Goal: Task Accomplishment & Management: Manage account settings

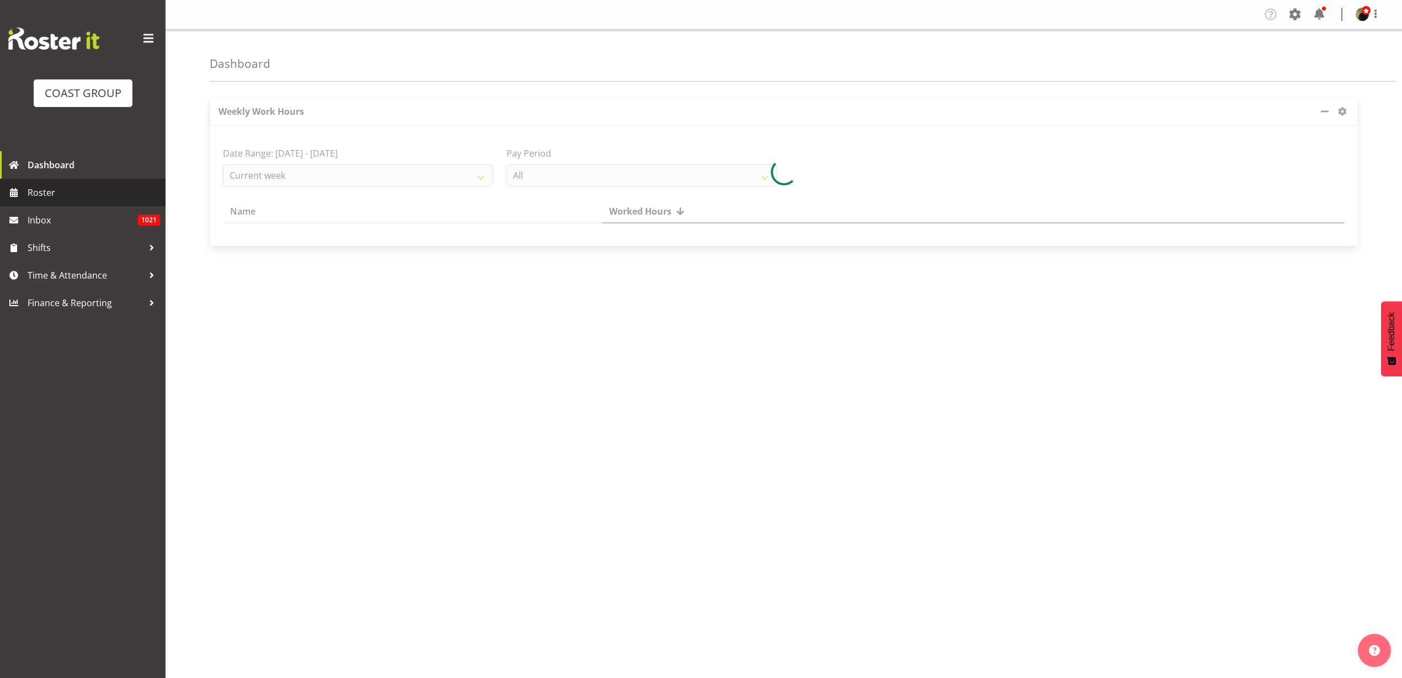
click at [36, 189] on span "Roster" at bounding box center [94, 192] width 132 height 17
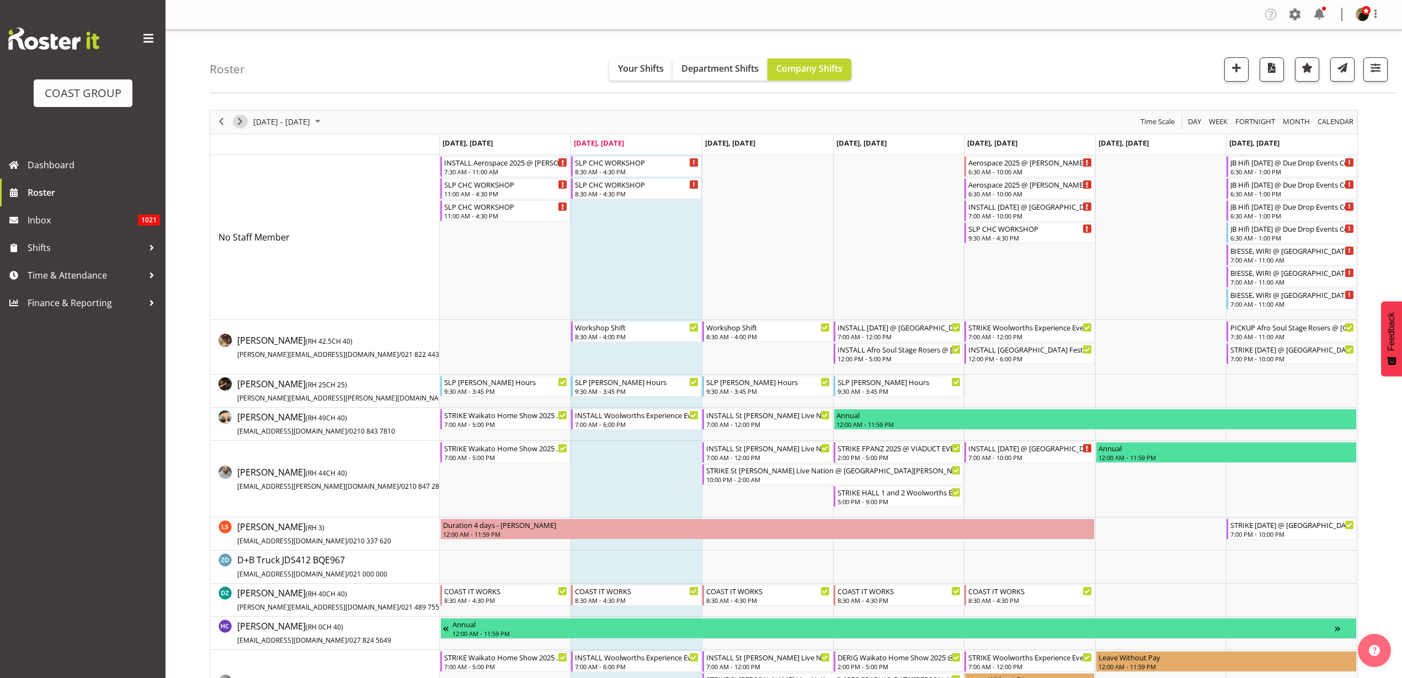
click at [236, 118] on span "Next" at bounding box center [239, 122] width 13 height 14
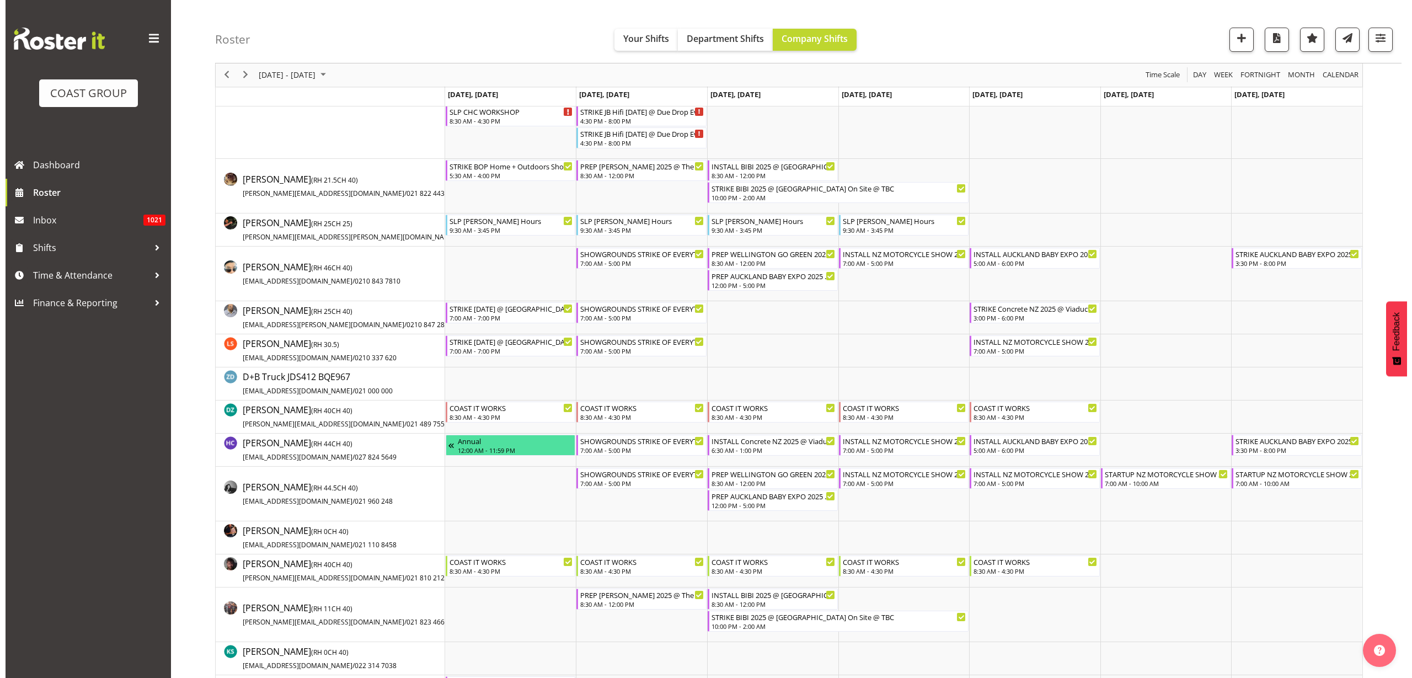
scroll to position [276, 0]
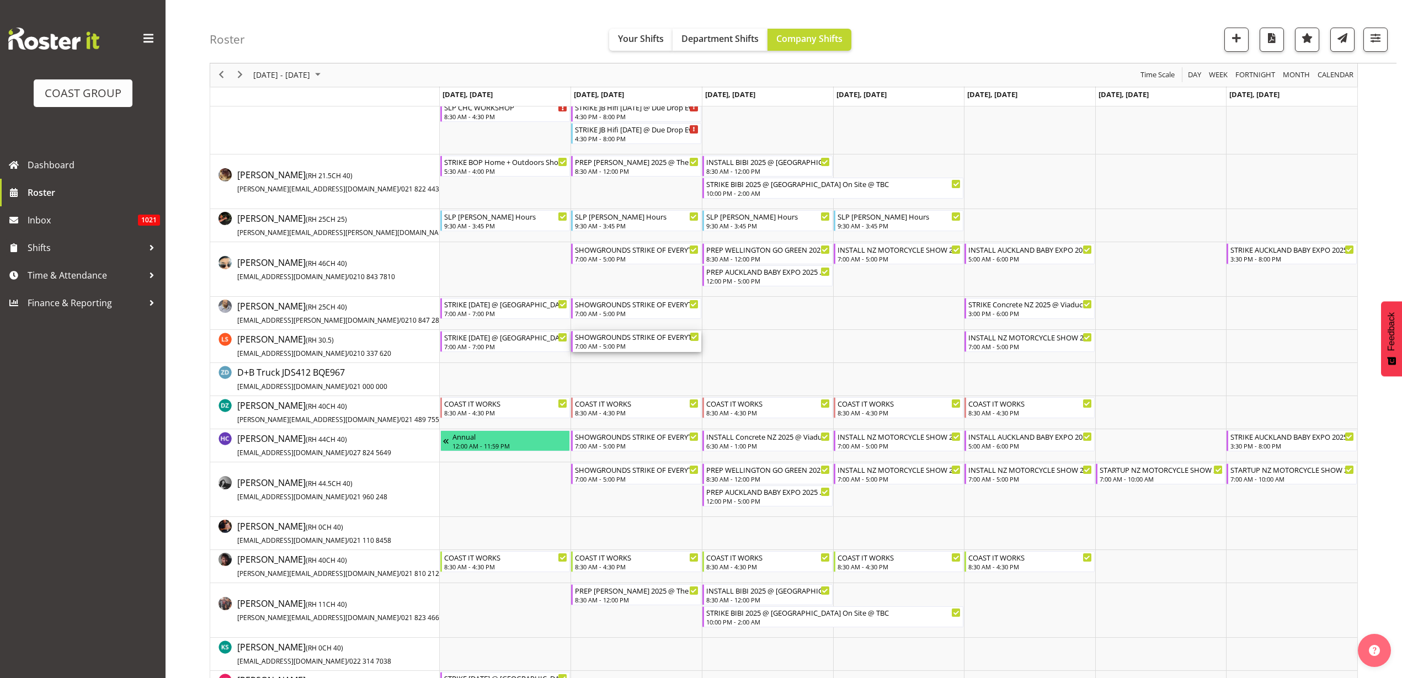
click at [624, 343] on div "7:00 AM - 5:00 PM" at bounding box center [637, 345] width 124 height 9
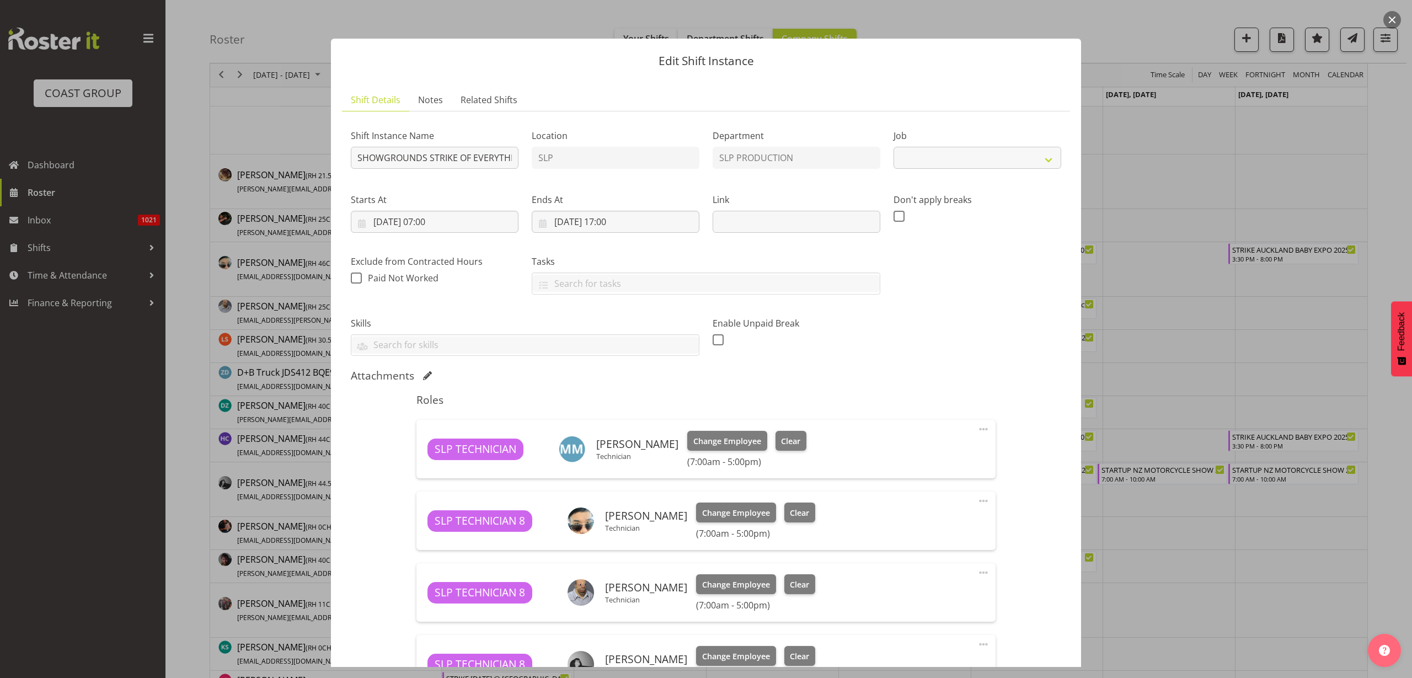
select select "15"
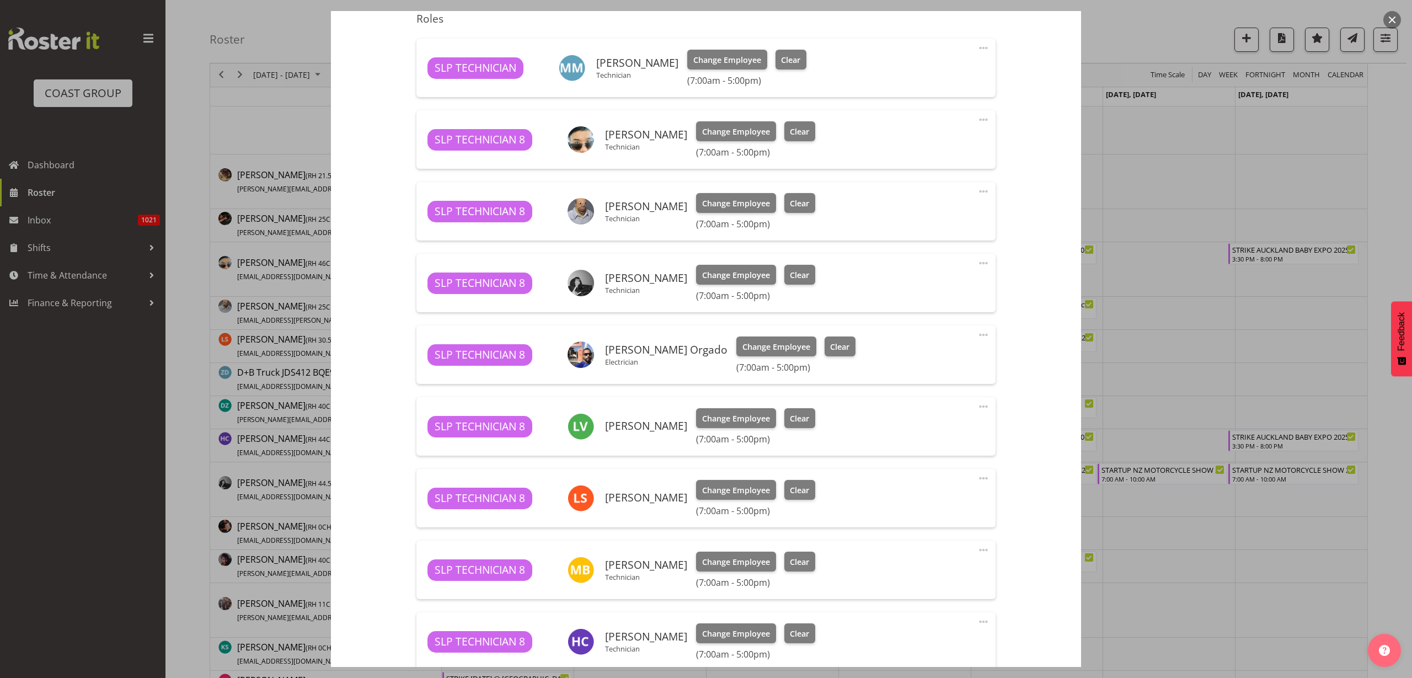
scroll to position [483, 0]
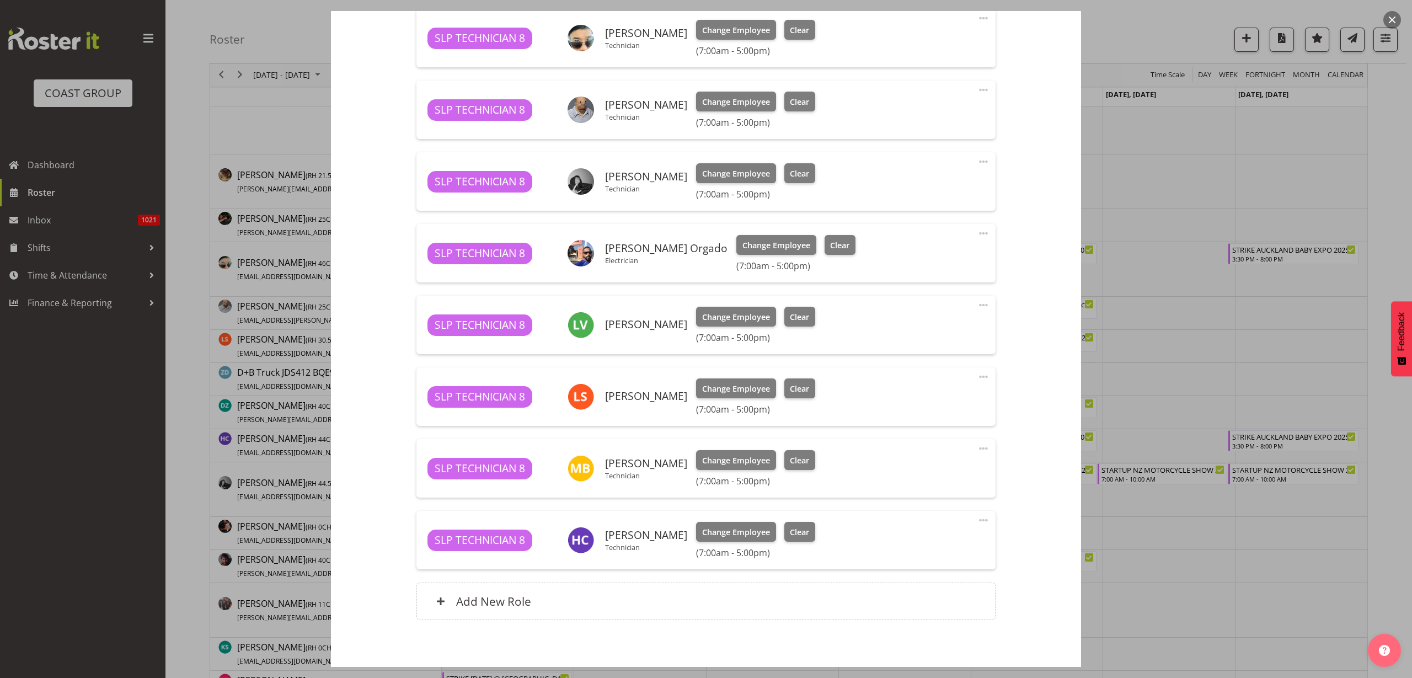
click at [977, 377] on span at bounding box center [983, 376] width 13 height 13
click at [930, 439] on link "Delete" at bounding box center [937, 441] width 106 height 20
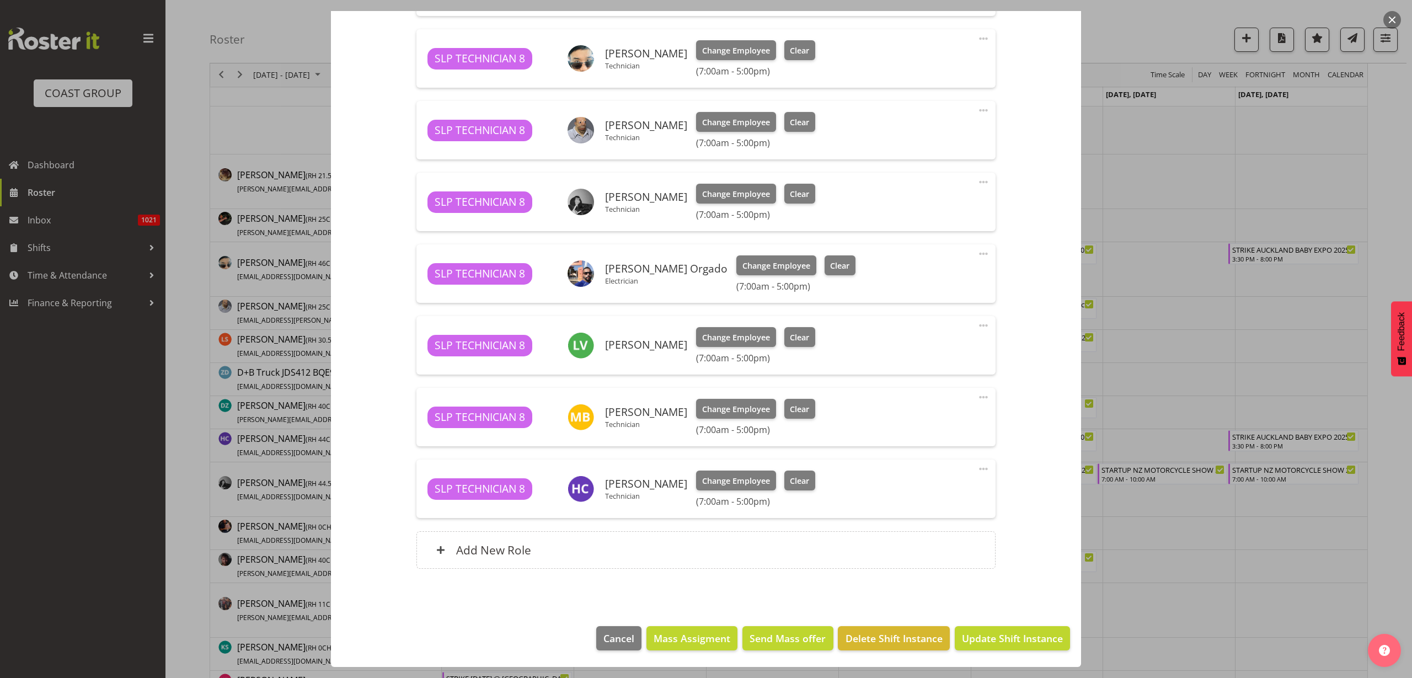
scroll to position [462, 0]
click at [982, 639] on span "Update Shift Instance" at bounding box center [1012, 638] width 101 height 14
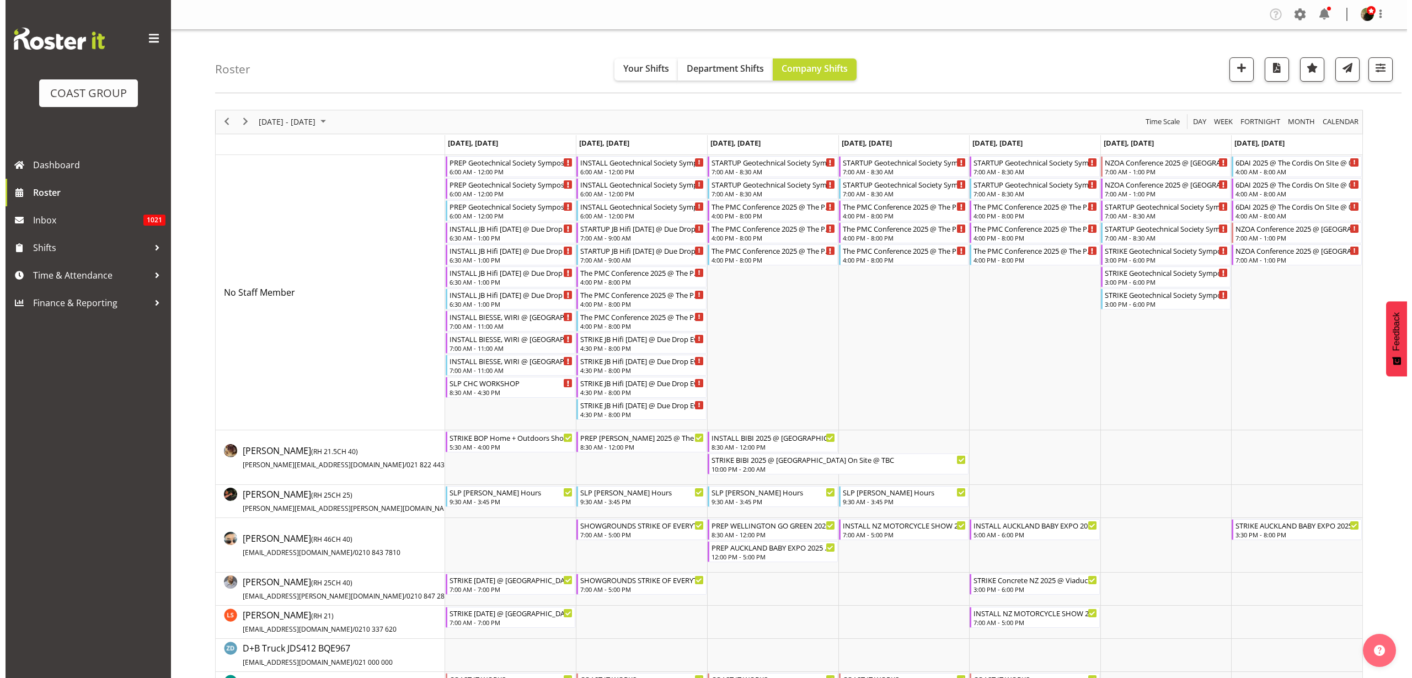
scroll to position [345, 0]
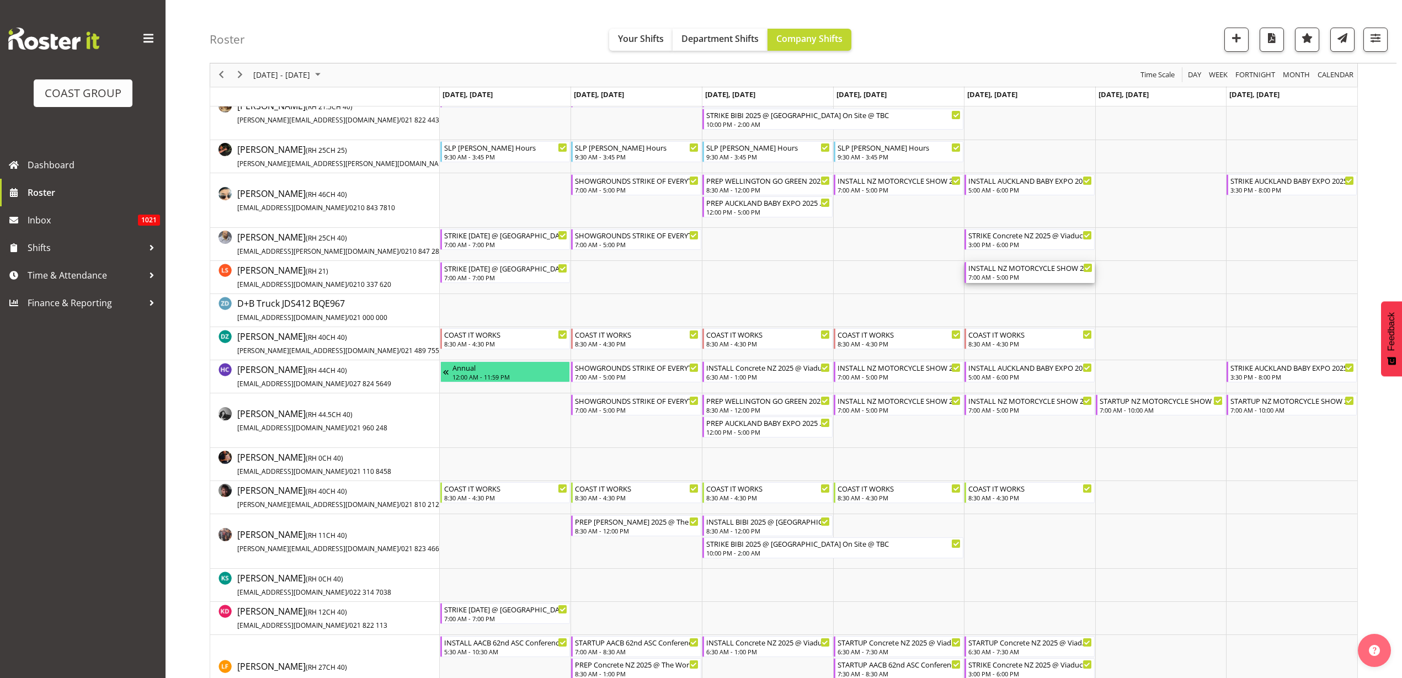
click at [1027, 266] on div "INSTALL NZ MOTORCYCLE SHOW 2025 @ [GEOGRAPHIC_DATA]" at bounding box center [1030, 267] width 124 height 11
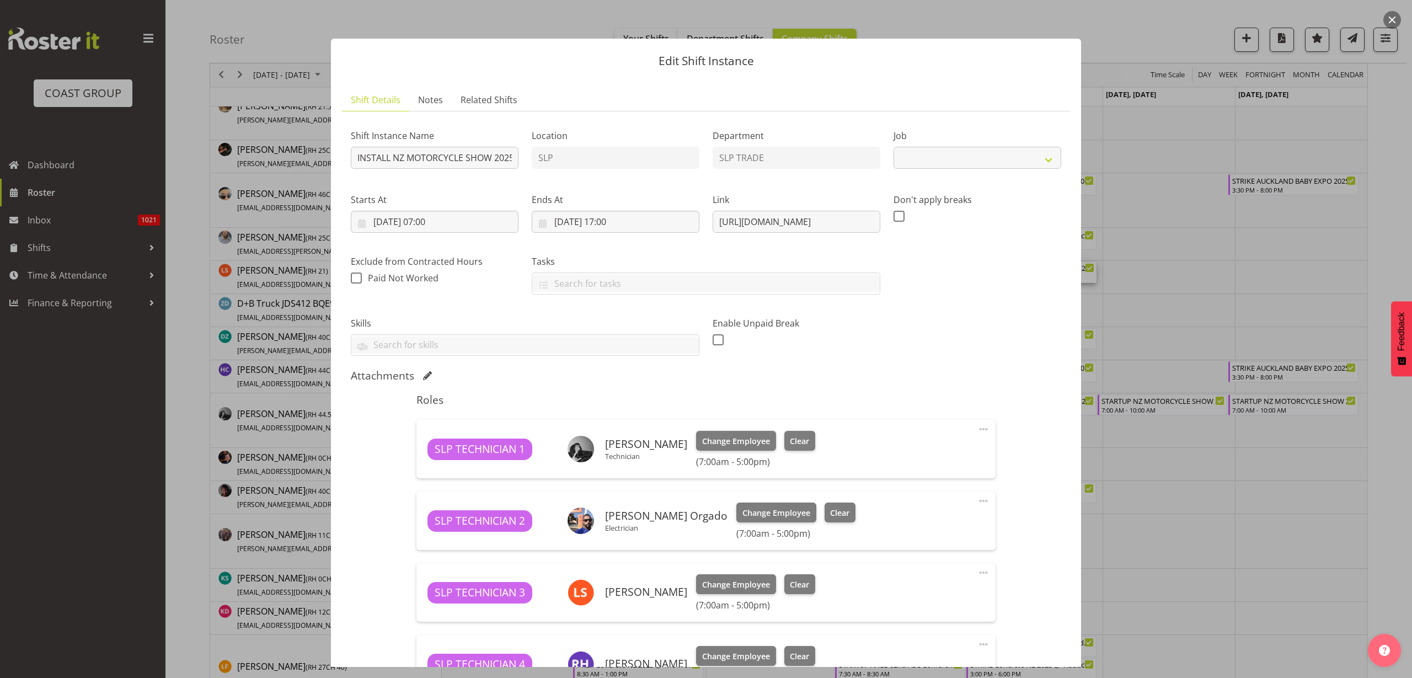
select select "10579"
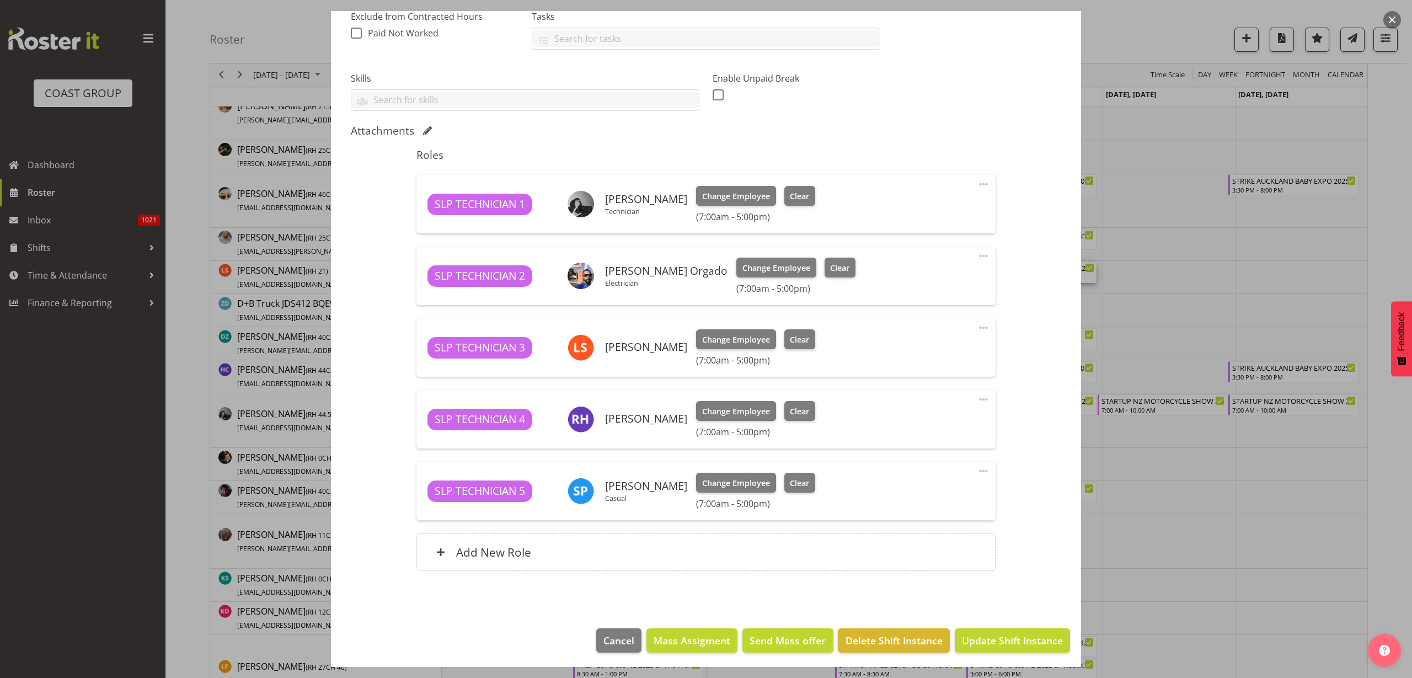
scroll to position [247, 0]
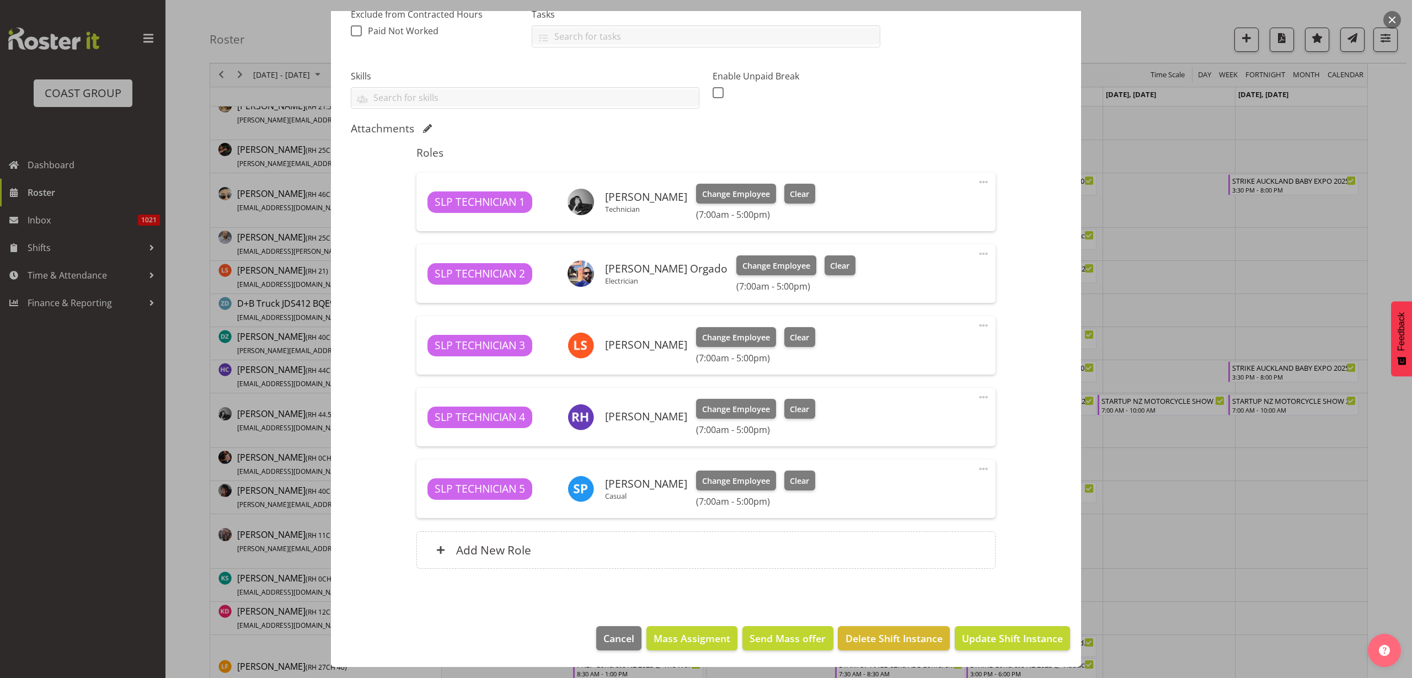
click at [977, 326] on span at bounding box center [983, 325] width 13 height 13
click at [925, 389] on link "Delete" at bounding box center [937, 389] width 106 height 20
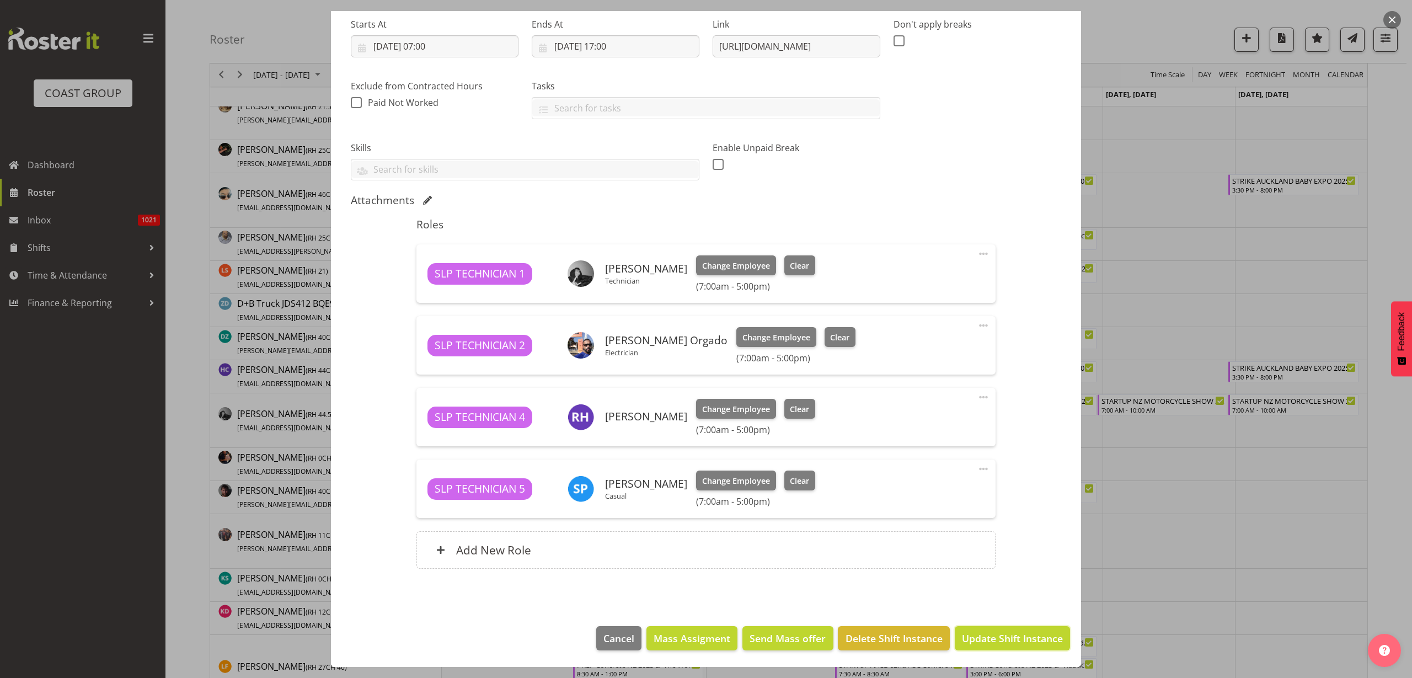
click at [1015, 634] on span "Update Shift Instance" at bounding box center [1012, 638] width 101 height 14
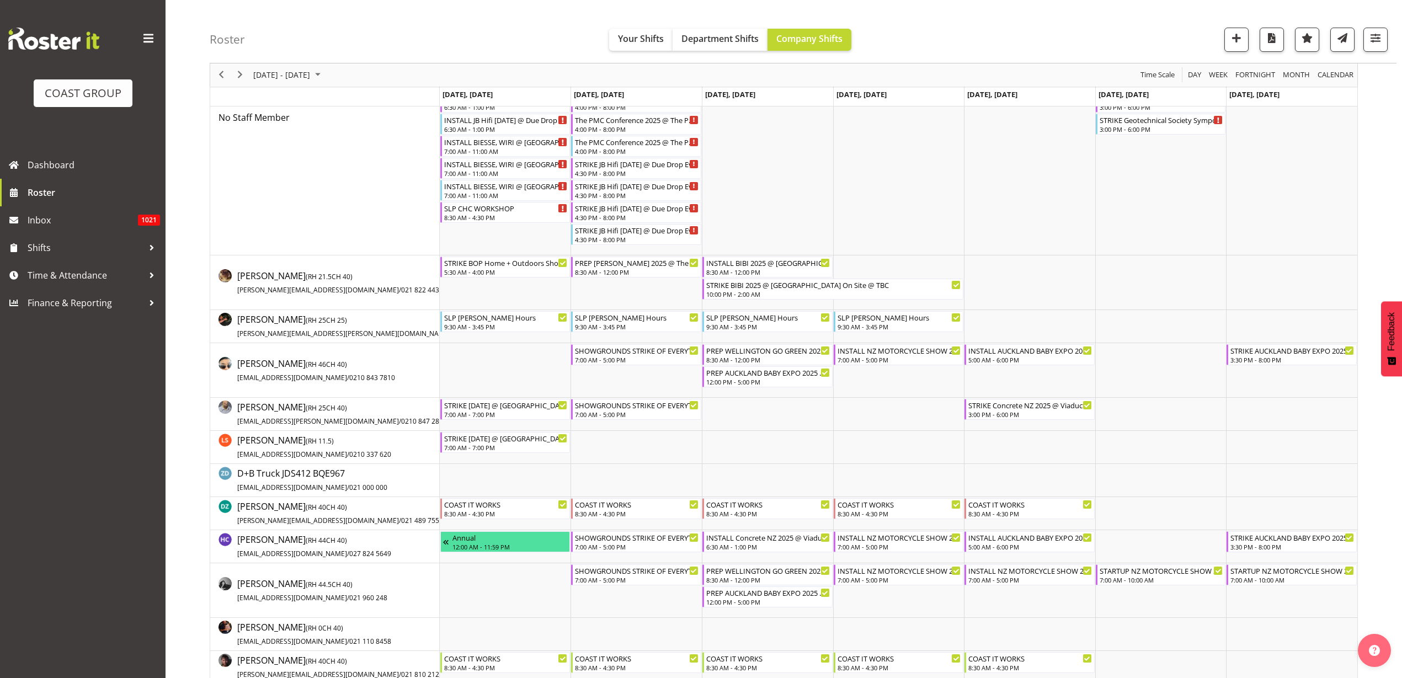
scroll to position [207, 0]
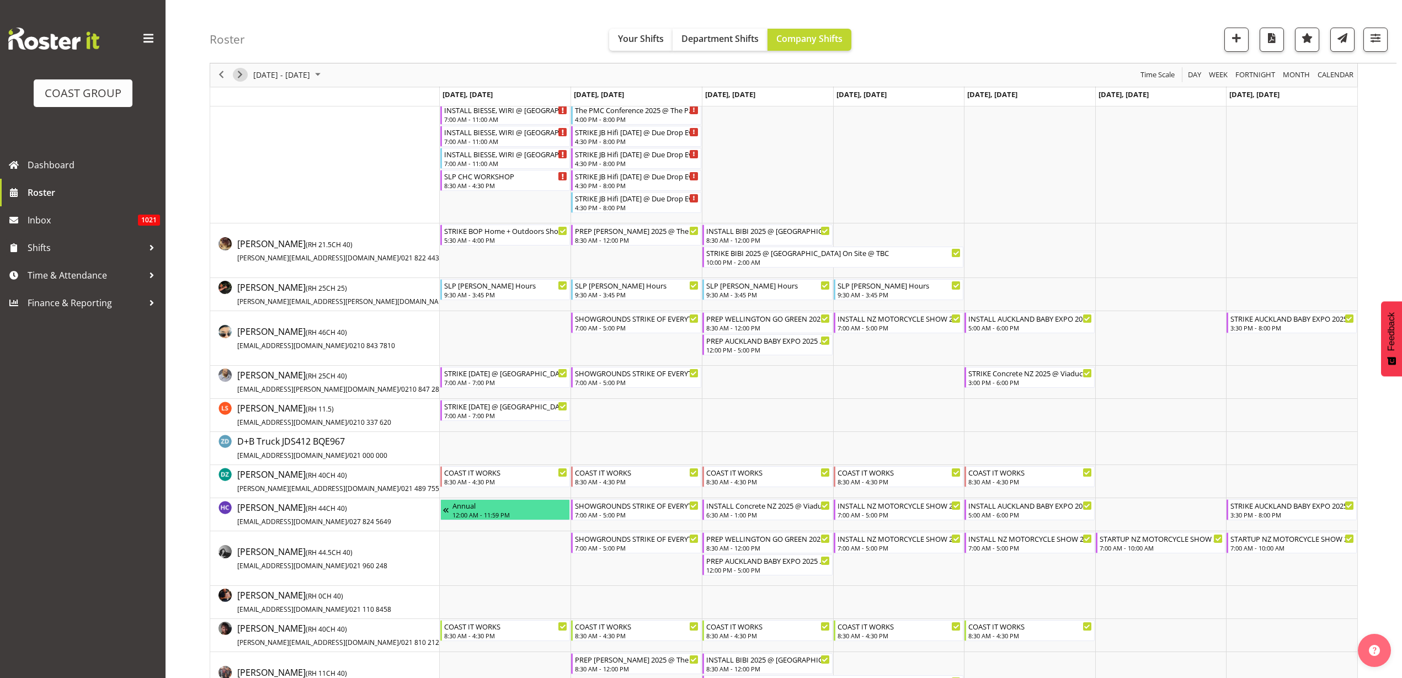
click at [240, 71] on span "Next" at bounding box center [239, 75] width 13 height 14
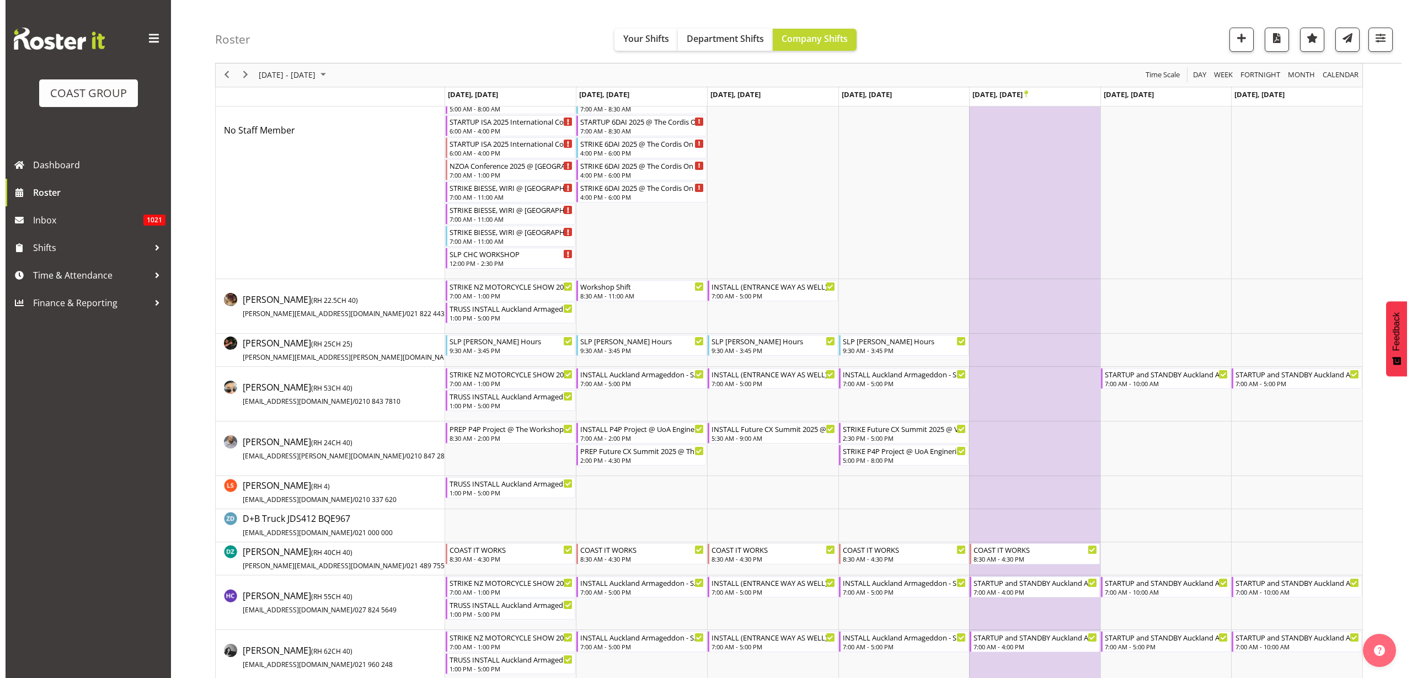
scroll to position [207, 0]
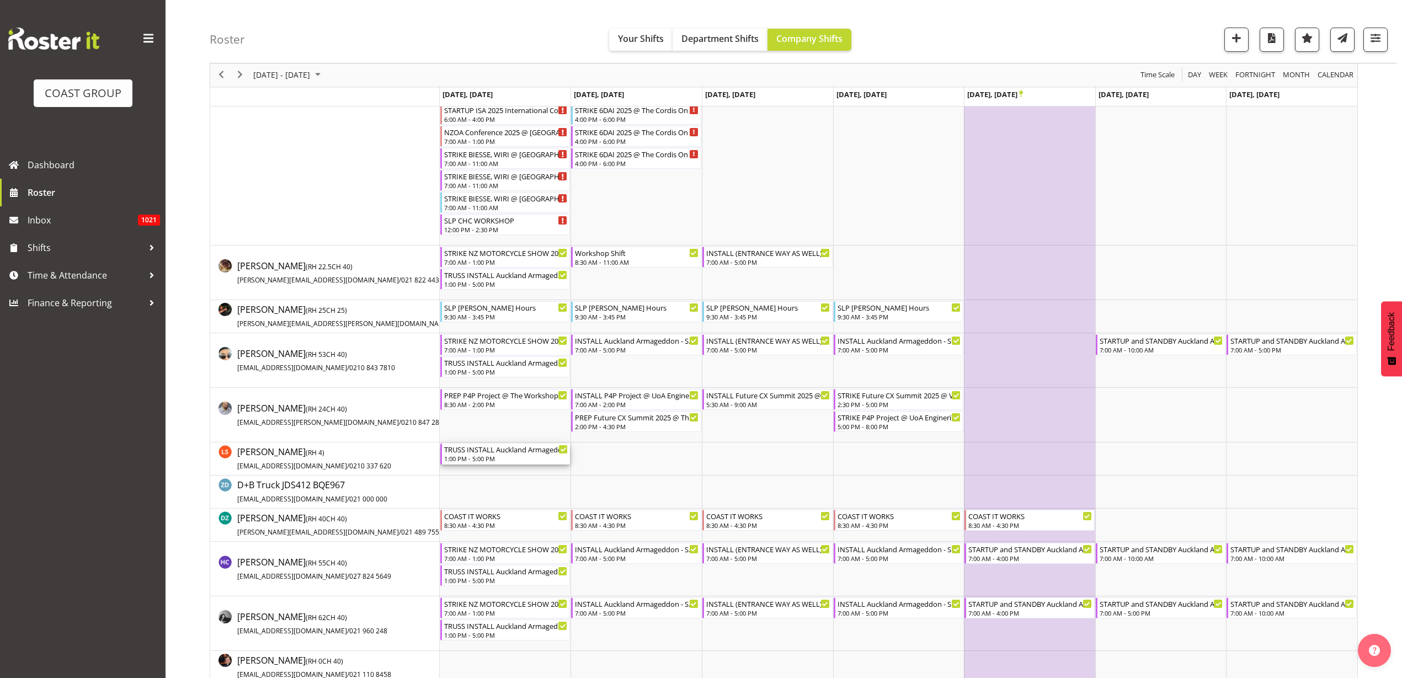
click at [482, 452] on div "TRUSS INSTALL Auckland Armageddon - Spring @ Auckland Showgrounds" at bounding box center [506, 448] width 124 height 11
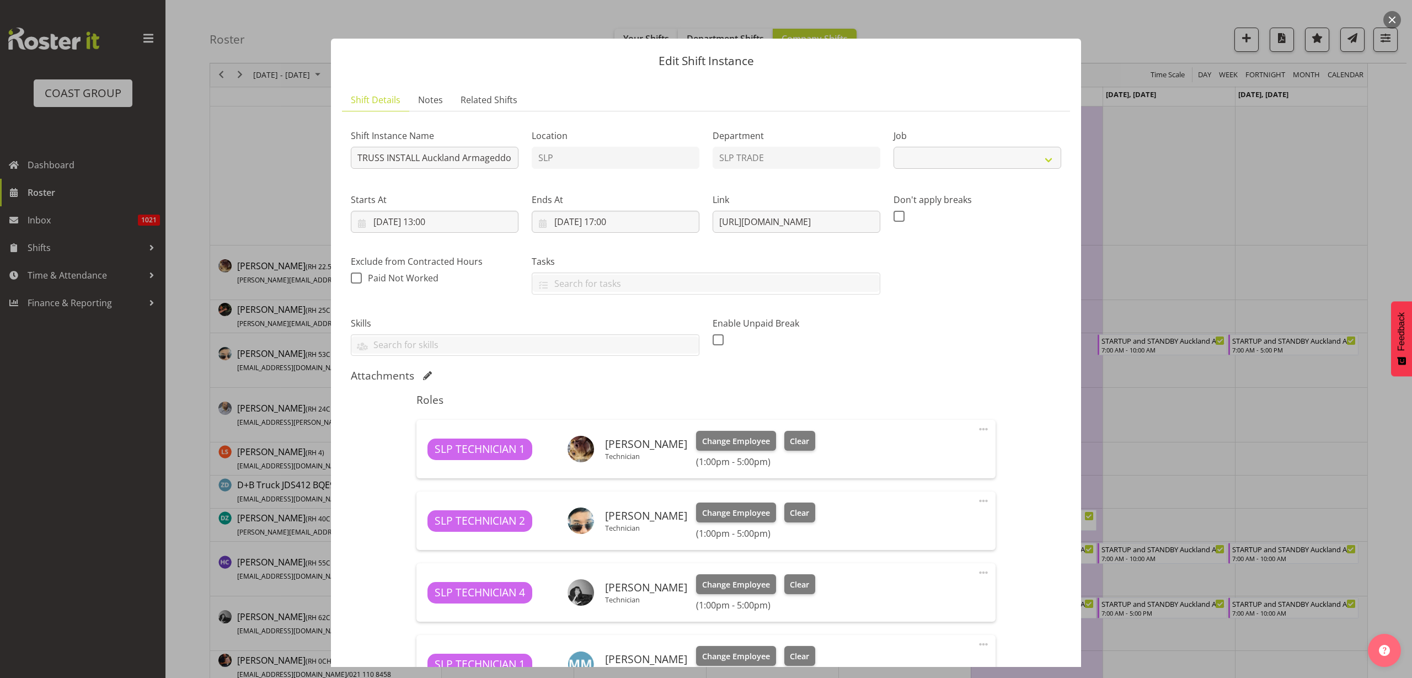
select select "9362"
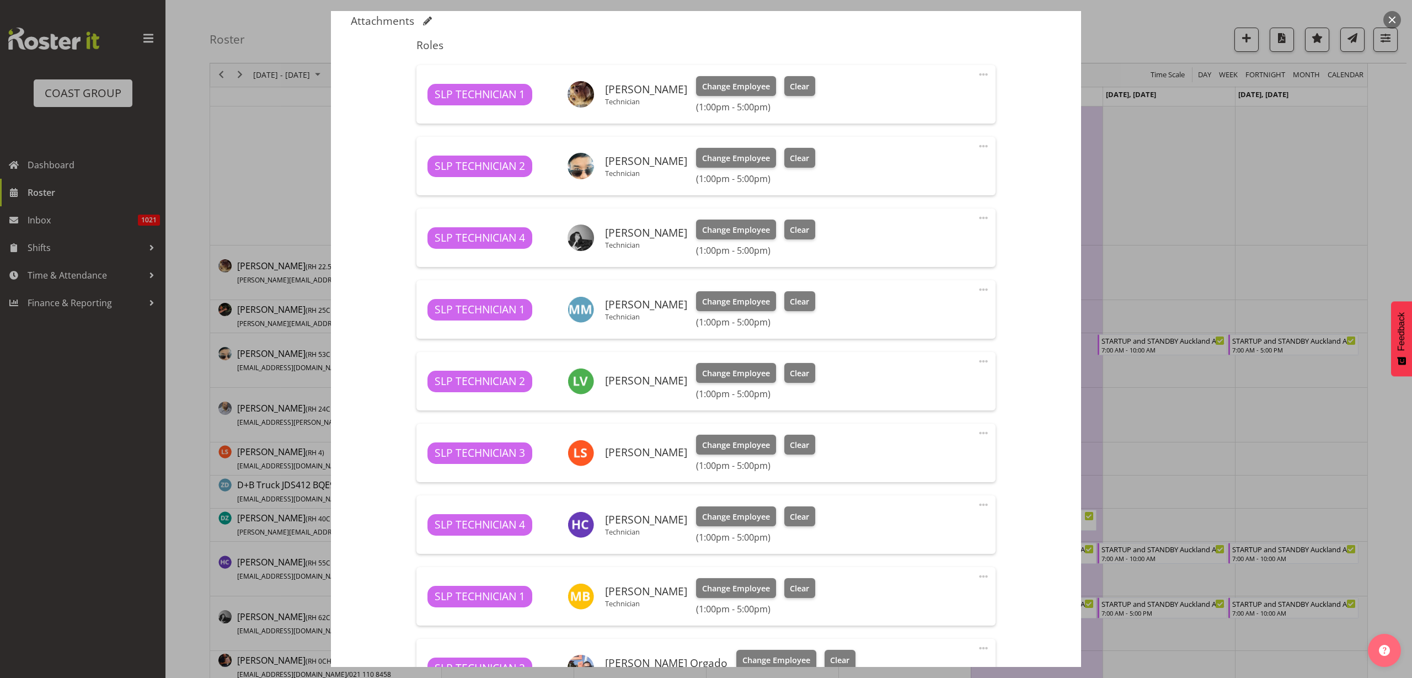
scroll to position [414, 0]
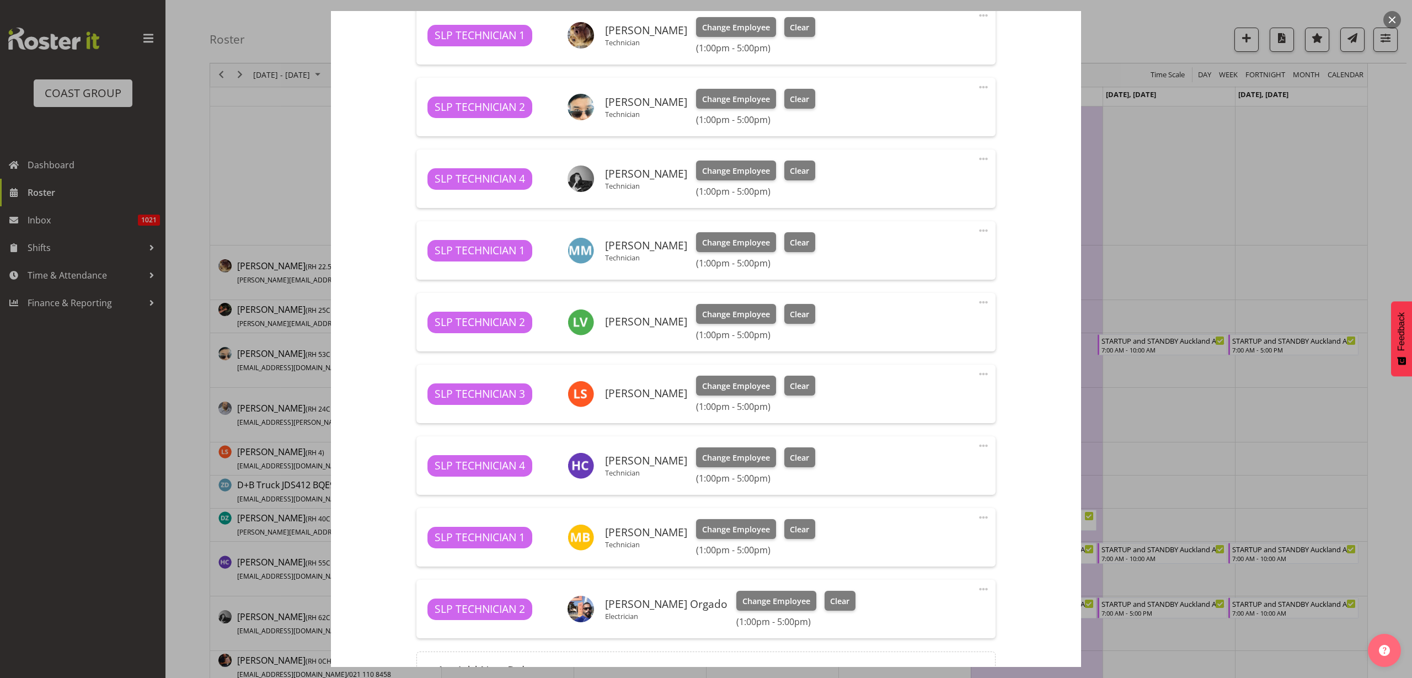
click at [977, 375] on span at bounding box center [983, 373] width 13 height 13
click at [930, 437] on link "Delete" at bounding box center [937, 438] width 106 height 20
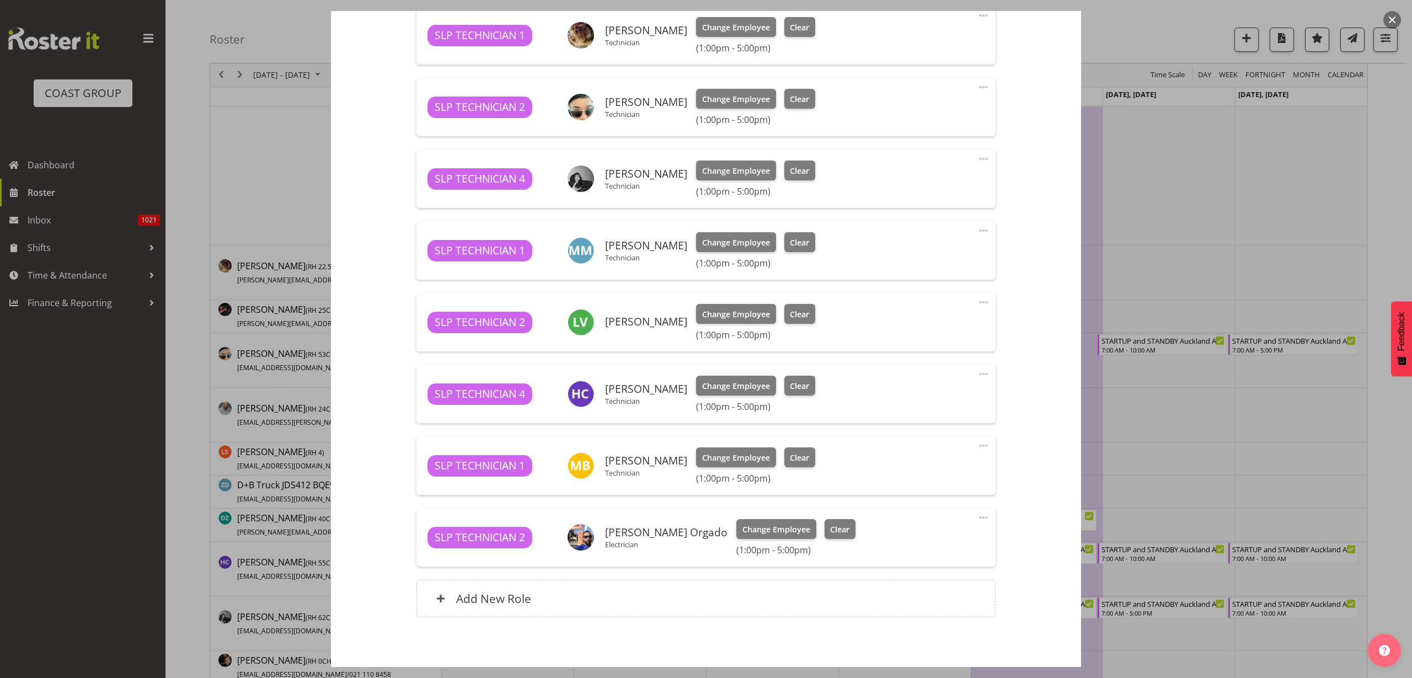
scroll to position [462, 0]
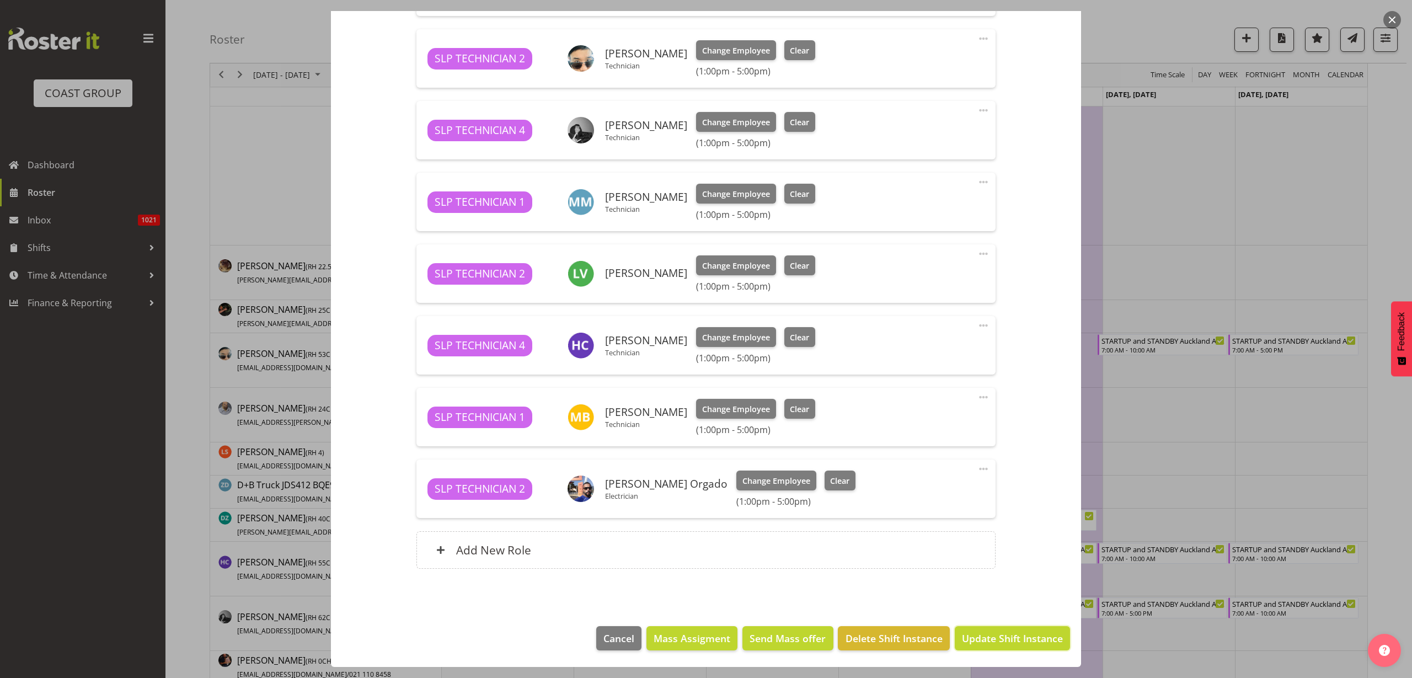
click at [1010, 639] on span "Update Shift Instance" at bounding box center [1012, 638] width 101 height 14
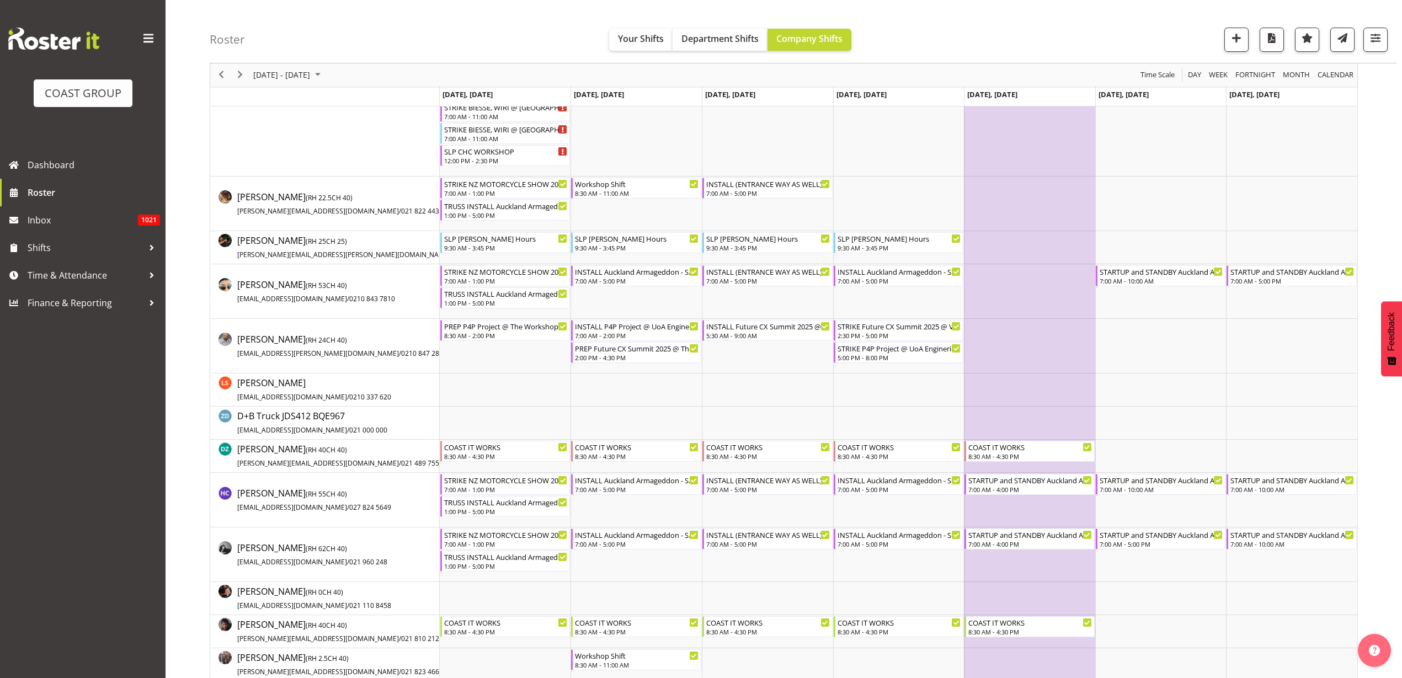
scroll to position [0, 0]
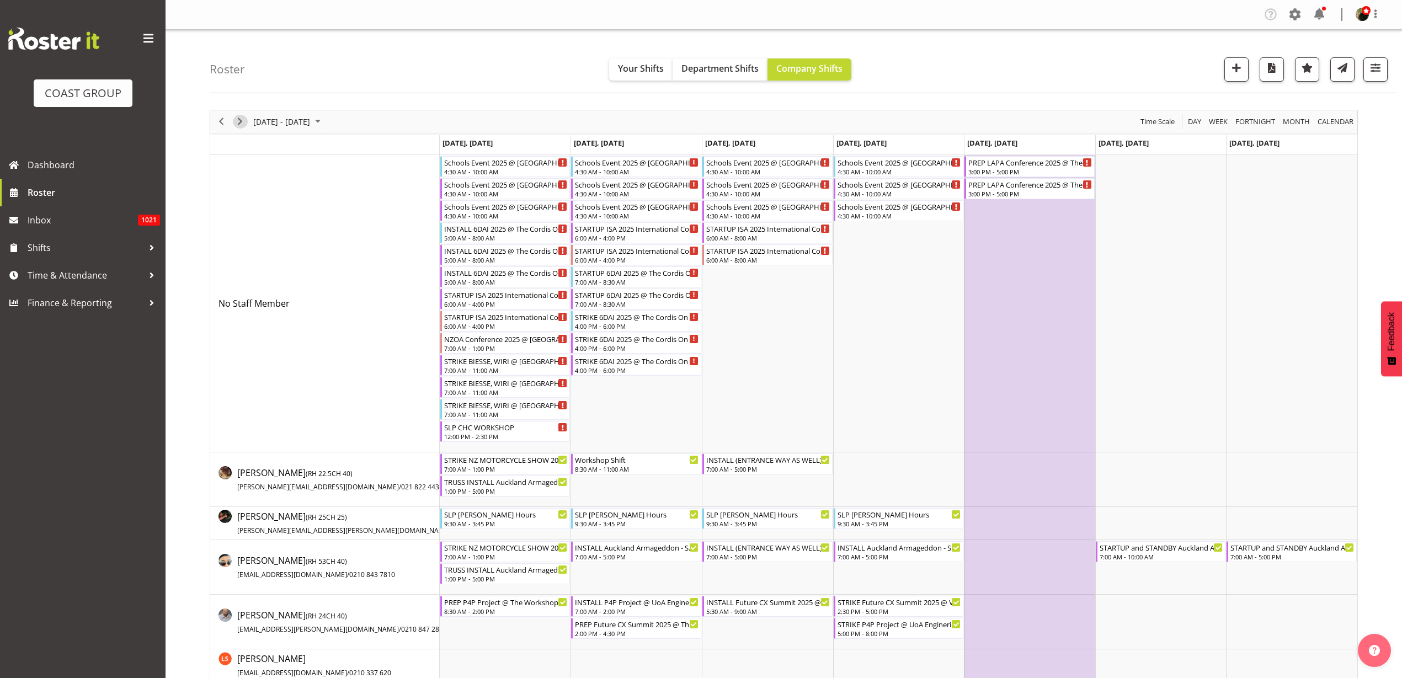
click at [236, 120] on span "Next" at bounding box center [239, 122] width 13 height 14
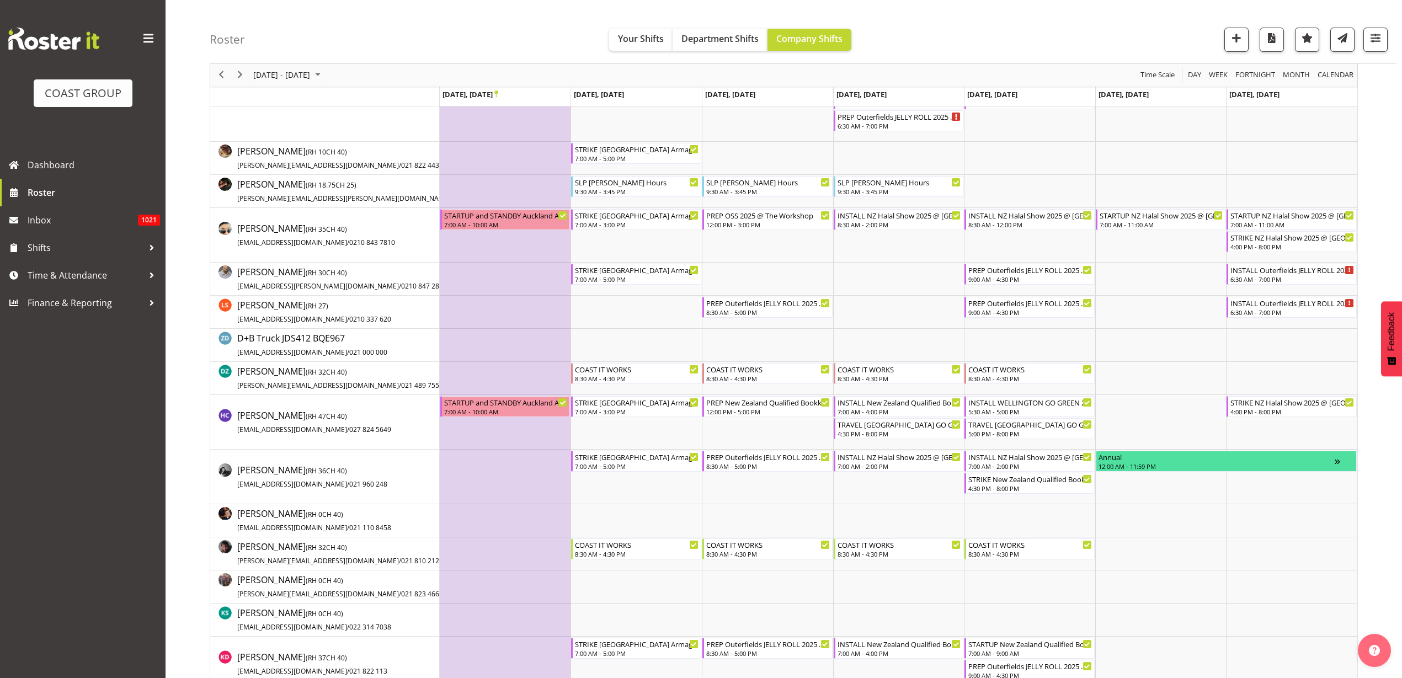
scroll to position [345, 0]
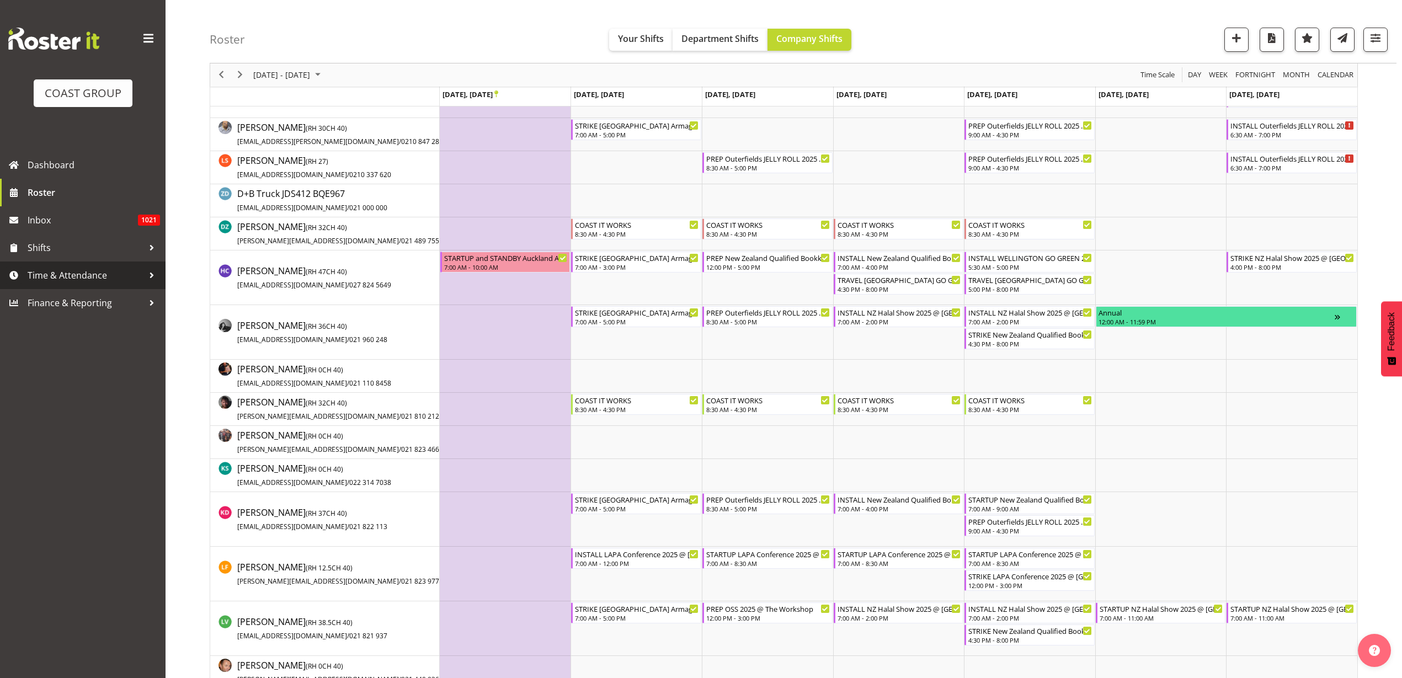
click at [63, 280] on span "Time & Attendance" at bounding box center [86, 275] width 116 height 17
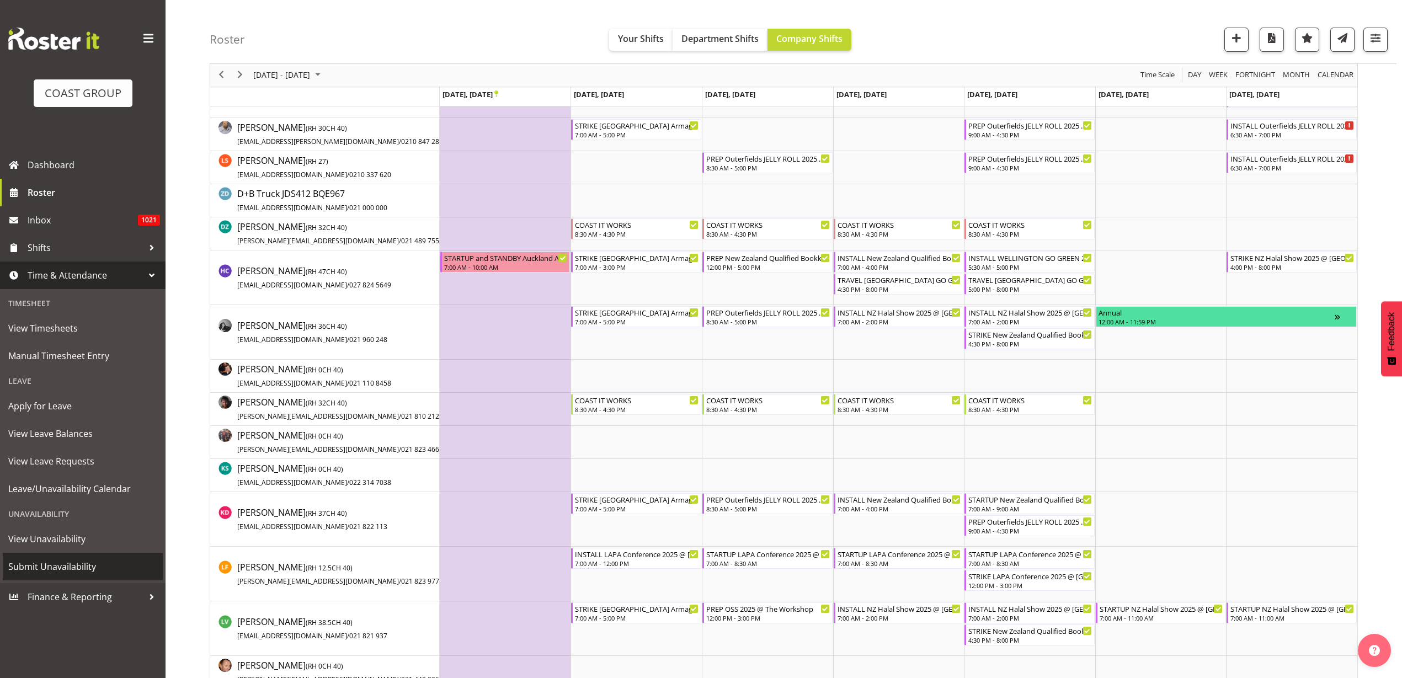
click at [47, 570] on span "Submit Unavailability" at bounding box center [82, 566] width 149 height 17
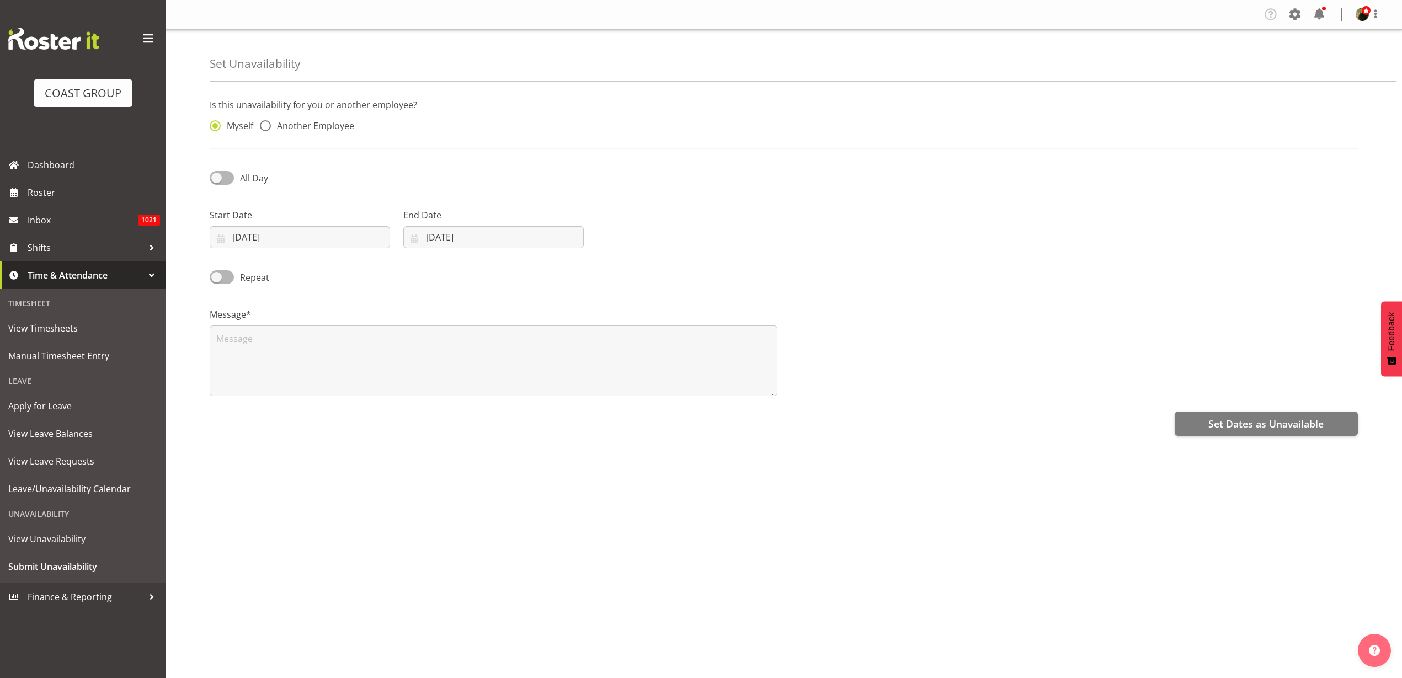
click at [265, 119] on div "Myself Another Employee" at bounding box center [348, 123] width 290 height 36
click at [274, 122] on span "Another Employee" at bounding box center [312, 125] width 83 height 11
click at [267, 122] on input "Another Employee" at bounding box center [263, 125] width 7 height 7
radio input "true"
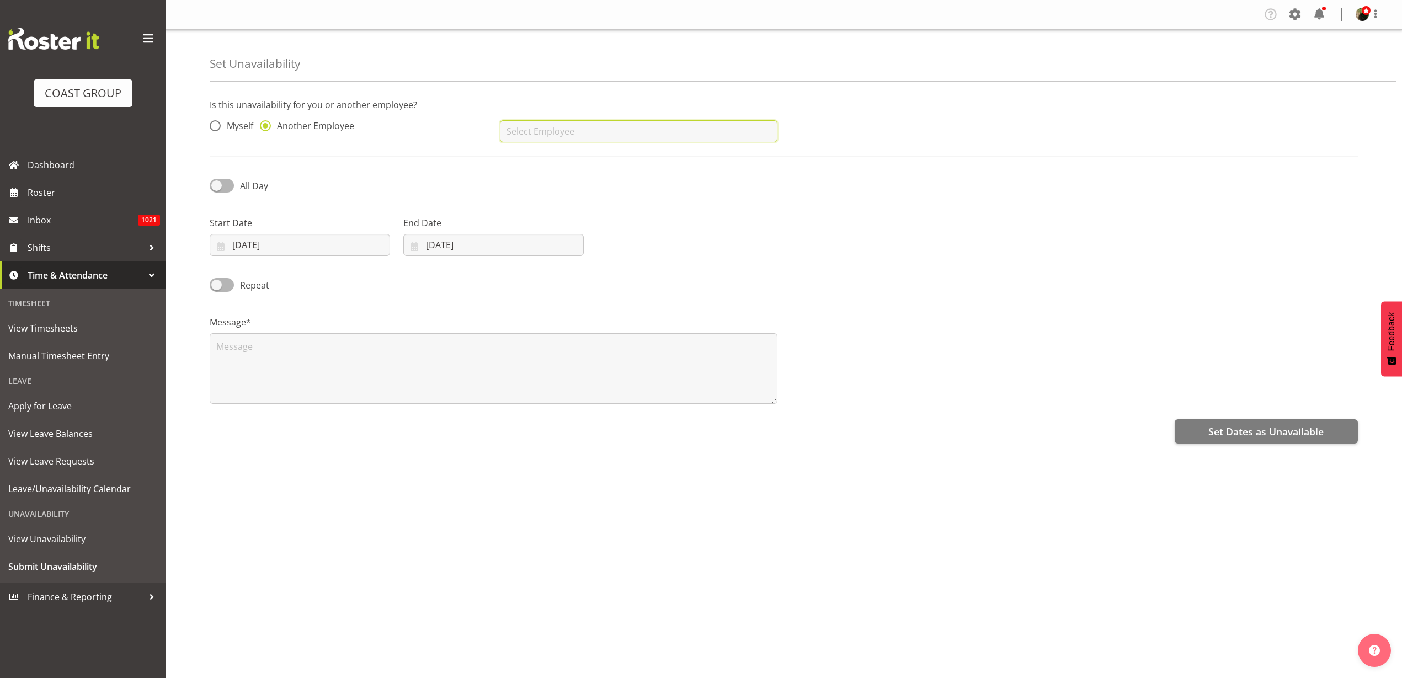
click at [721, 129] on input "text" at bounding box center [638, 131] width 277 height 22
click at [686, 160] on link "[PERSON_NAME]" at bounding box center [638, 159] width 277 height 20
type input "[PERSON_NAME]"
click at [296, 249] on input "[DATE]" at bounding box center [300, 245] width 180 height 22
click at [277, 376] on span "14" at bounding box center [277, 376] width 9 height 10
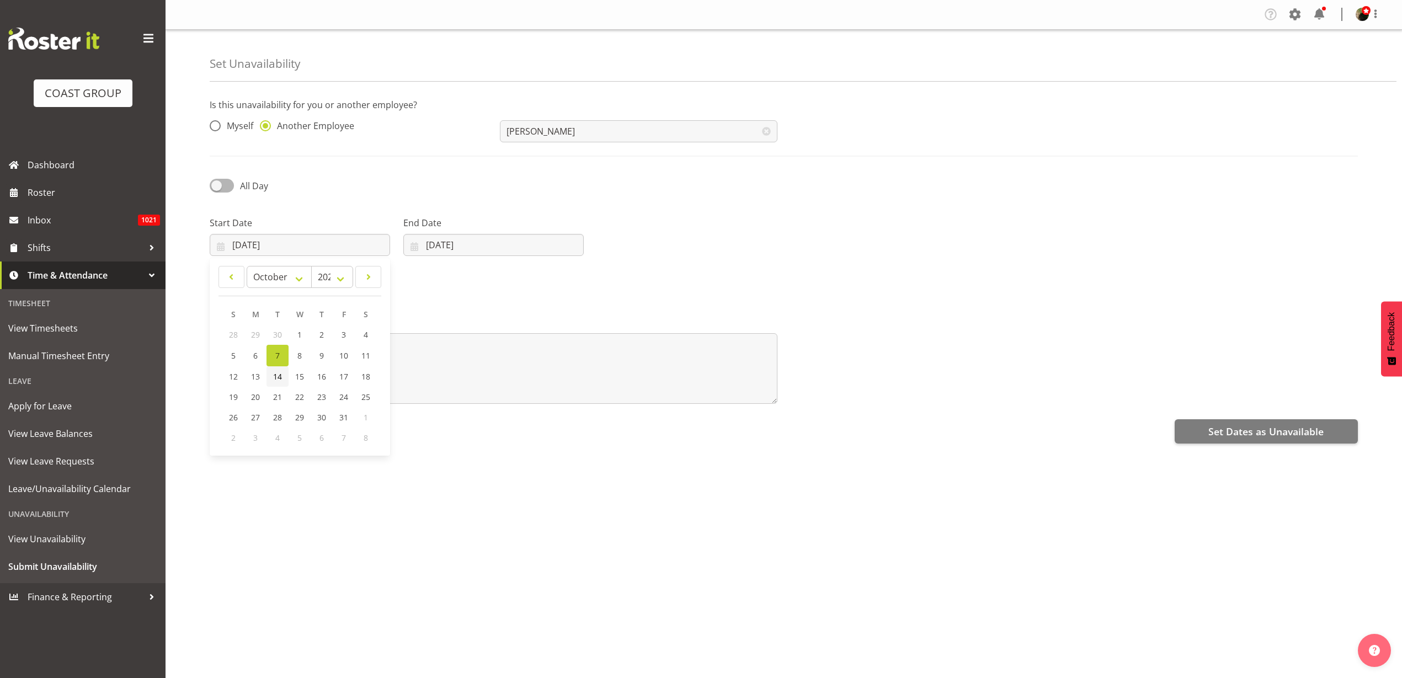
type input "14/10/2025"
click at [442, 246] on input "[DATE]" at bounding box center [493, 245] width 180 height 22
click at [468, 418] on span "28" at bounding box center [469, 417] width 9 height 10
type input "28/10/2025"
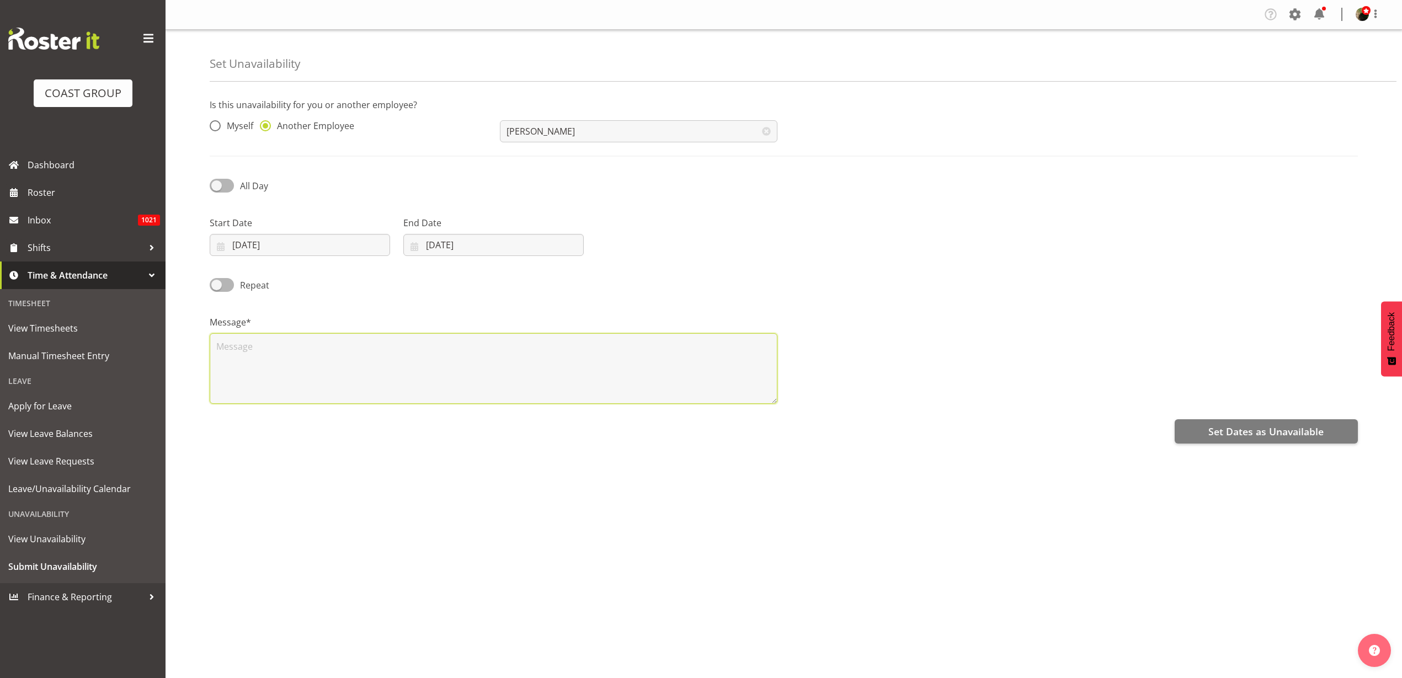
click at [417, 376] on textarea at bounding box center [494, 368] width 568 height 71
type textarea "Away"
click at [1282, 435] on span "Set Dates as Unavailable" at bounding box center [1265, 431] width 115 height 14
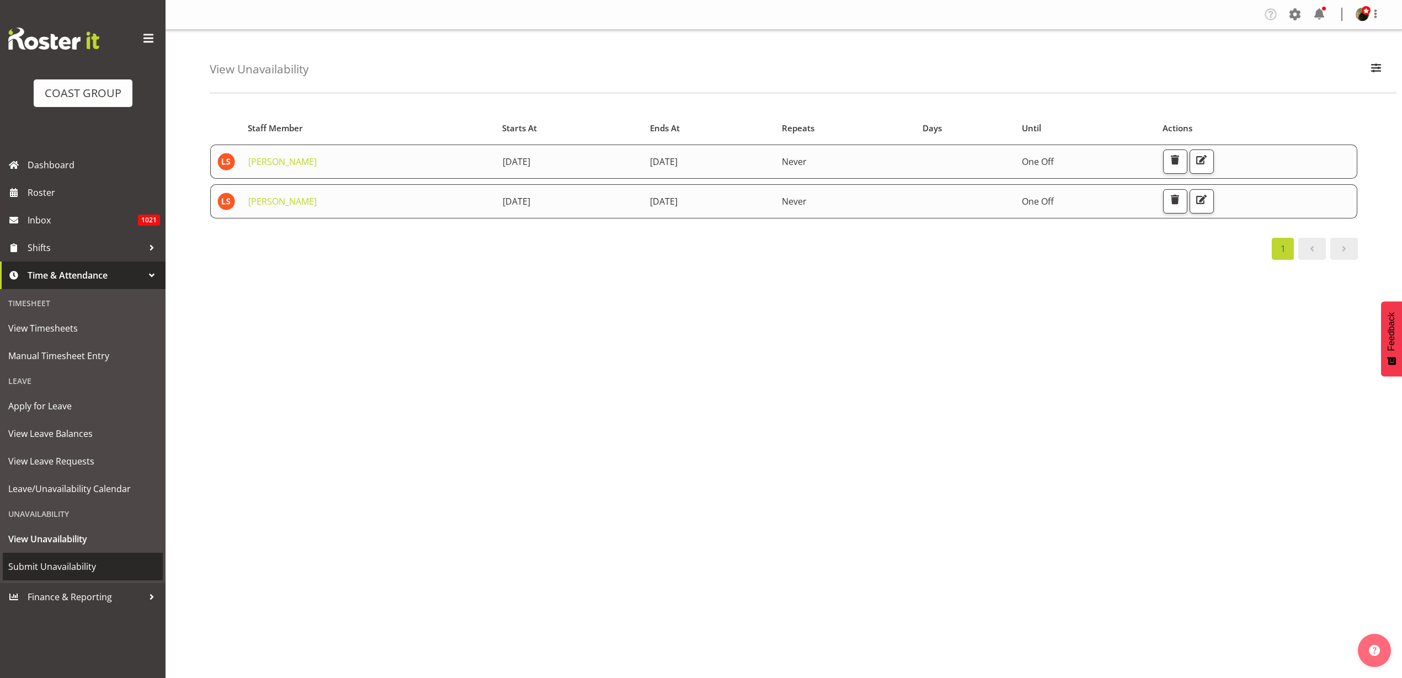
click at [69, 567] on span "Submit Unavailability" at bounding box center [82, 566] width 149 height 17
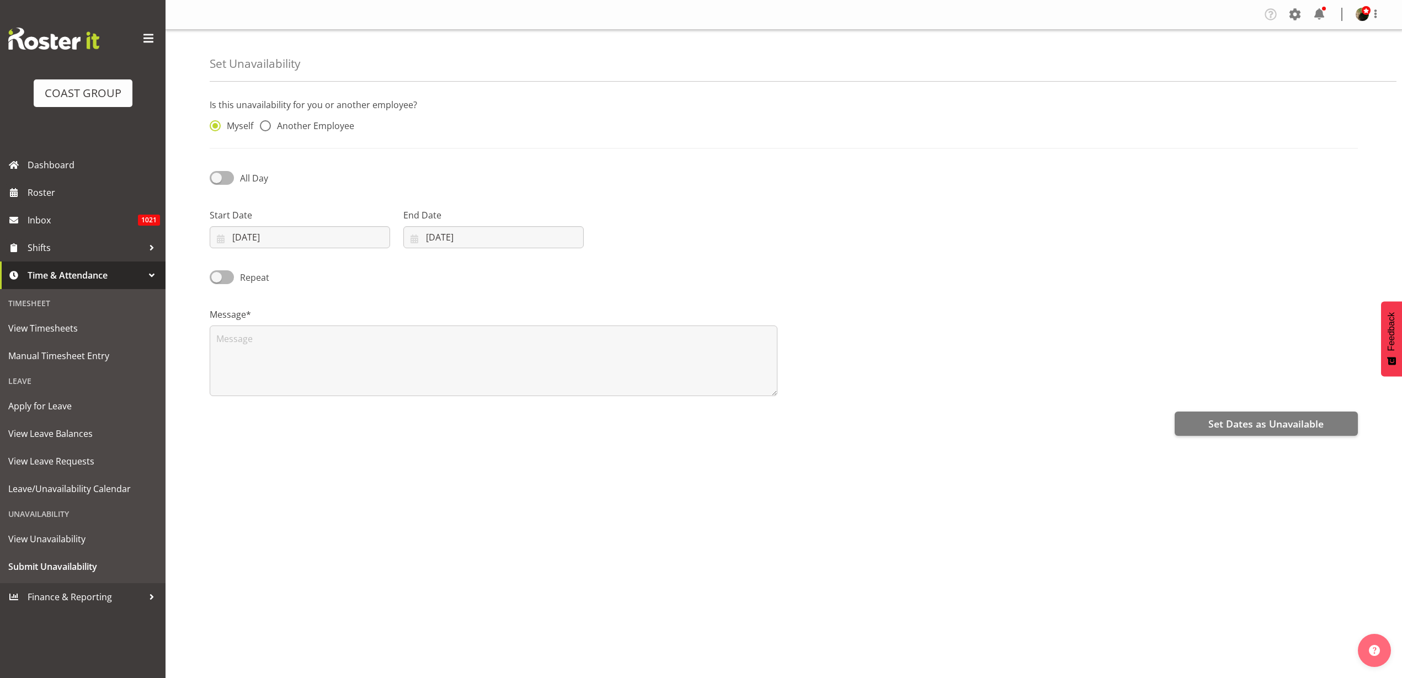
select select "9"
select select "2025"
click at [261, 234] on input "[DATE]" at bounding box center [300, 237] width 180 height 22
click at [374, 270] on link at bounding box center [368, 269] width 26 height 22
select select "10"
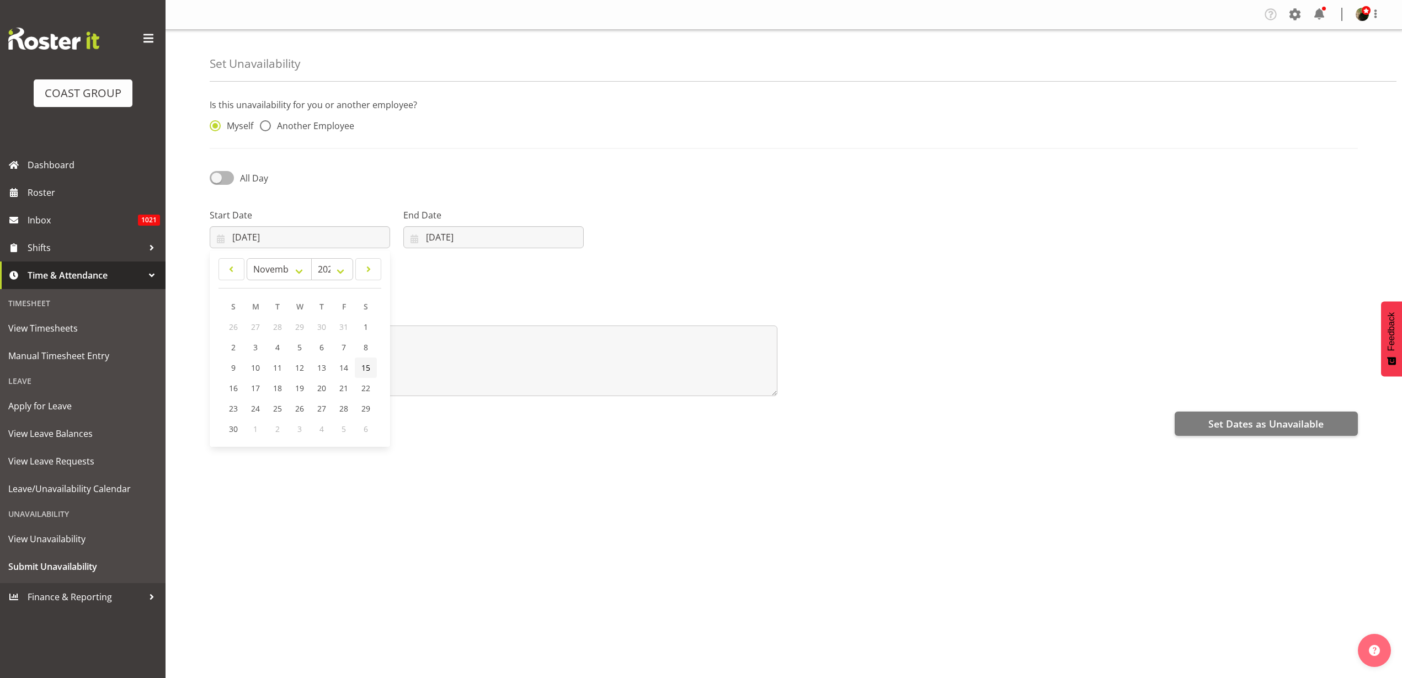
click at [365, 366] on span "15" at bounding box center [365, 367] width 9 height 10
type input "[DATE]"
click at [489, 239] on input "07/10/2025" at bounding box center [493, 237] width 180 height 22
click at [567, 270] on link at bounding box center [557, 269] width 28 height 22
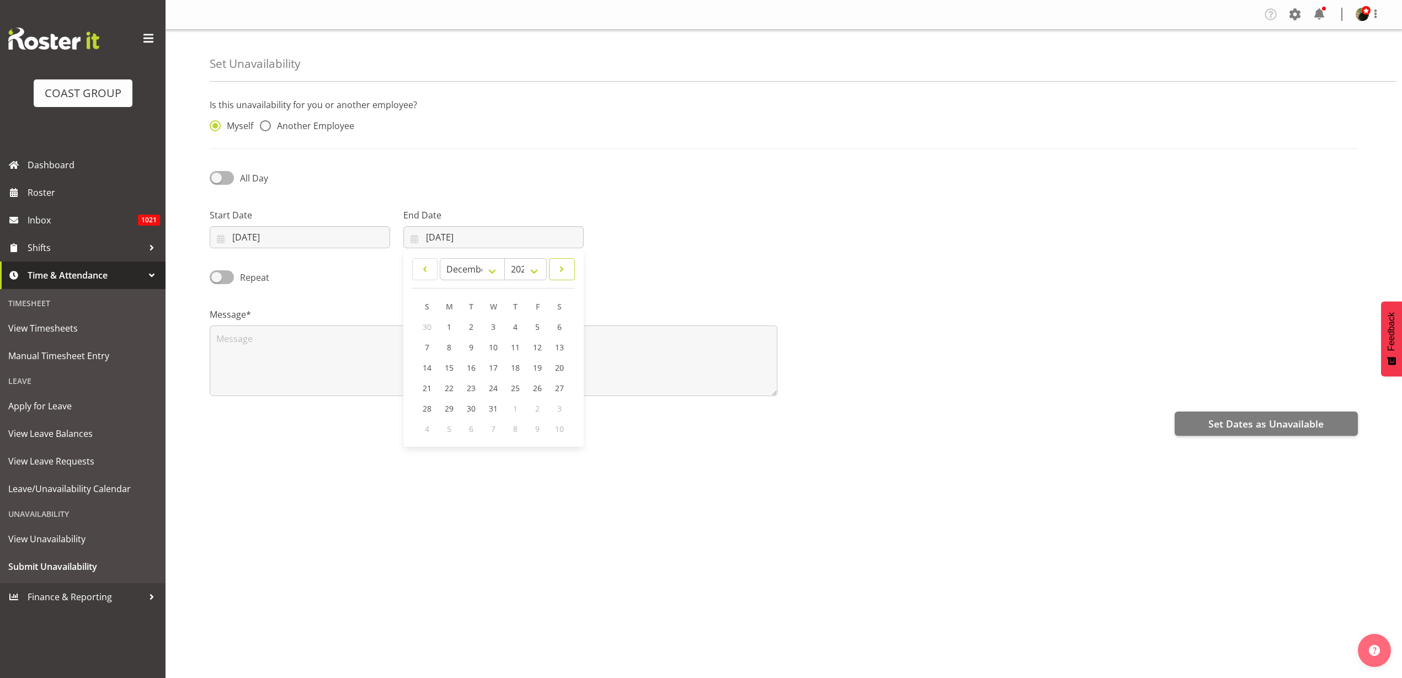
click at [567, 270] on span at bounding box center [562, 269] width 12 height 13
select select "0"
select select "2026"
click at [448, 347] on span "5" at bounding box center [449, 347] width 4 height 10
type input "05/01/2026"
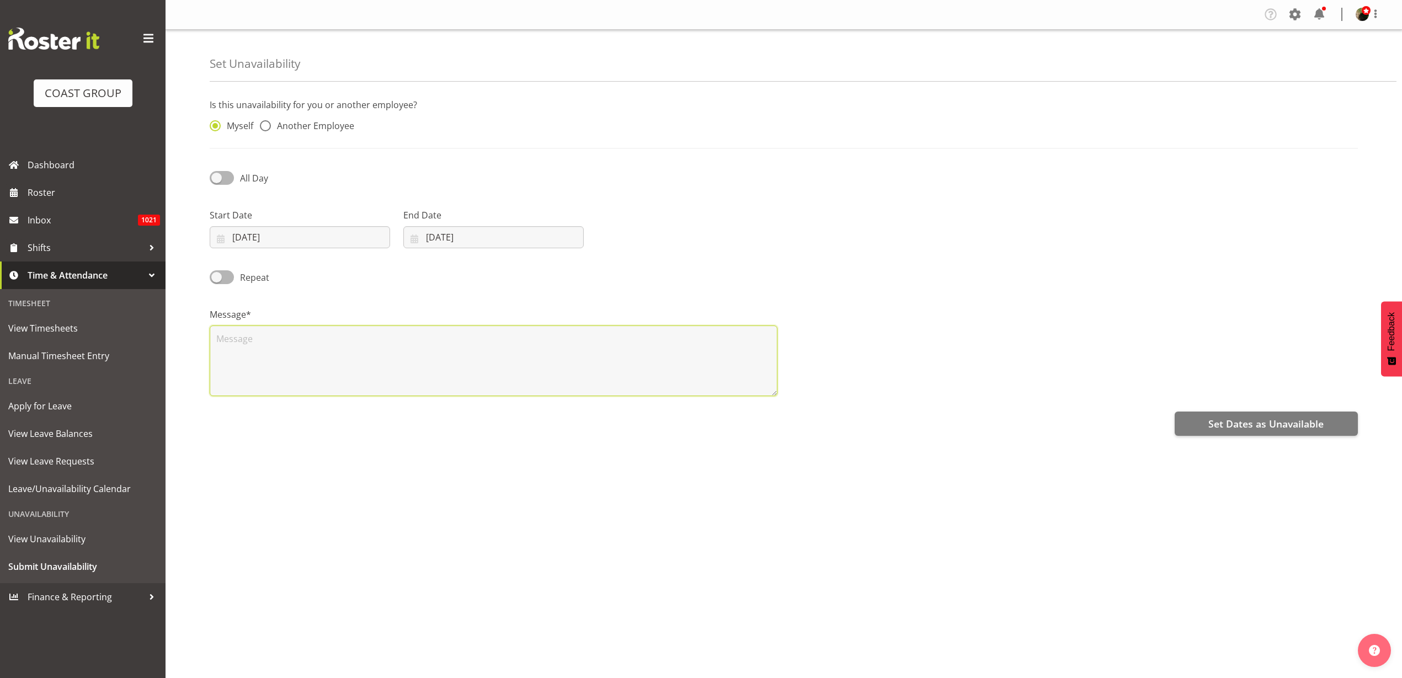
click at [378, 388] on textarea at bounding box center [494, 360] width 568 height 71
type textarea "Away"
click at [1291, 426] on span "Set Dates as Unavailable" at bounding box center [1265, 423] width 115 height 14
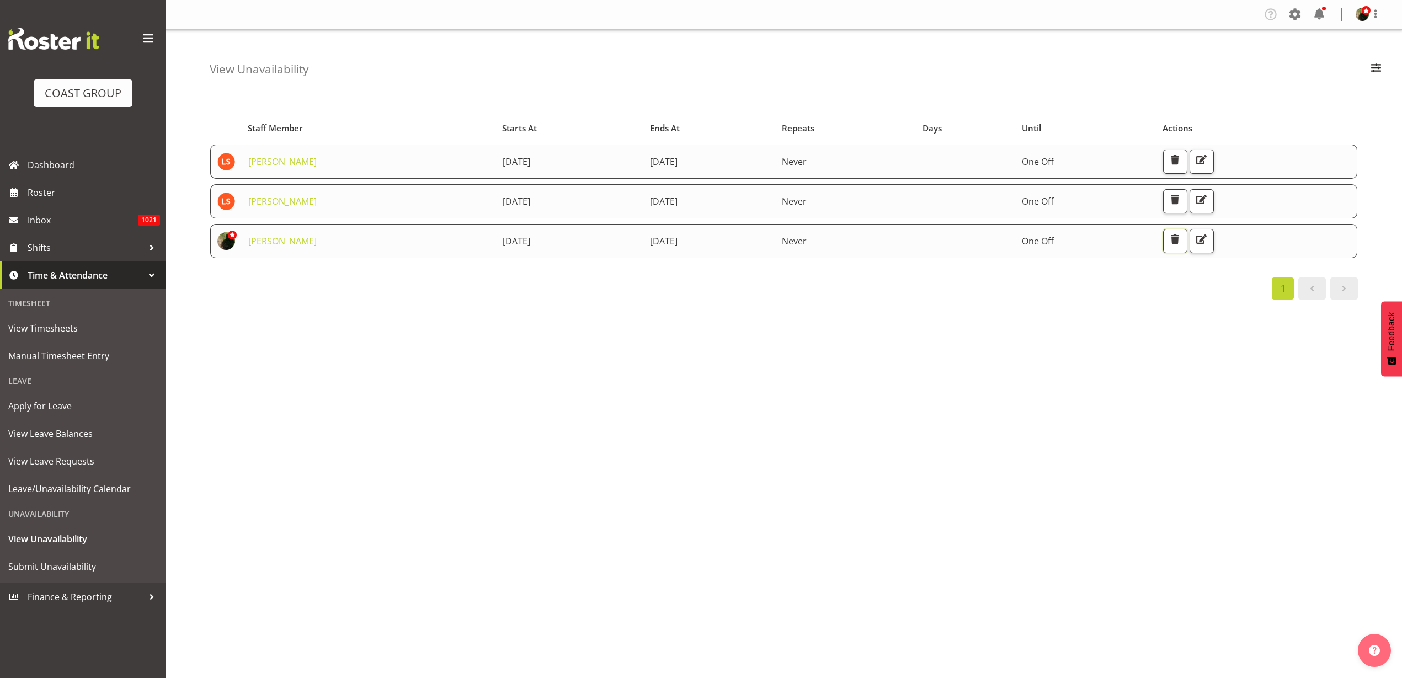
click at [1181, 239] on span "button" at bounding box center [1174, 239] width 14 height 14
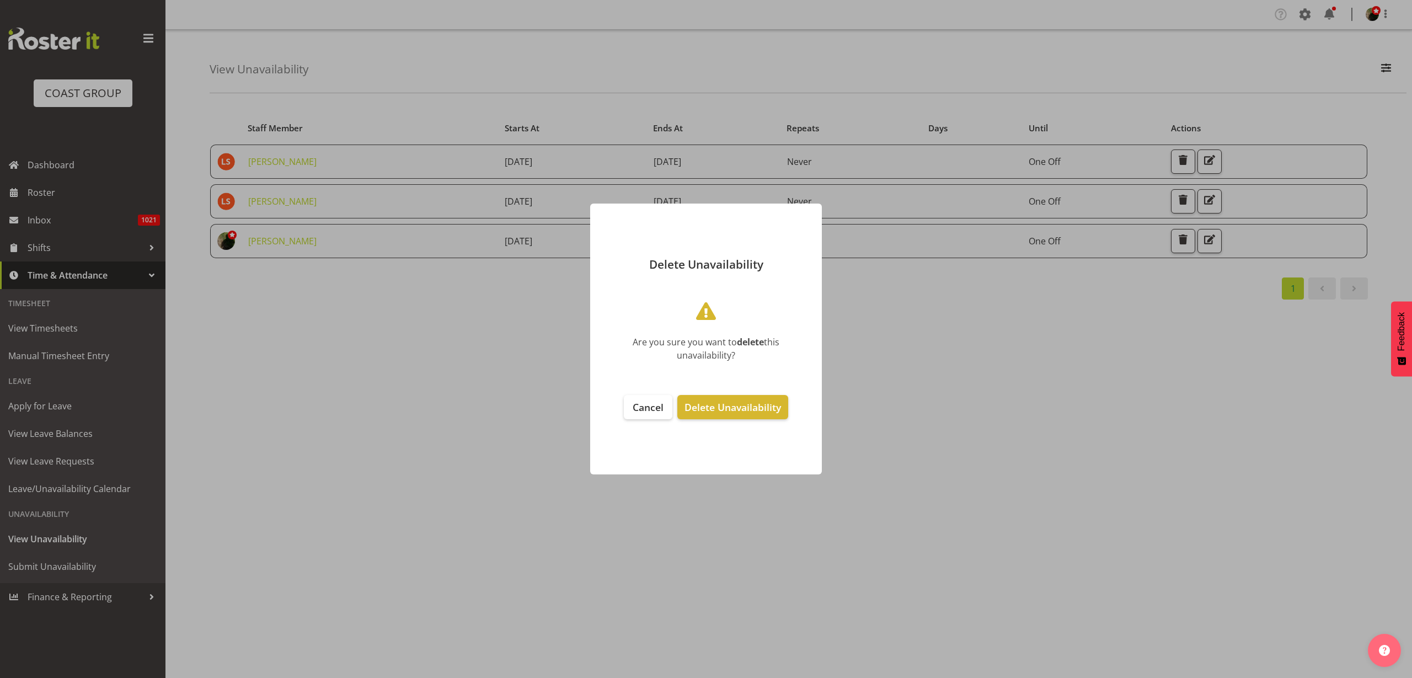
click at [742, 409] on span "Delete Unavailability" at bounding box center [732, 406] width 97 height 13
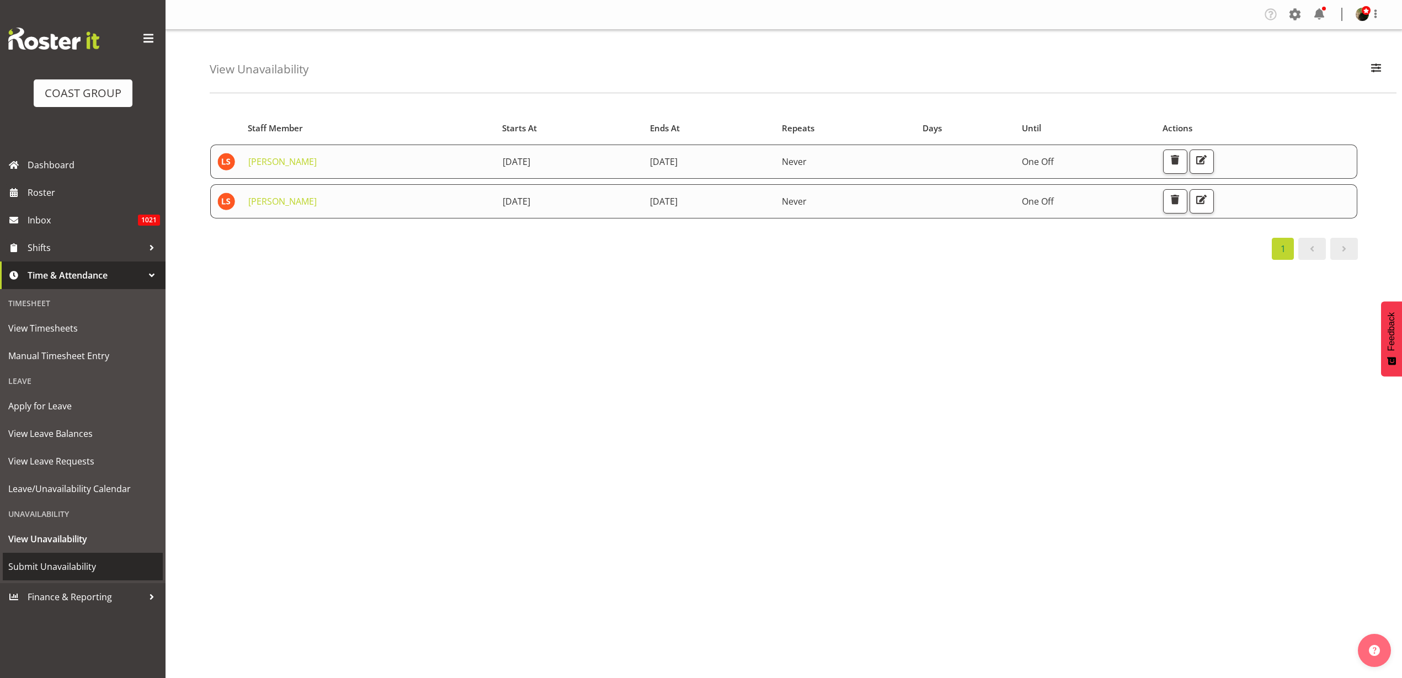
click at [48, 571] on span "Submit Unavailability" at bounding box center [82, 566] width 149 height 17
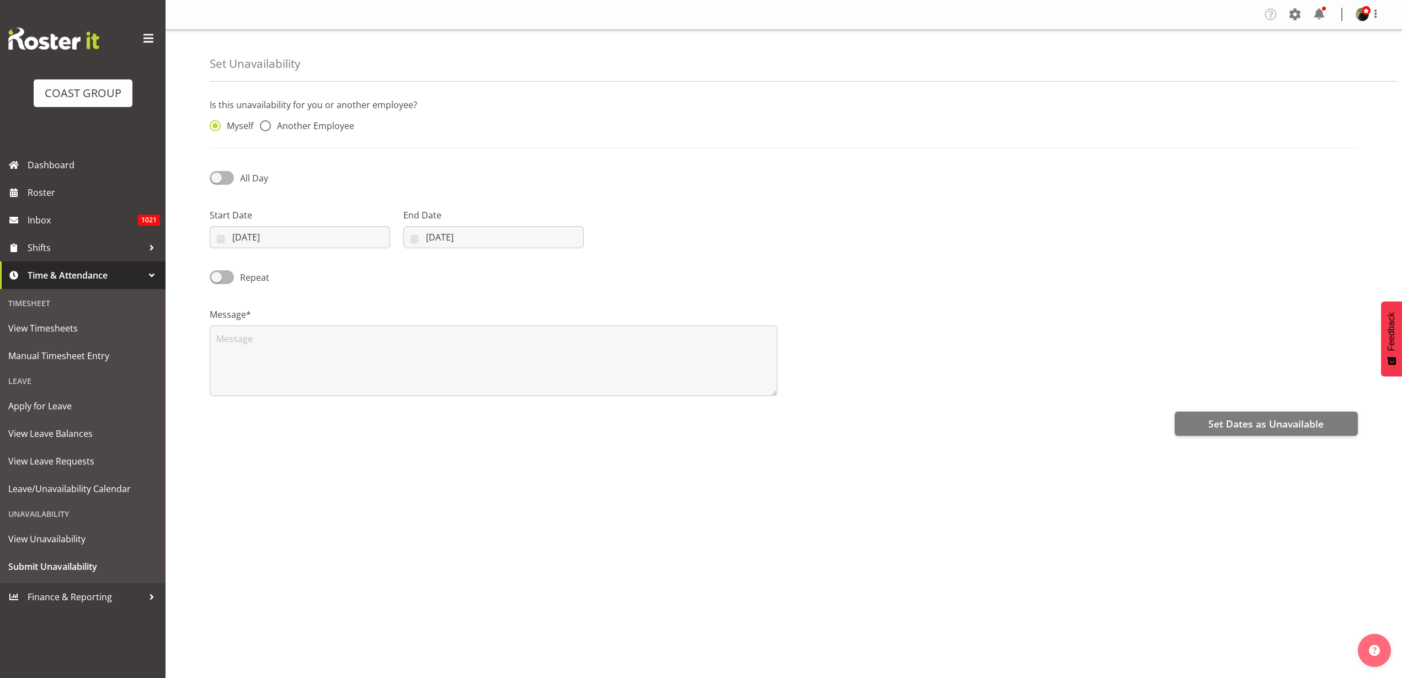
drag, startPoint x: 286, startPoint y: 125, endPoint x: 337, endPoint y: 122, distance: 50.8
click at [287, 125] on span "Another Employee" at bounding box center [312, 125] width 83 height 11
click at [267, 125] on input "Another Employee" at bounding box center [263, 125] width 7 height 7
radio input "true"
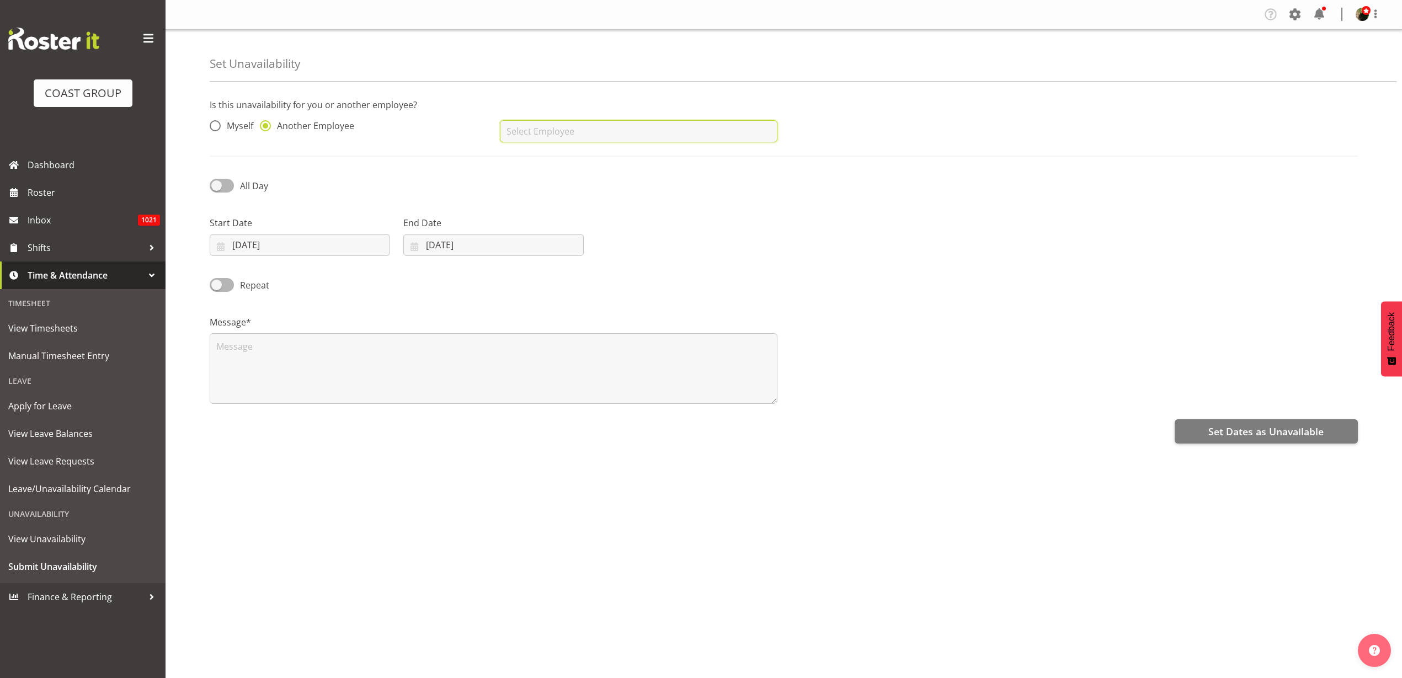
click at [634, 131] on input "text" at bounding box center [638, 131] width 277 height 22
click at [580, 164] on link "[PERSON_NAME]" at bounding box center [638, 159] width 277 height 20
type input "[PERSON_NAME]"
click at [269, 245] on input "07/10/2025" at bounding box center [300, 245] width 180 height 22
click at [362, 274] on link at bounding box center [368, 277] width 26 height 22
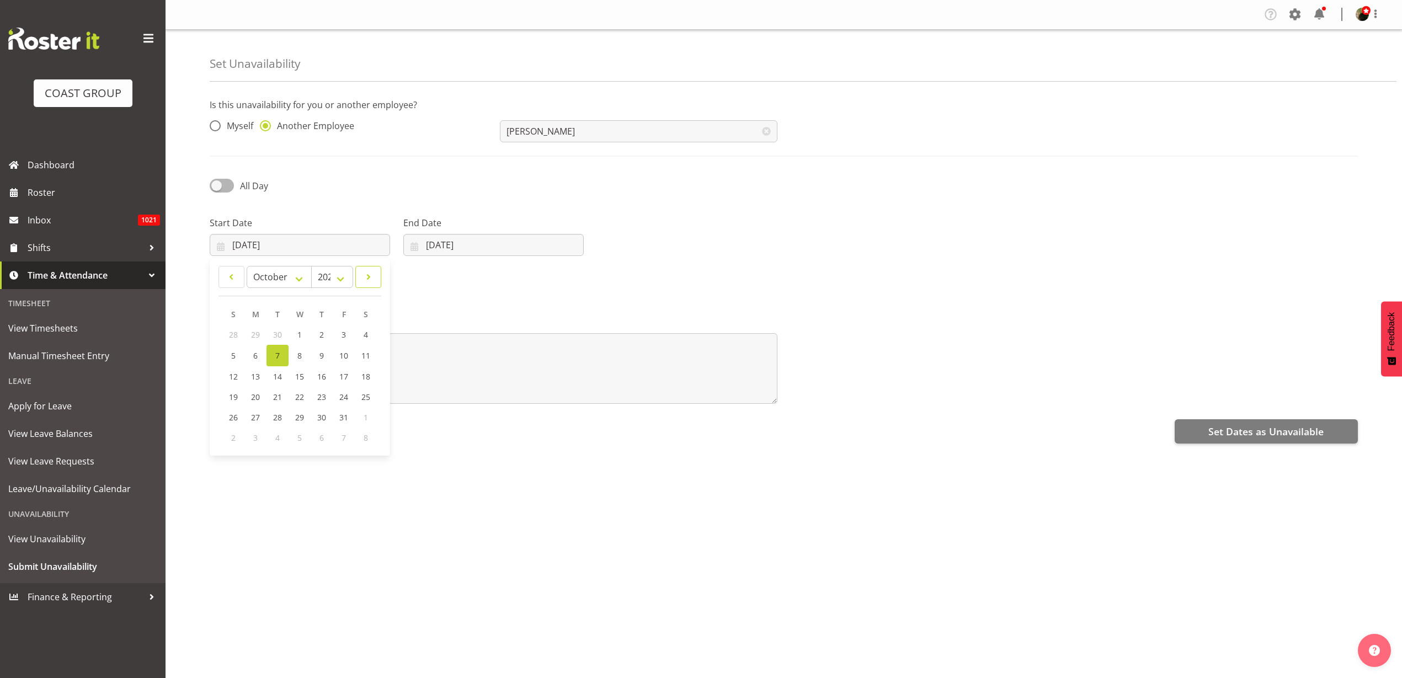
select select "10"
click at [363, 373] on span "15" at bounding box center [365, 375] width 9 height 10
type input "15/11/2025"
click at [447, 242] on input "07/10/2025" at bounding box center [493, 245] width 180 height 22
click at [561, 280] on span at bounding box center [556, 276] width 13 height 13
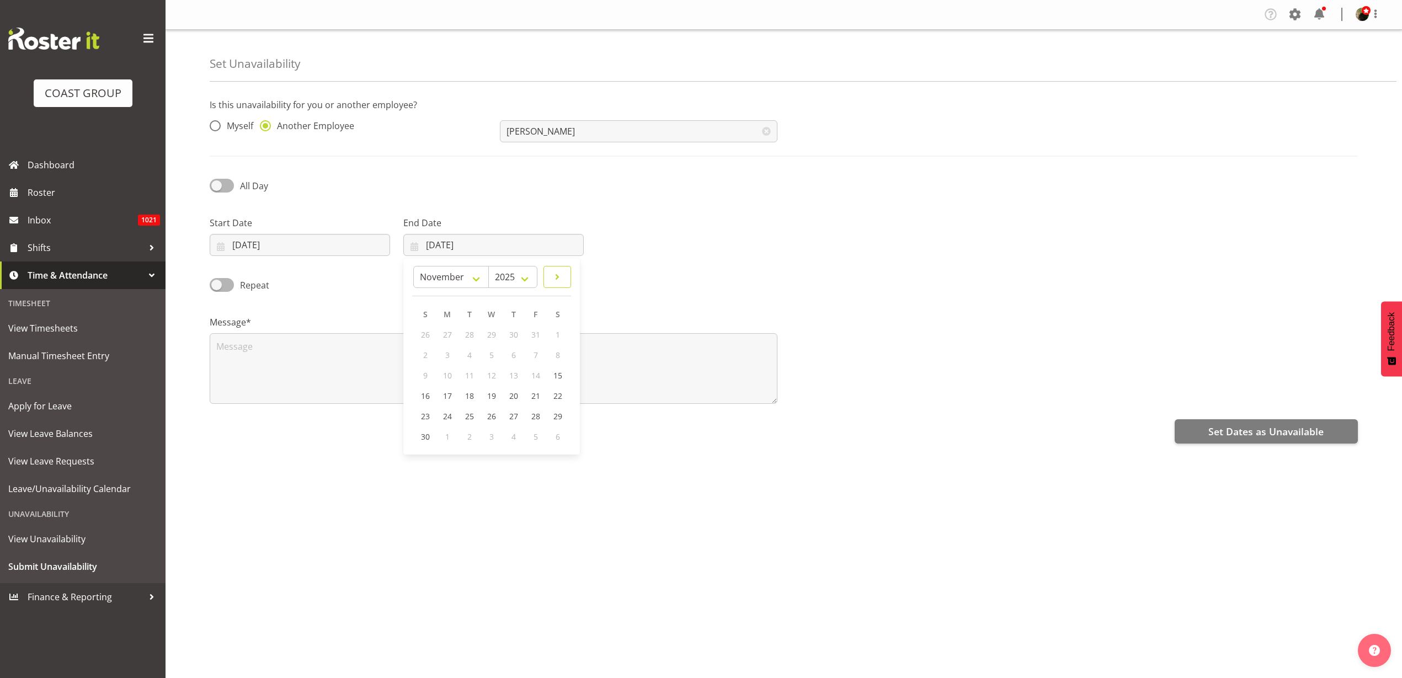
click at [561, 280] on span at bounding box center [556, 276] width 13 height 13
click at [561, 280] on span at bounding box center [562, 276] width 12 height 13
select select "0"
select select "2026"
click at [428, 353] on span "4" at bounding box center [427, 355] width 4 height 10
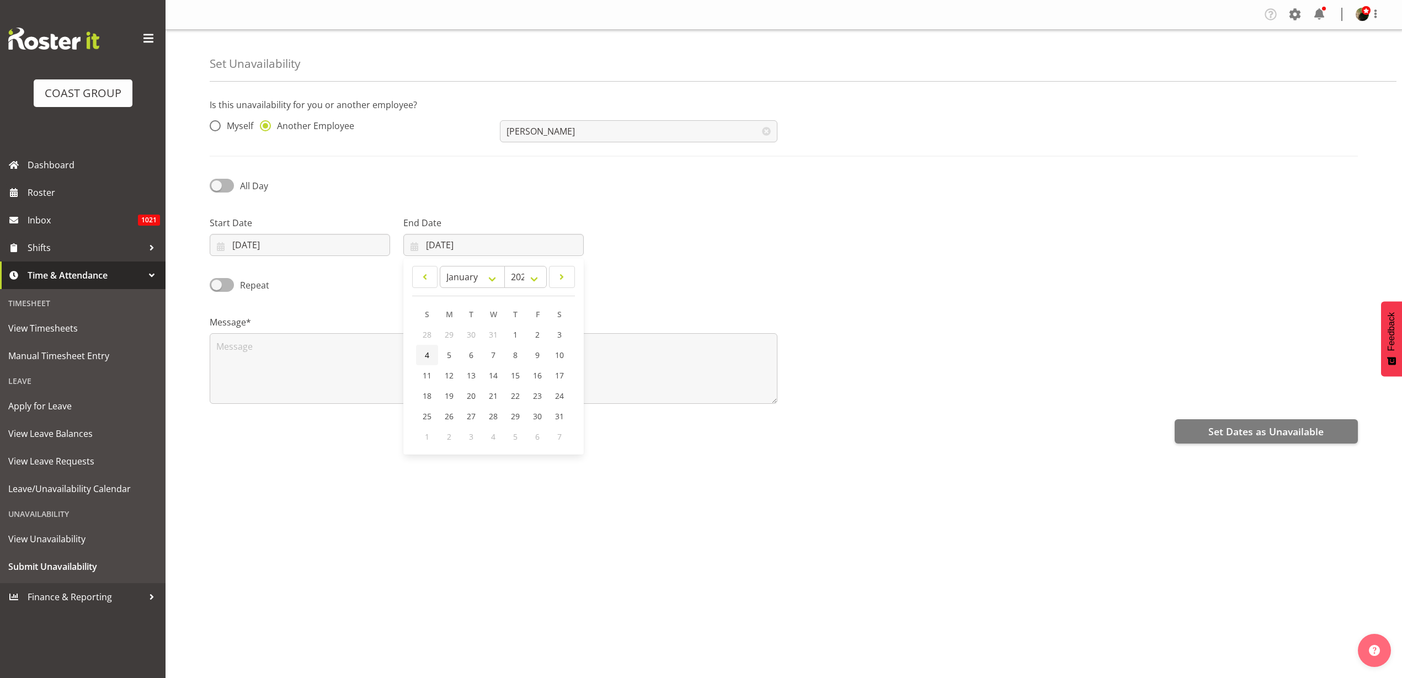
type input "04/01/2026"
click at [468, 355] on textarea at bounding box center [494, 368] width 568 height 71
type textarea "Away"
click at [1314, 430] on span "Set Dates as Unavailable" at bounding box center [1265, 431] width 115 height 14
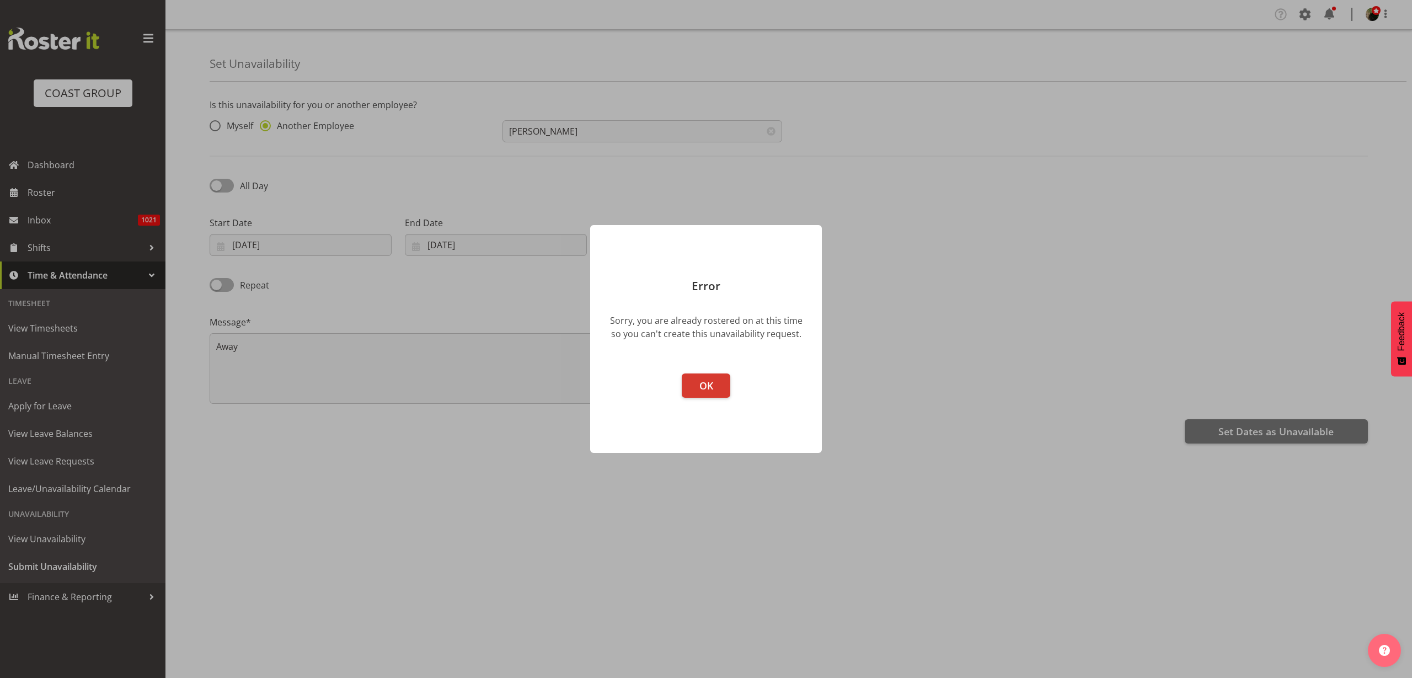
click at [716, 381] on button "OK" at bounding box center [706, 385] width 49 height 24
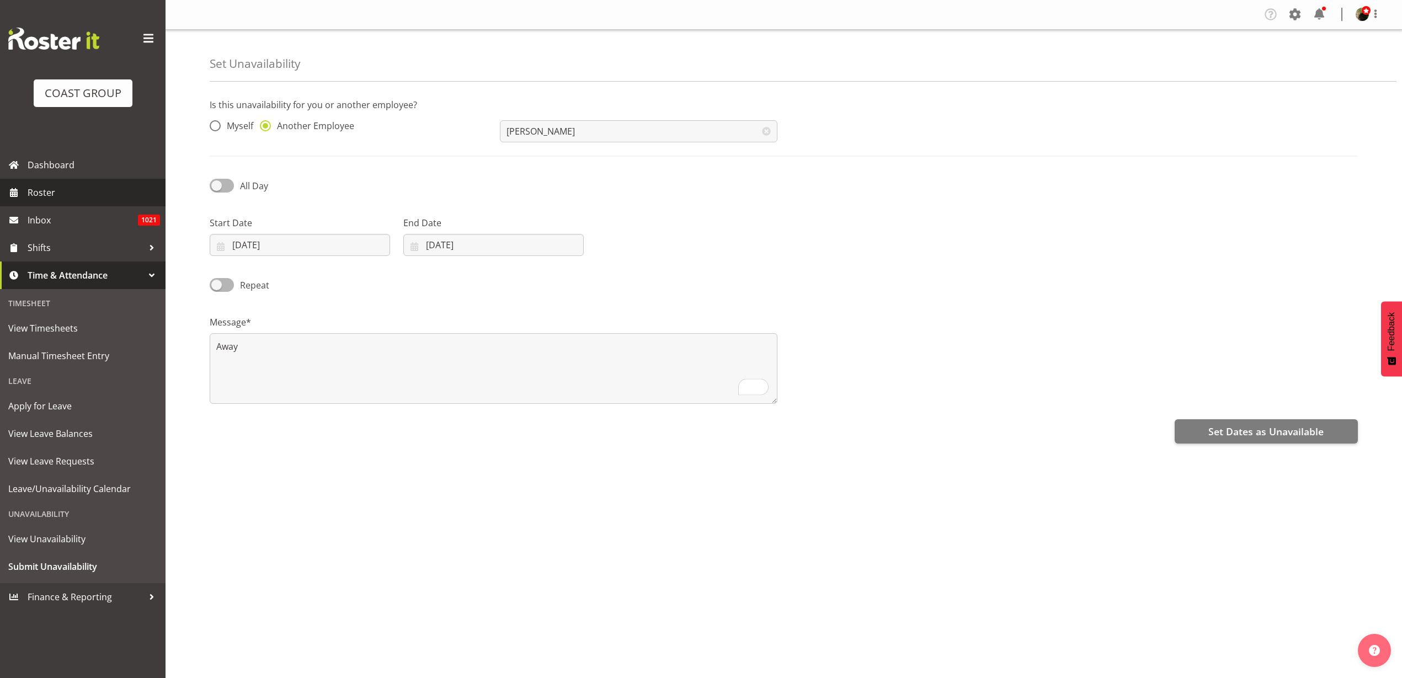
click at [65, 187] on span "Roster" at bounding box center [94, 192] width 132 height 17
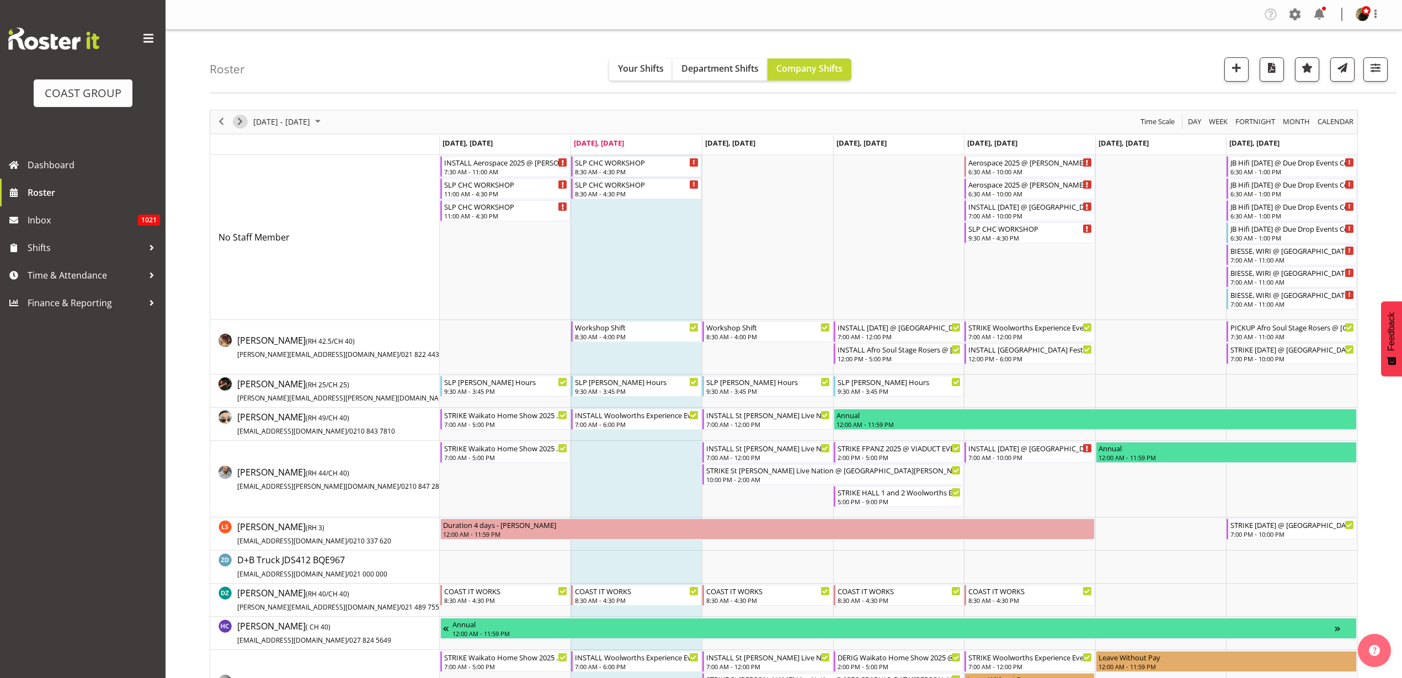
click at [239, 123] on span "Next" at bounding box center [239, 122] width 13 height 14
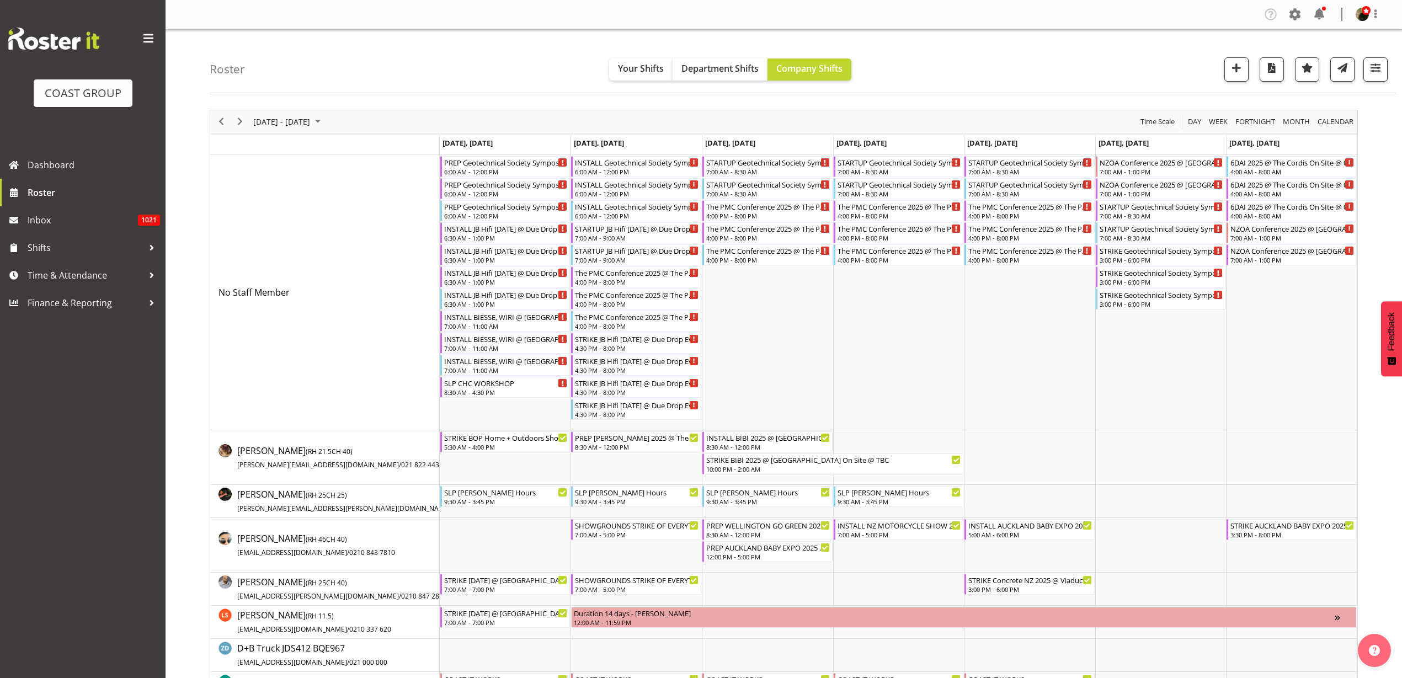
click at [239, 121] on span "Next" at bounding box center [239, 122] width 13 height 14
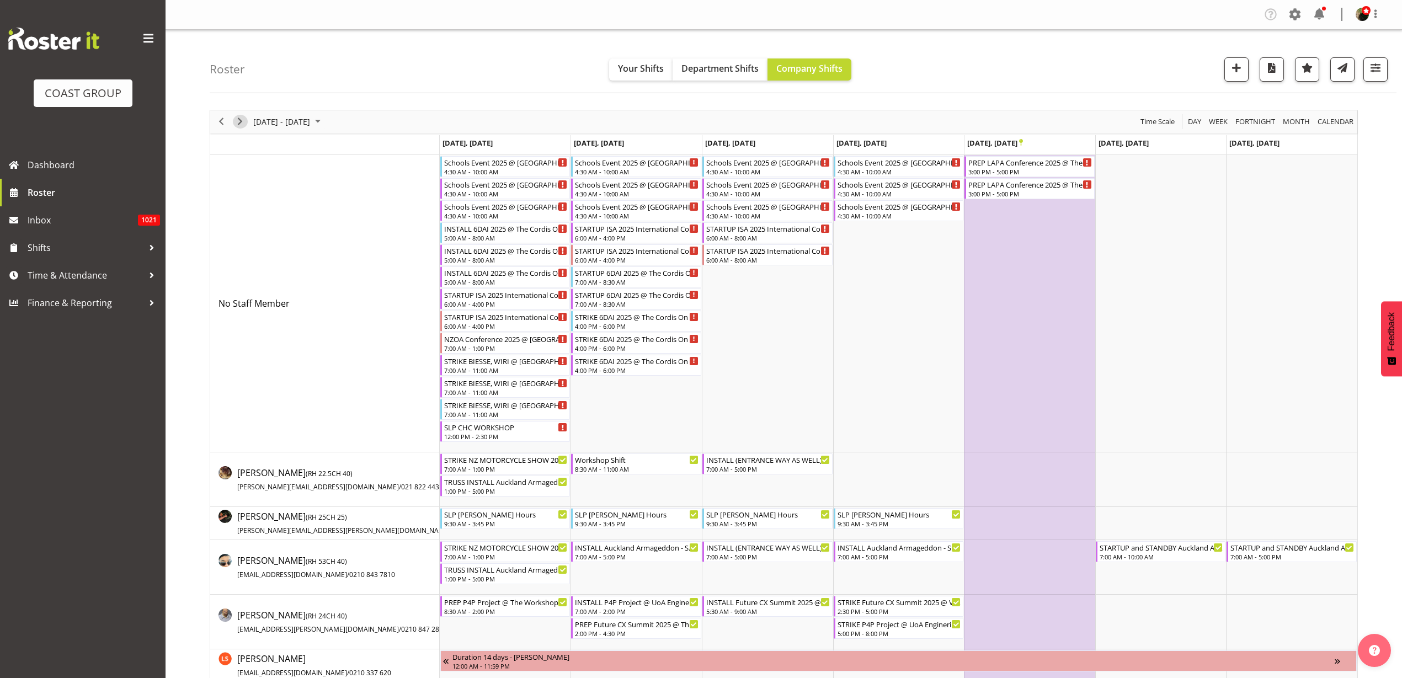
click at [239, 121] on span "Next" at bounding box center [239, 122] width 13 height 14
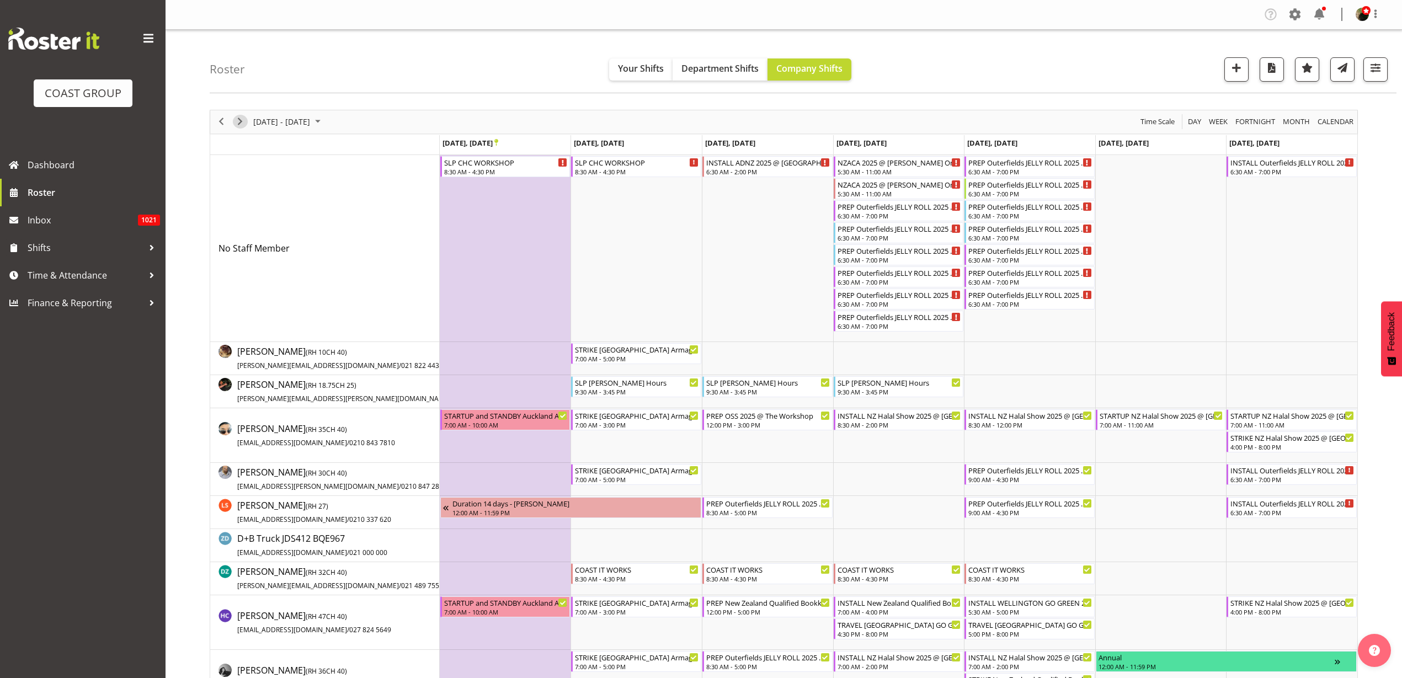
click at [240, 115] on span "Next" at bounding box center [239, 122] width 13 height 14
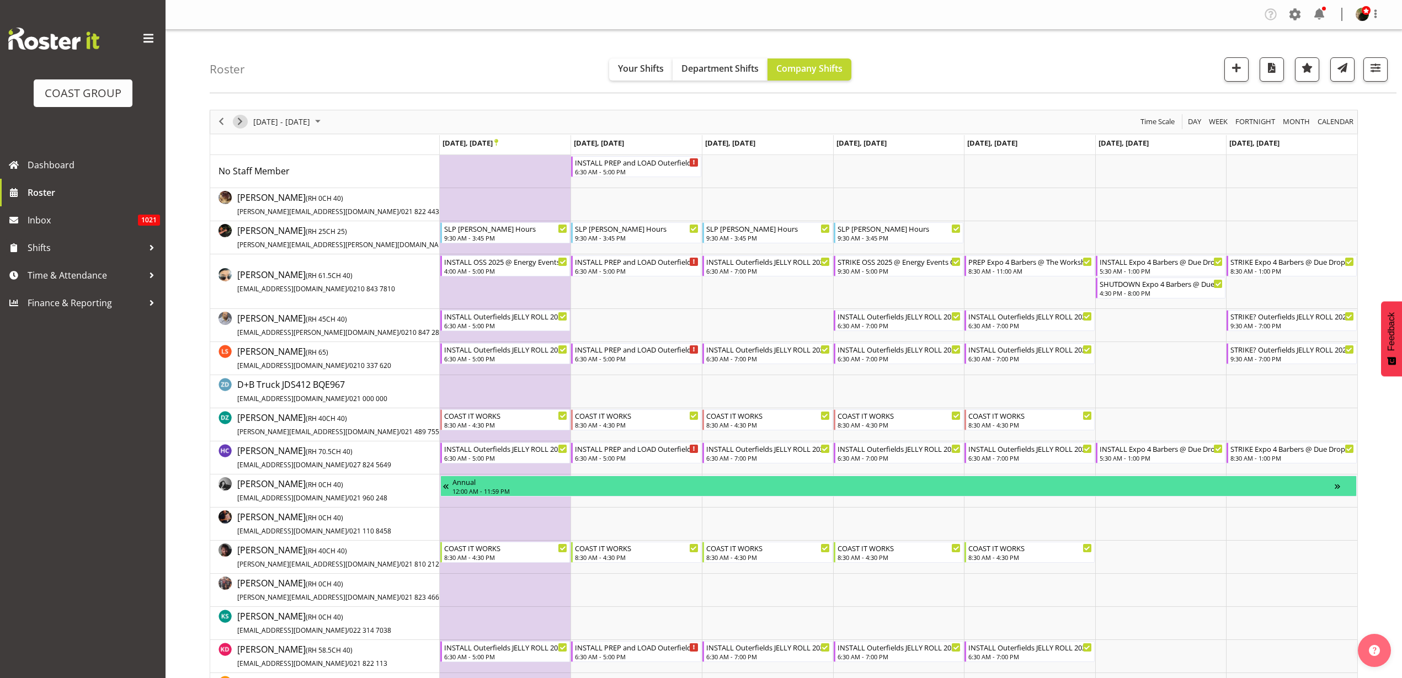
click at [242, 120] on span "Next" at bounding box center [239, 122] width 13 height 14
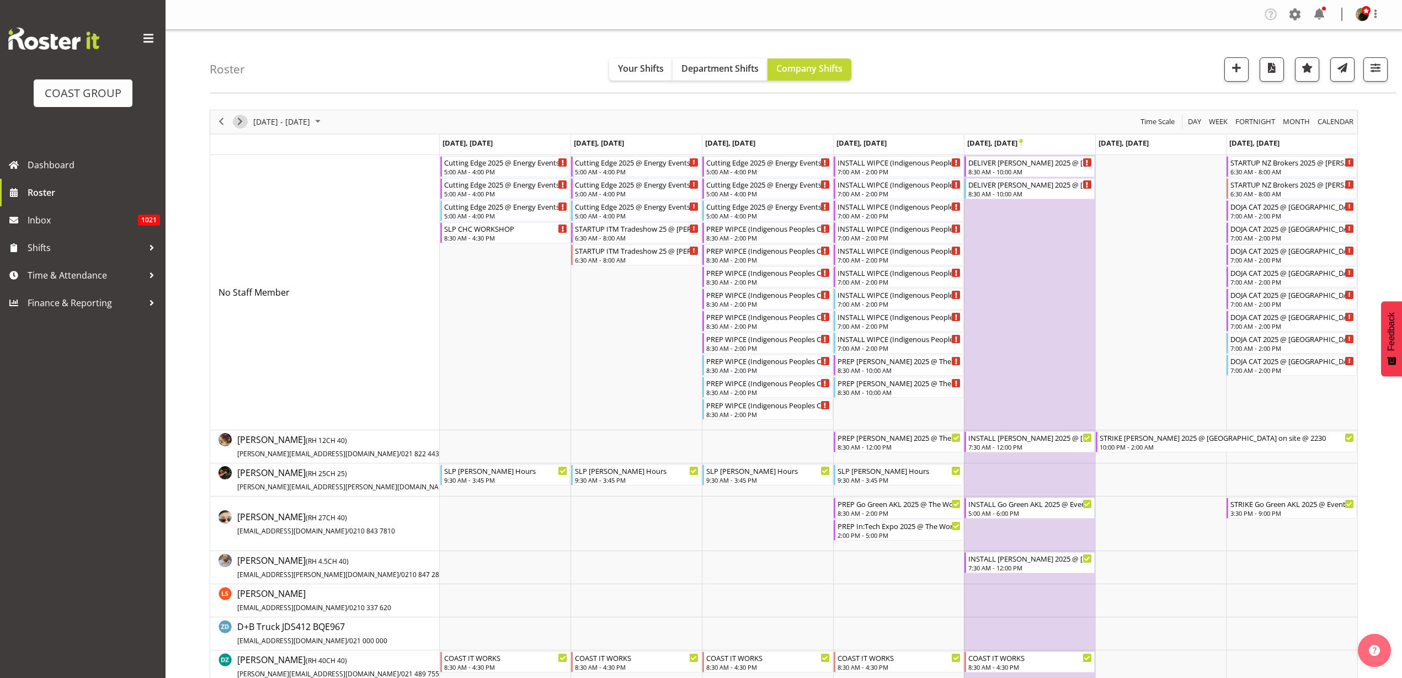
click at [236, 121] on span "Next" at bounding box center [239, 122] width 13 height 14
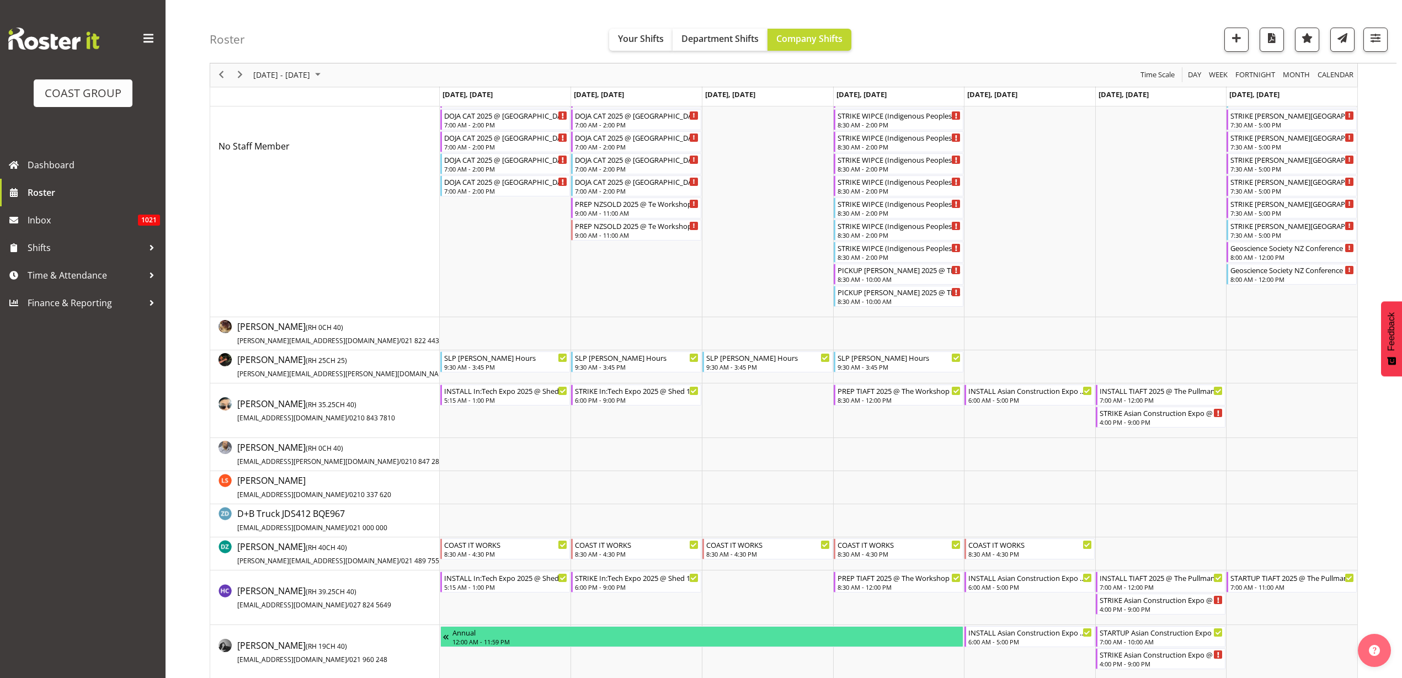
scroll to position [207, 0]
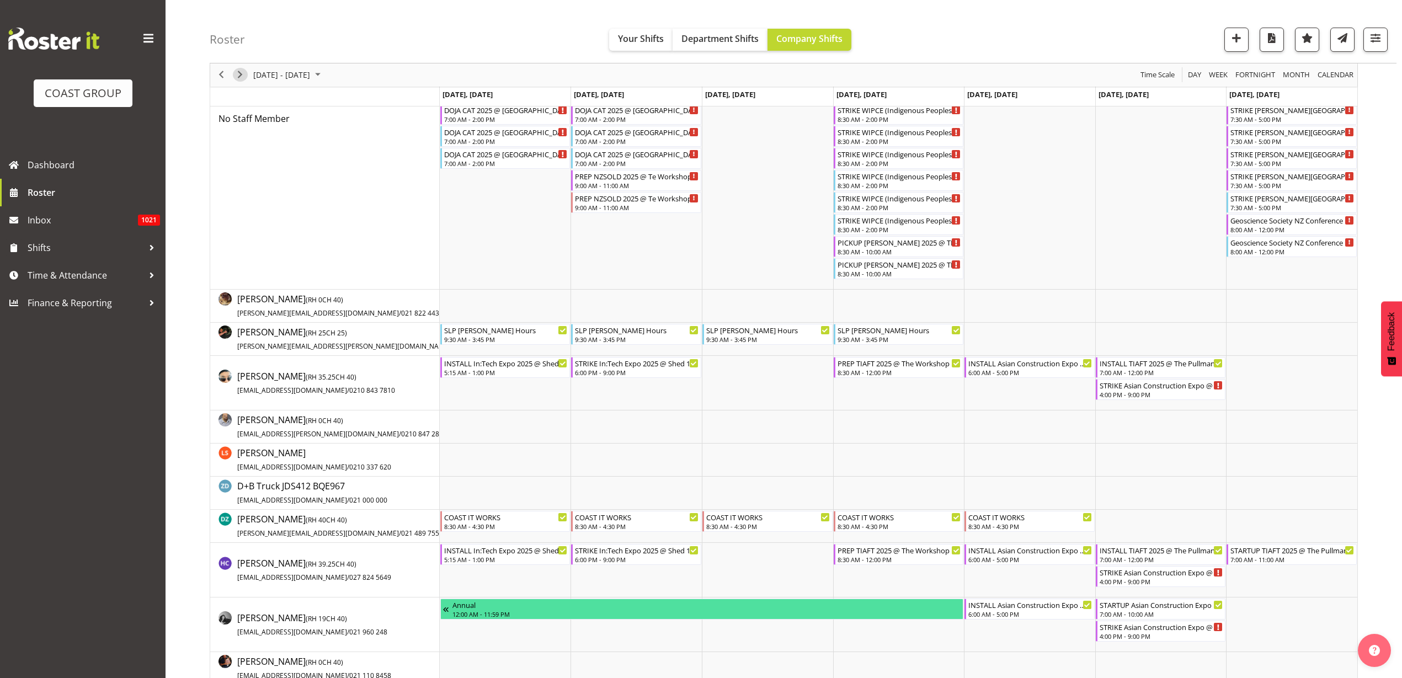
click at [242, 71] on span "Next" at bounding box center [239, 75] width 13 height 14
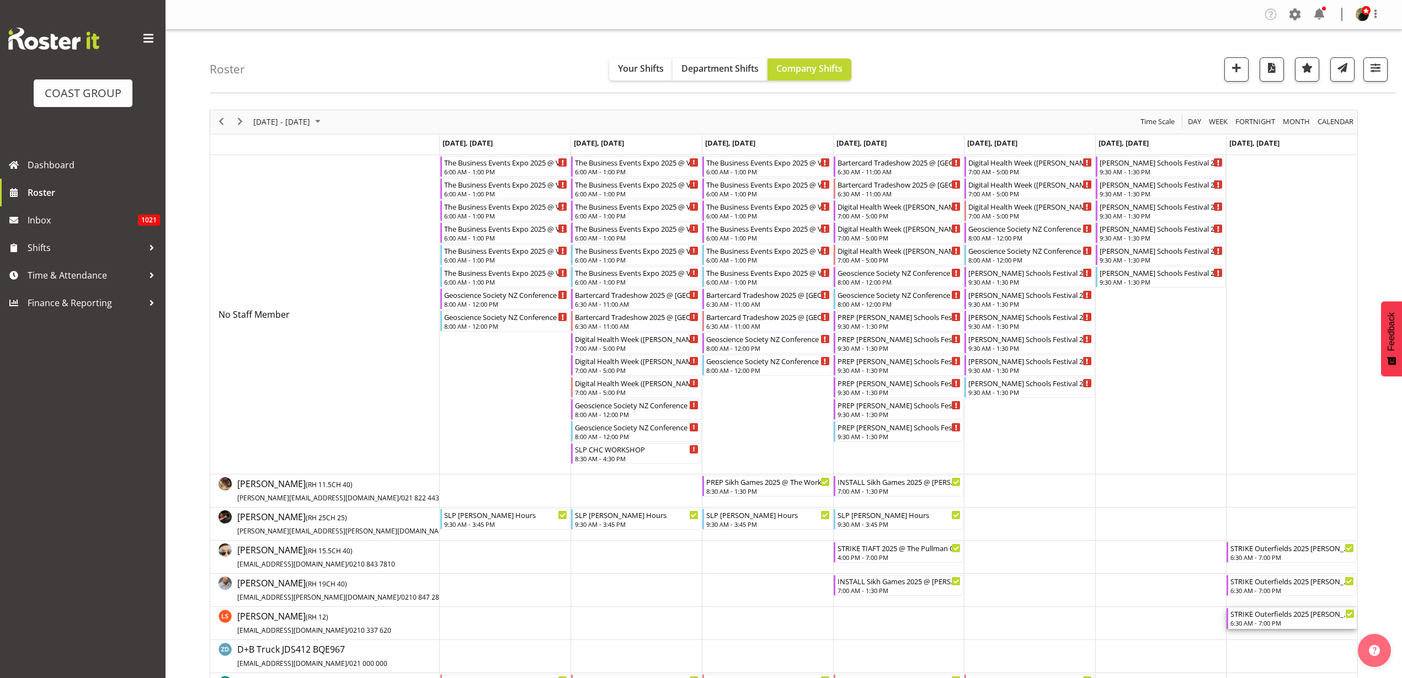
click at [1248, 619] on div "6:30 AM - 7:00 PM" at bounding box center [1292, 622] width 124 height 9
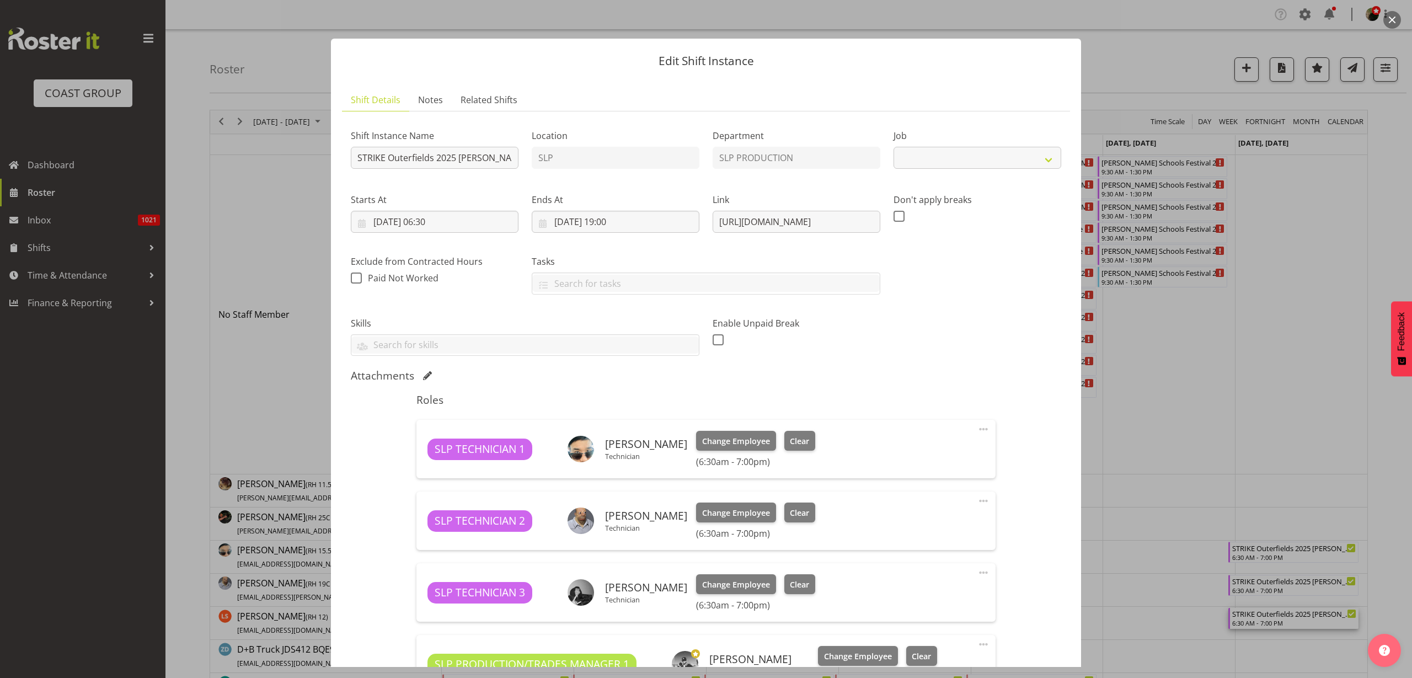
select select "9982"
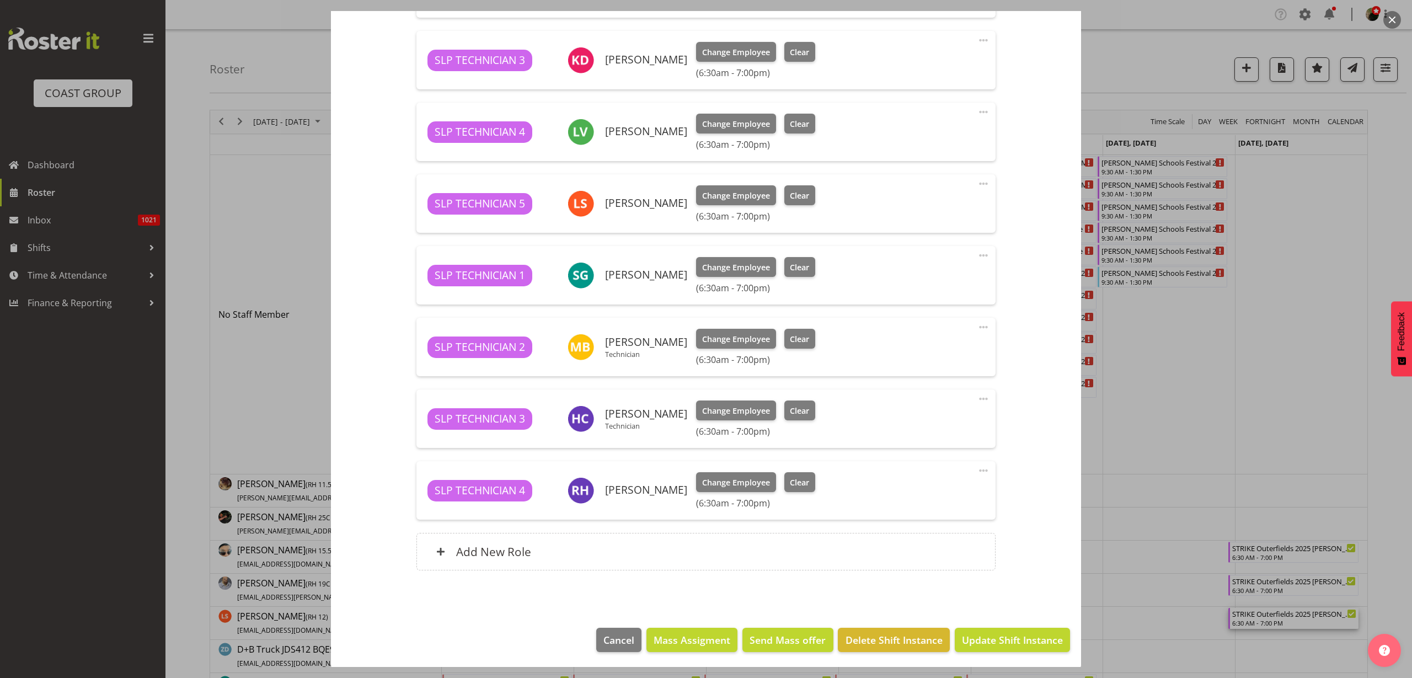
scroll to position [965, 0]
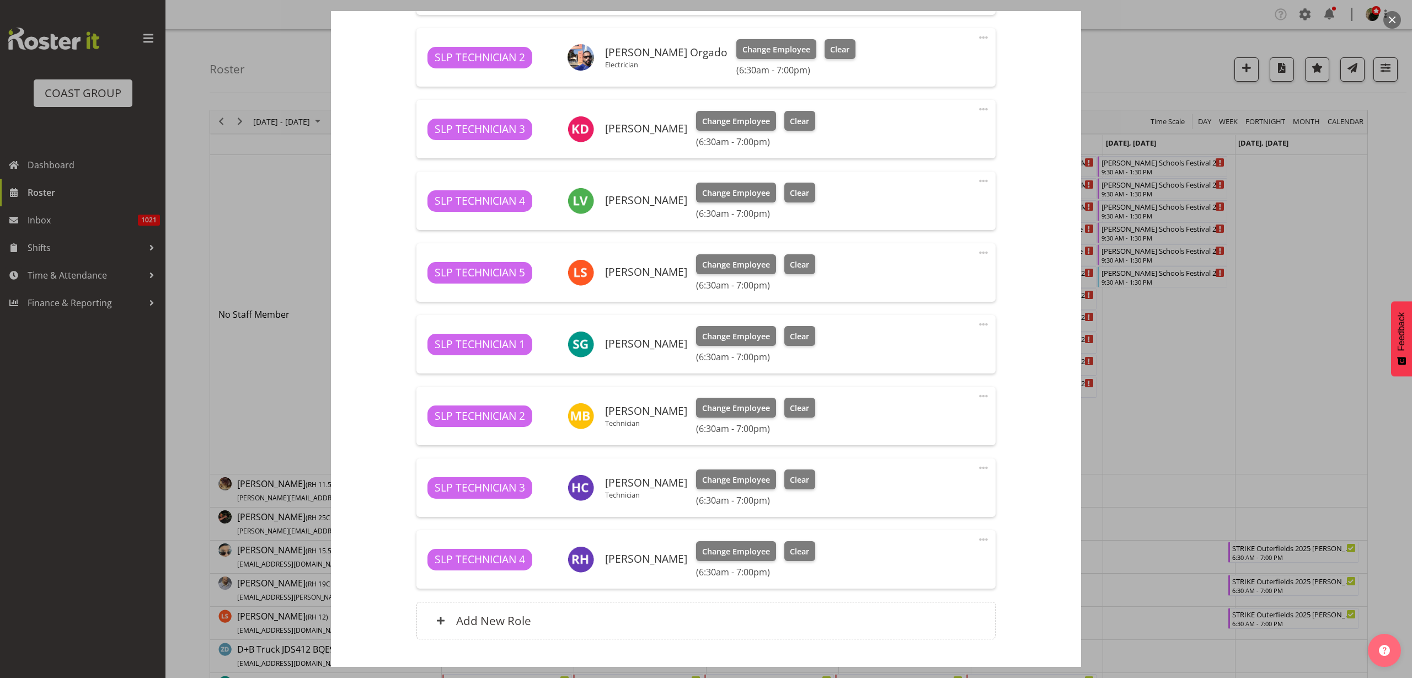
click at [977, 252] on span at bounding box center [983, 252] width 13 height 13
click at [915, 314] on link "Delete" at bounding box center [937, 317] width 106 height 20
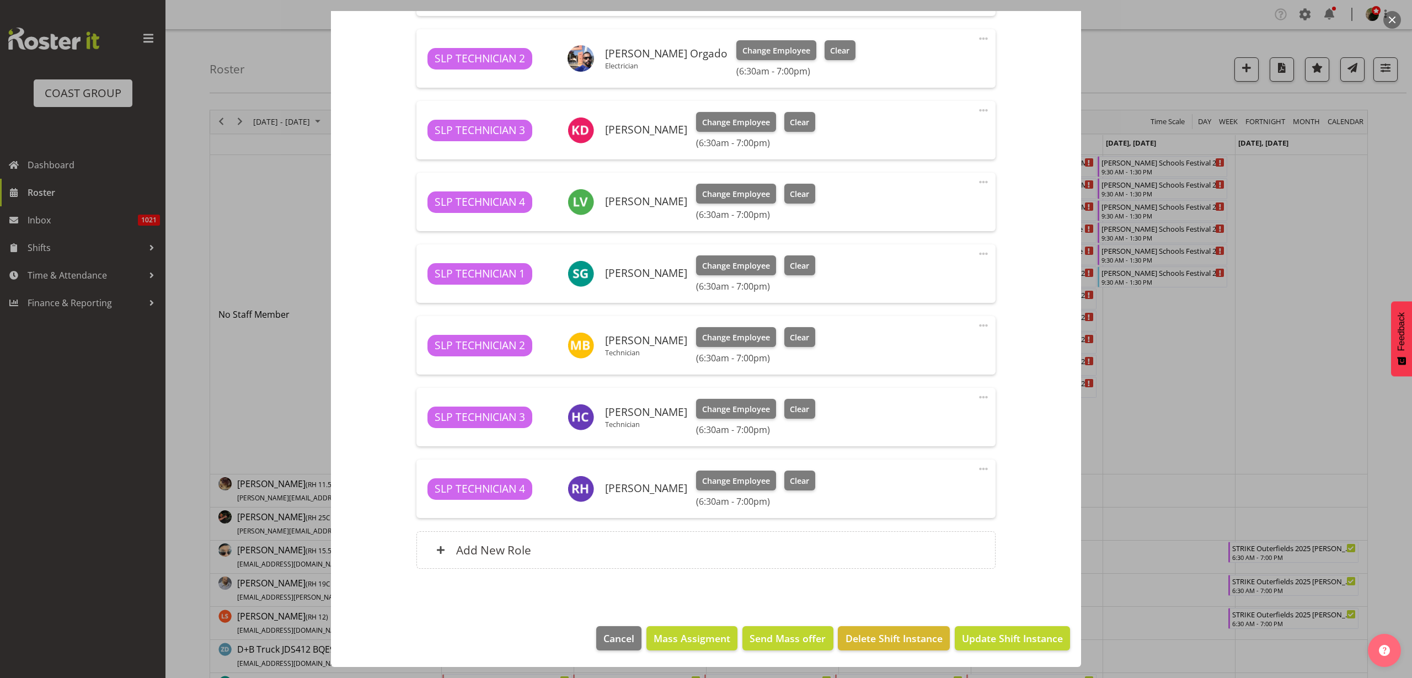
scroll to position [964, 0]
click at [994, 639] on span "Update Shift Instance" at bounding box center [1012, 638] width 101 height 14
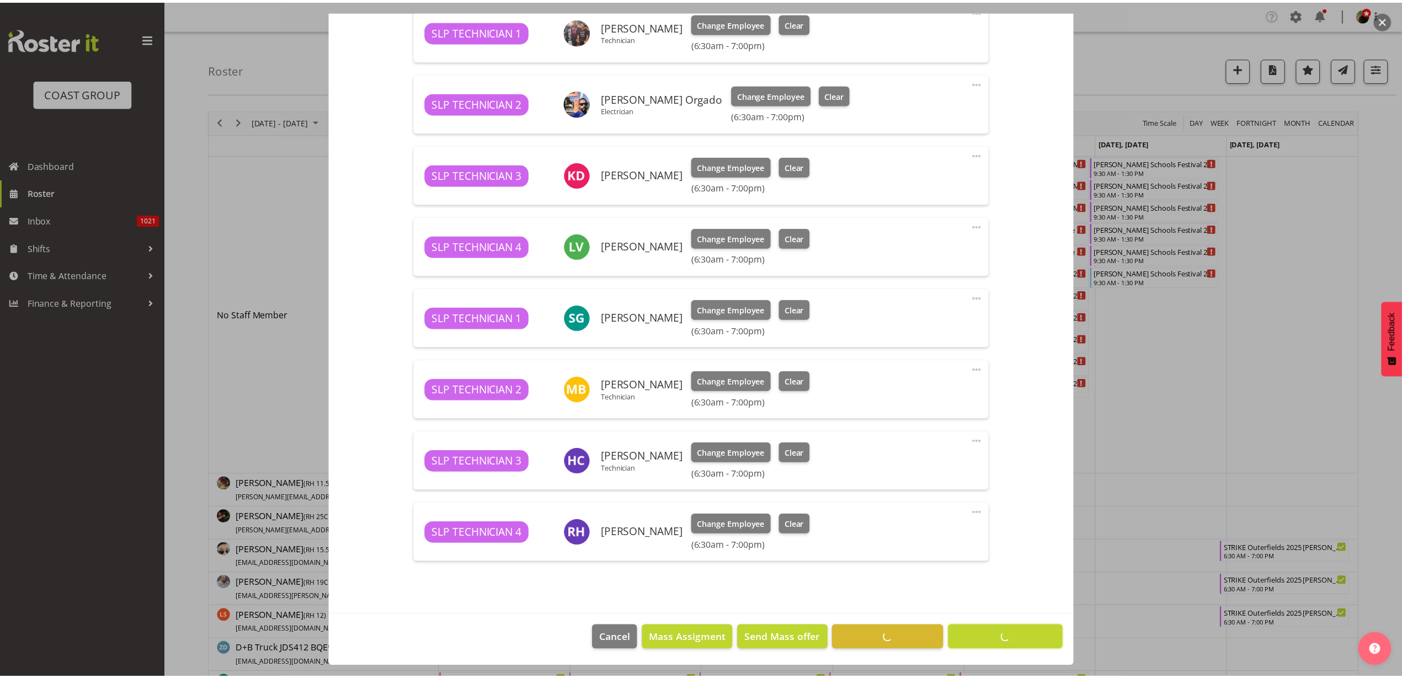
scroll to position [920, 0]
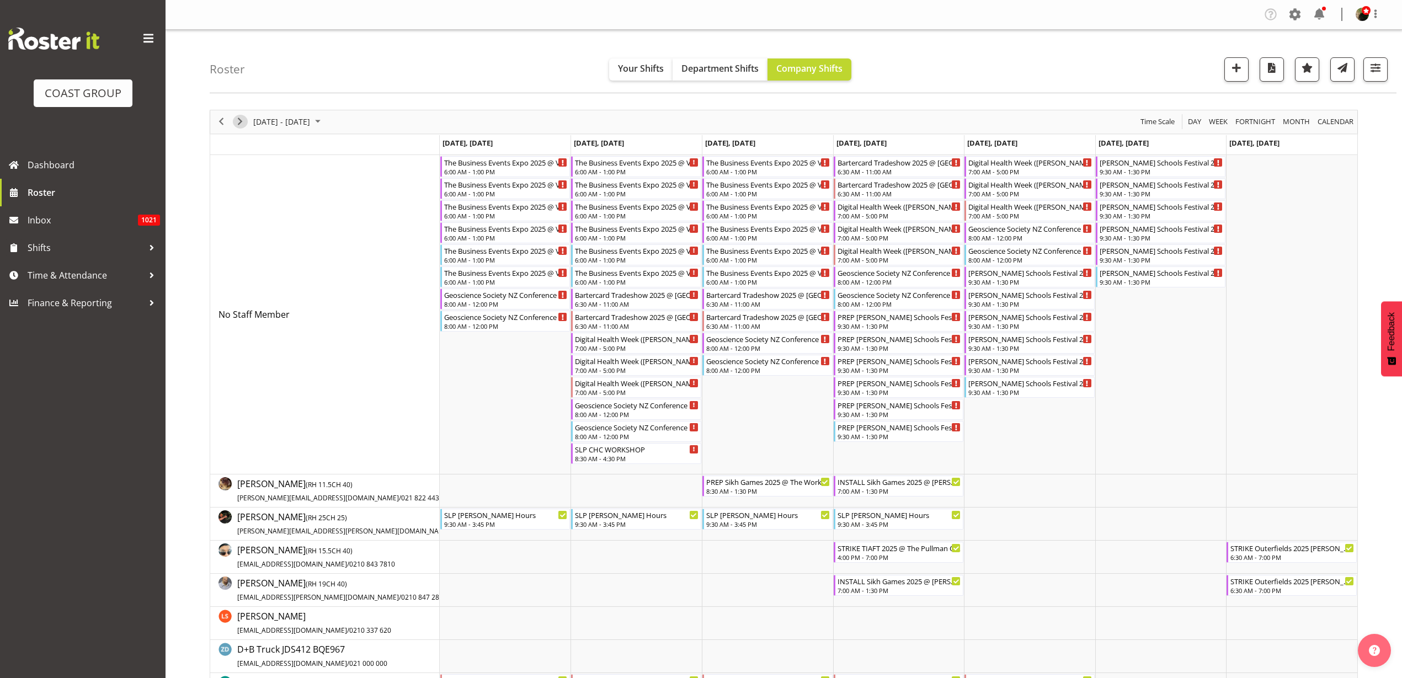
click at [237, 119] on span "Next" at bounding box center [239, 122] width 13 height 14
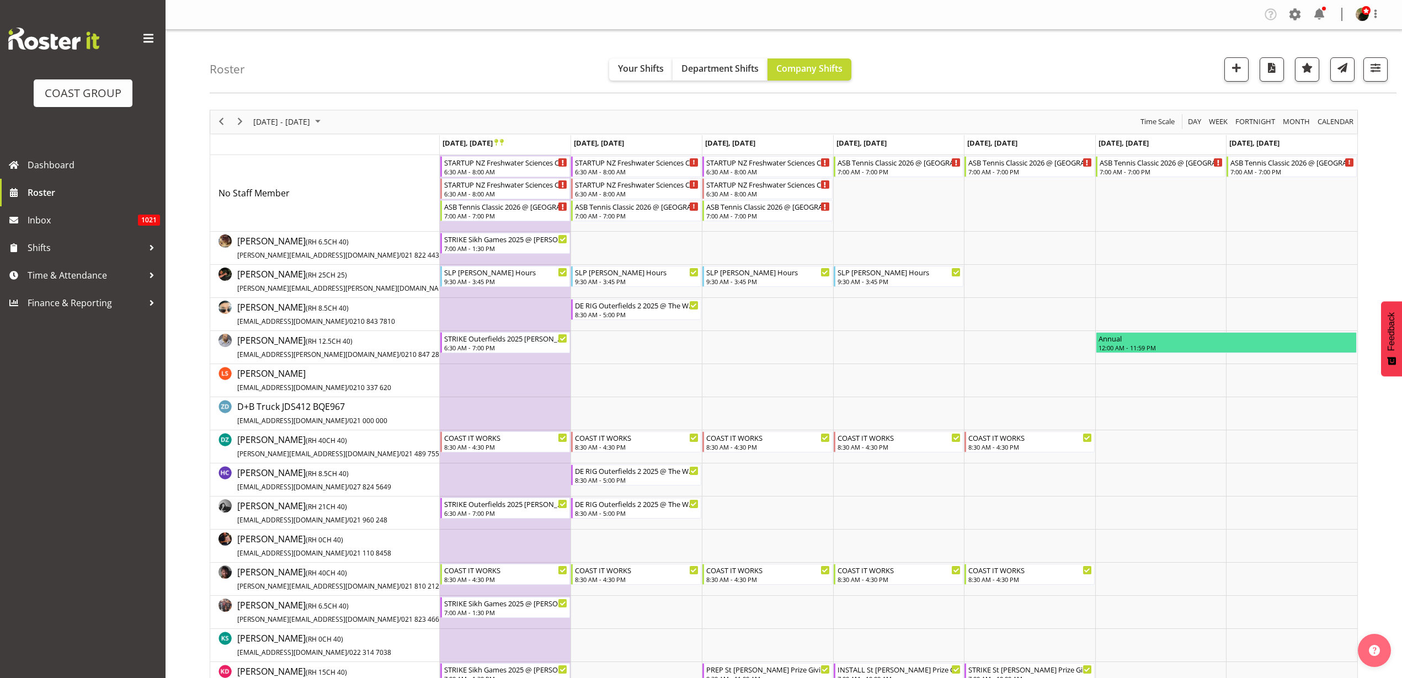
click at [231, 121] on div "next period" at bounding box center [240, 121] width 19 height 23
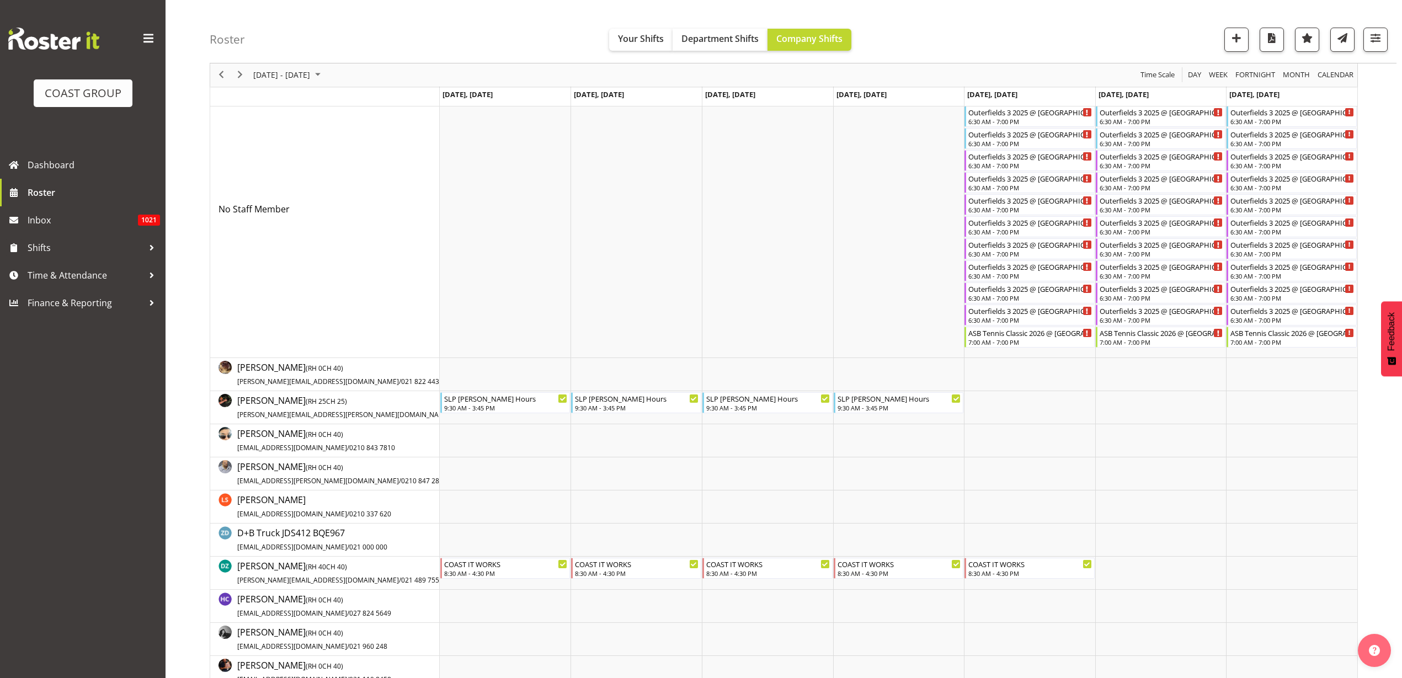
scroll to position [138, 0]
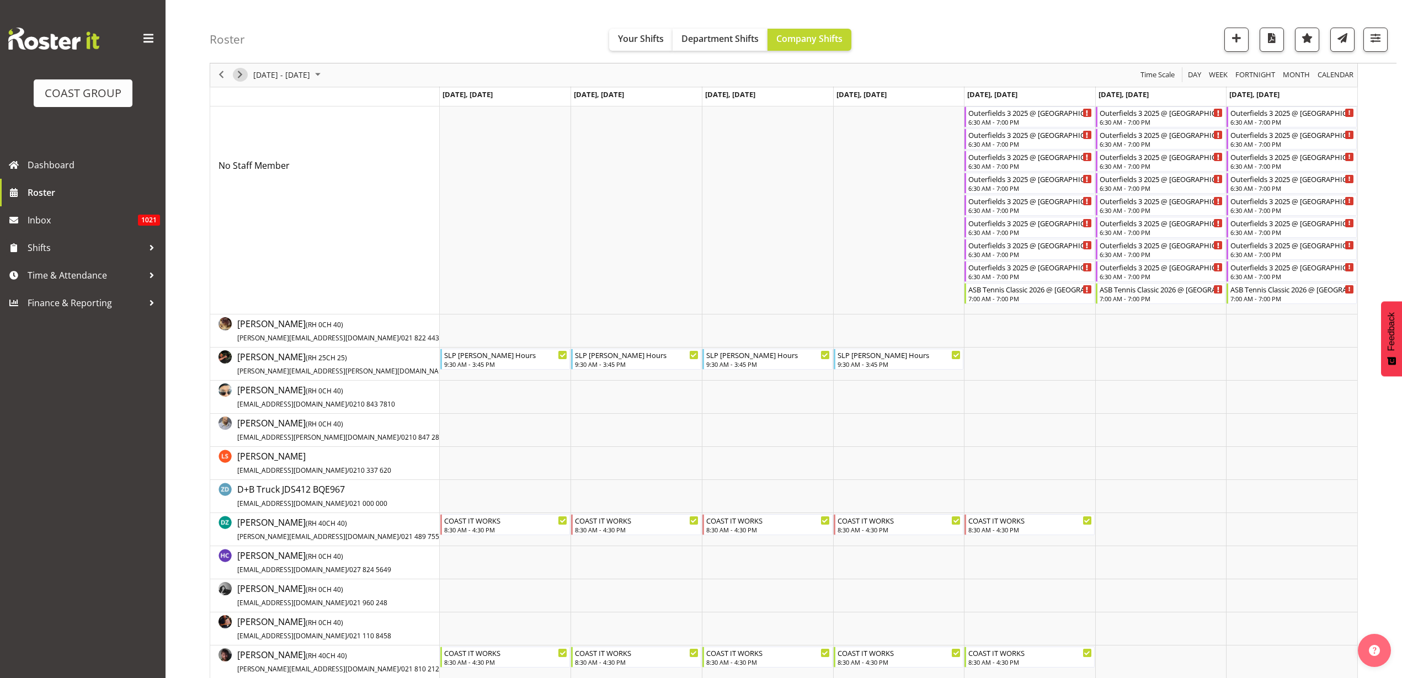
click at [240, 73] on span "Next" at bounding box center [239, 75] width 13 height 14
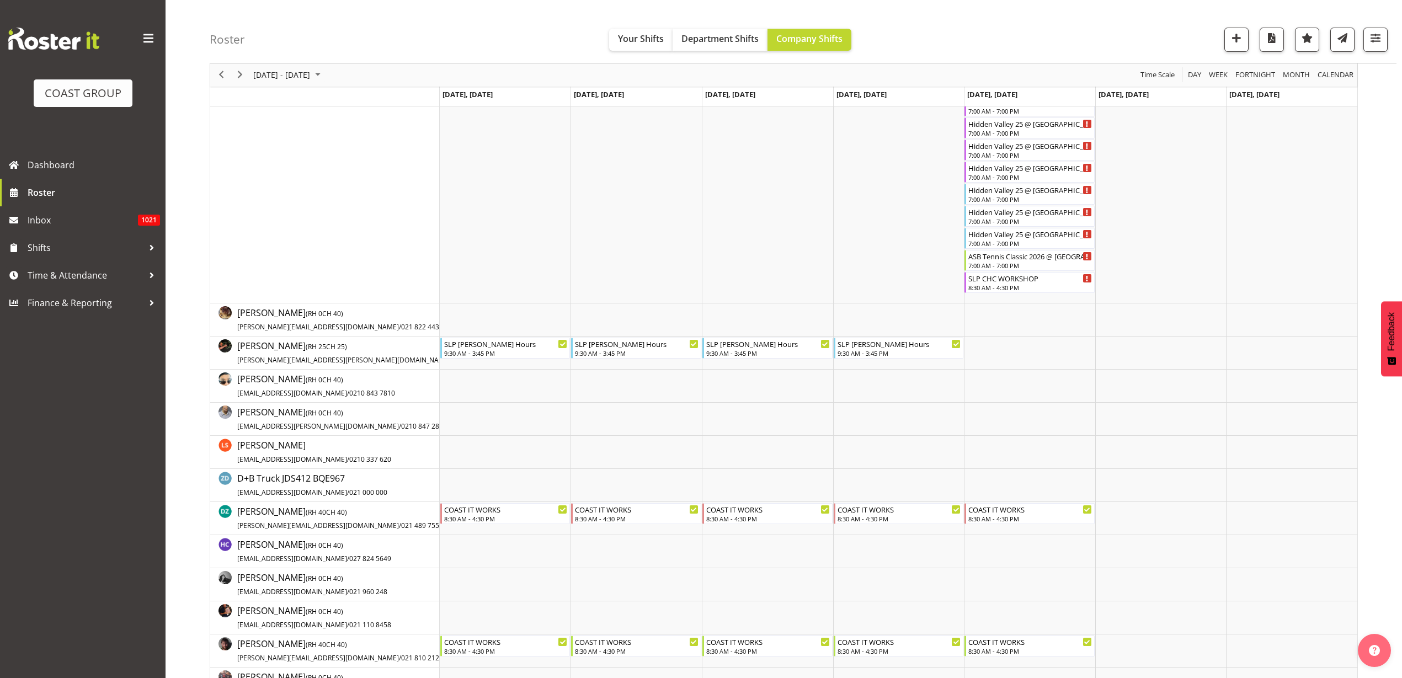
scroll to position [207, 0]
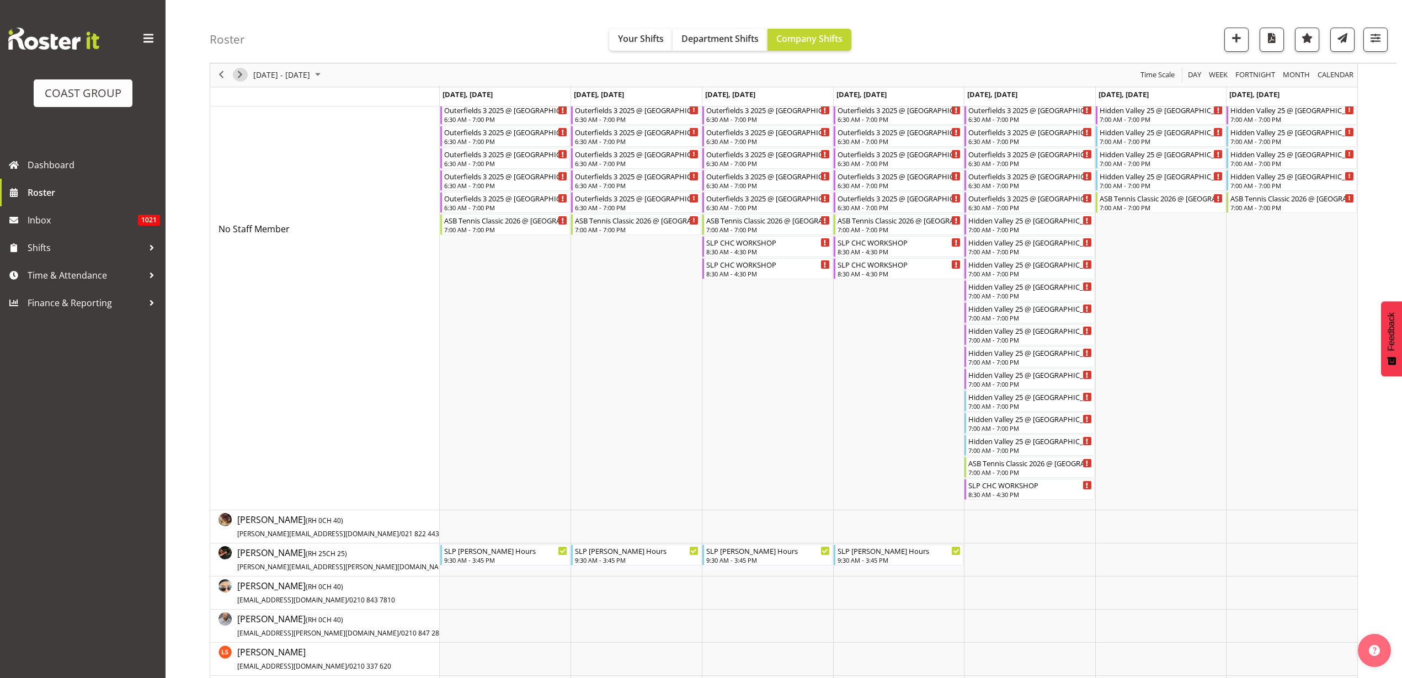
click at [242, 69] on span "Next" at bounding box center [239, 75] width 13 height 14
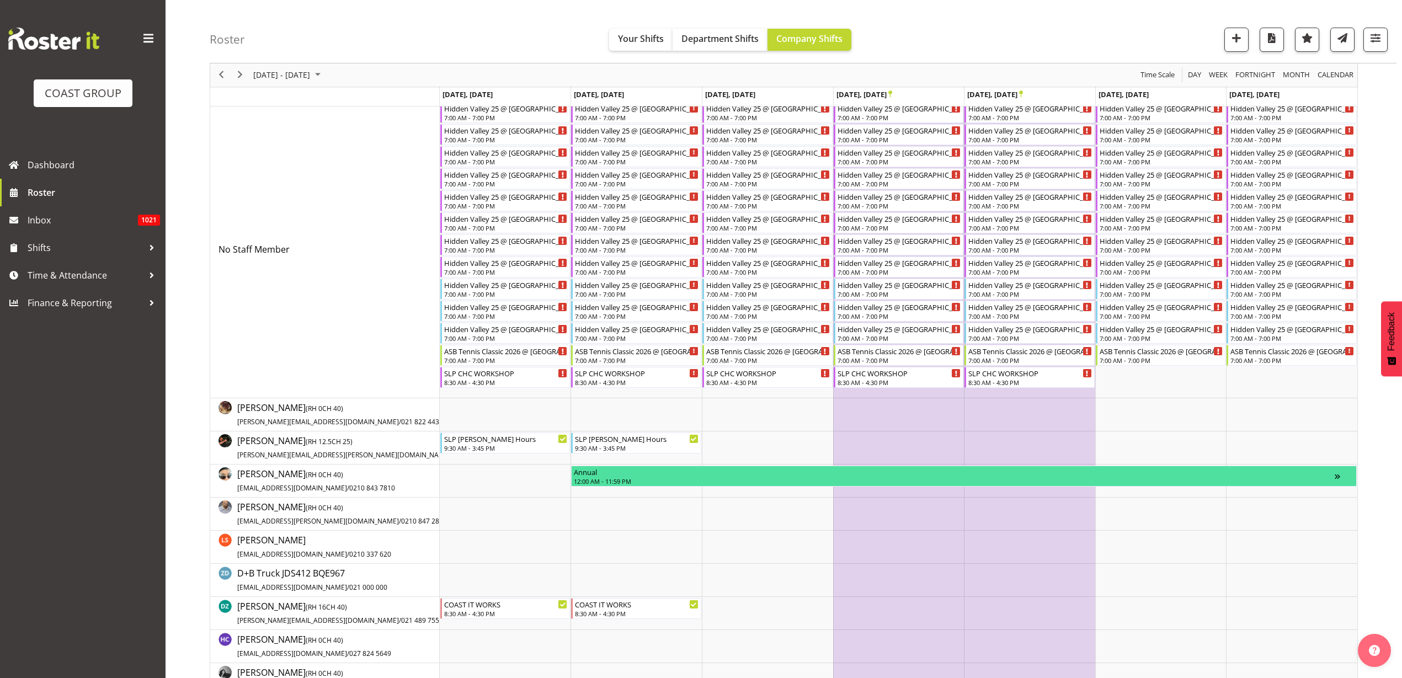
scroll to position [138, 0]
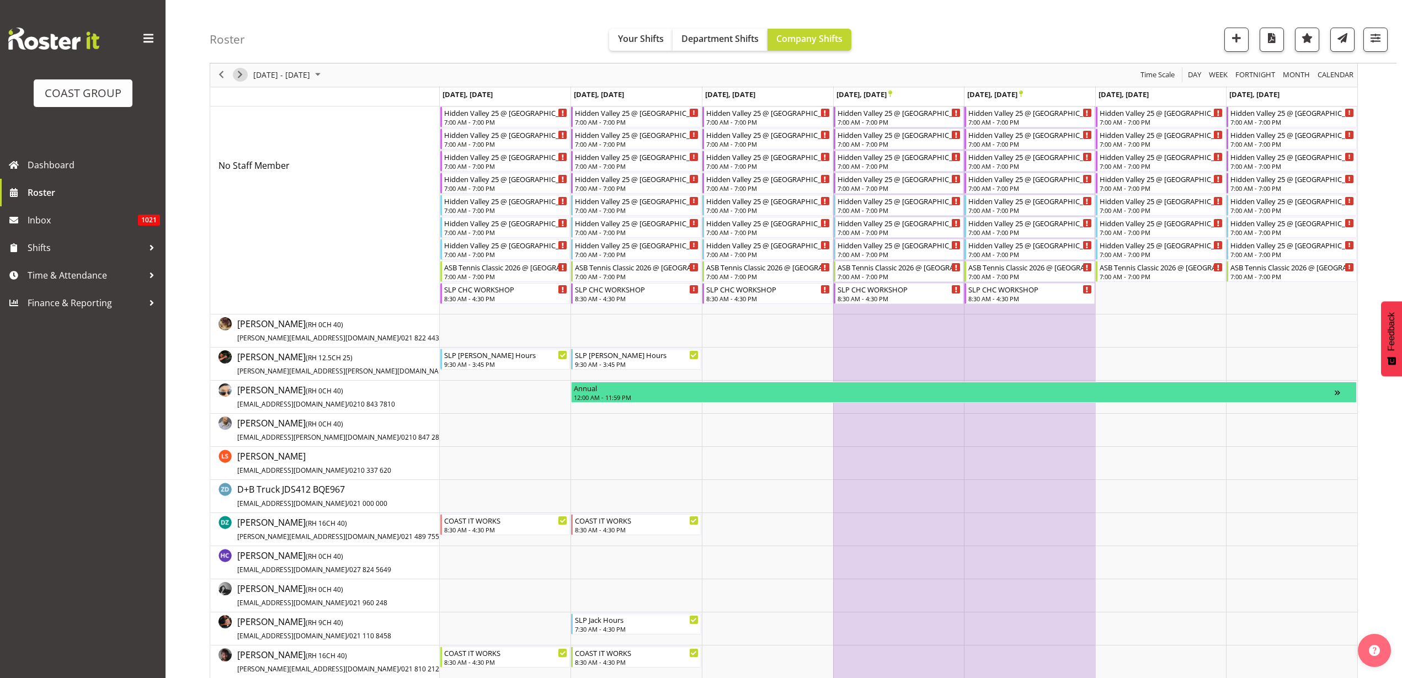
click at [238, 73] on span "Next" at bounding box center [239, 75] width 13 height 14
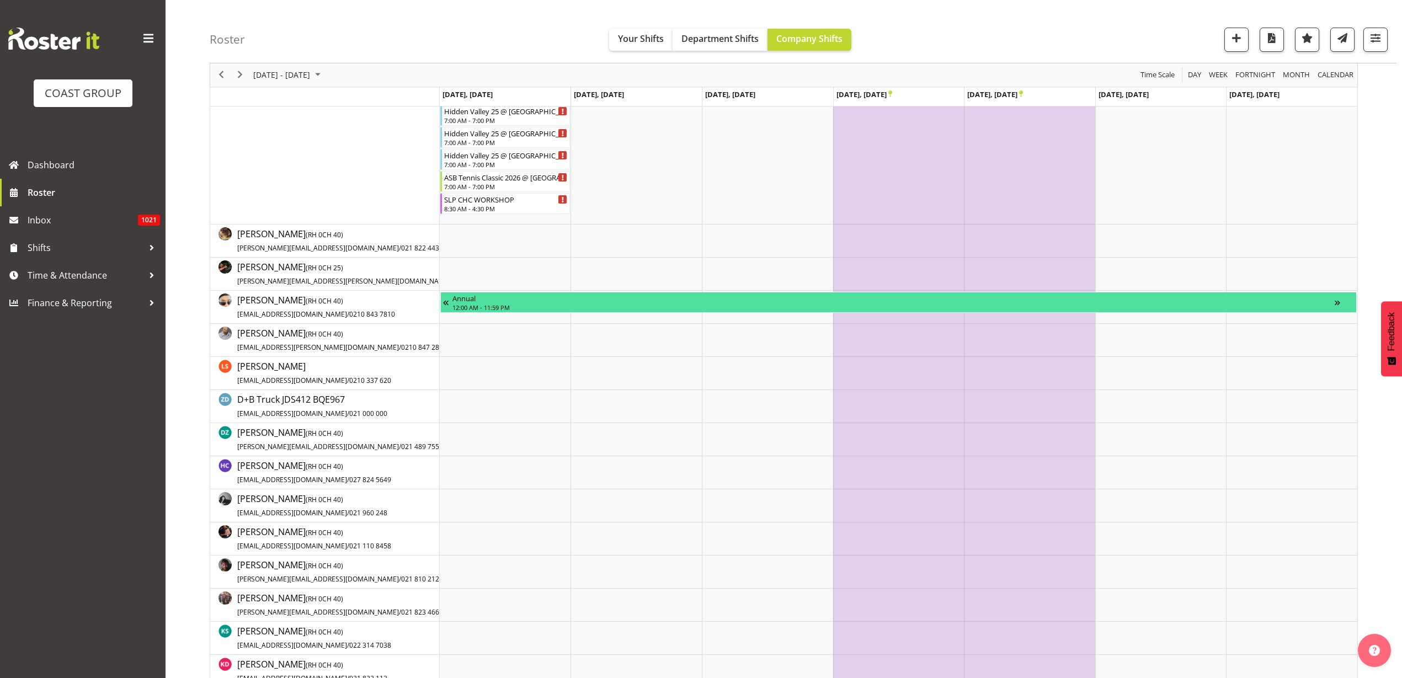
scroll to position [207, 0]
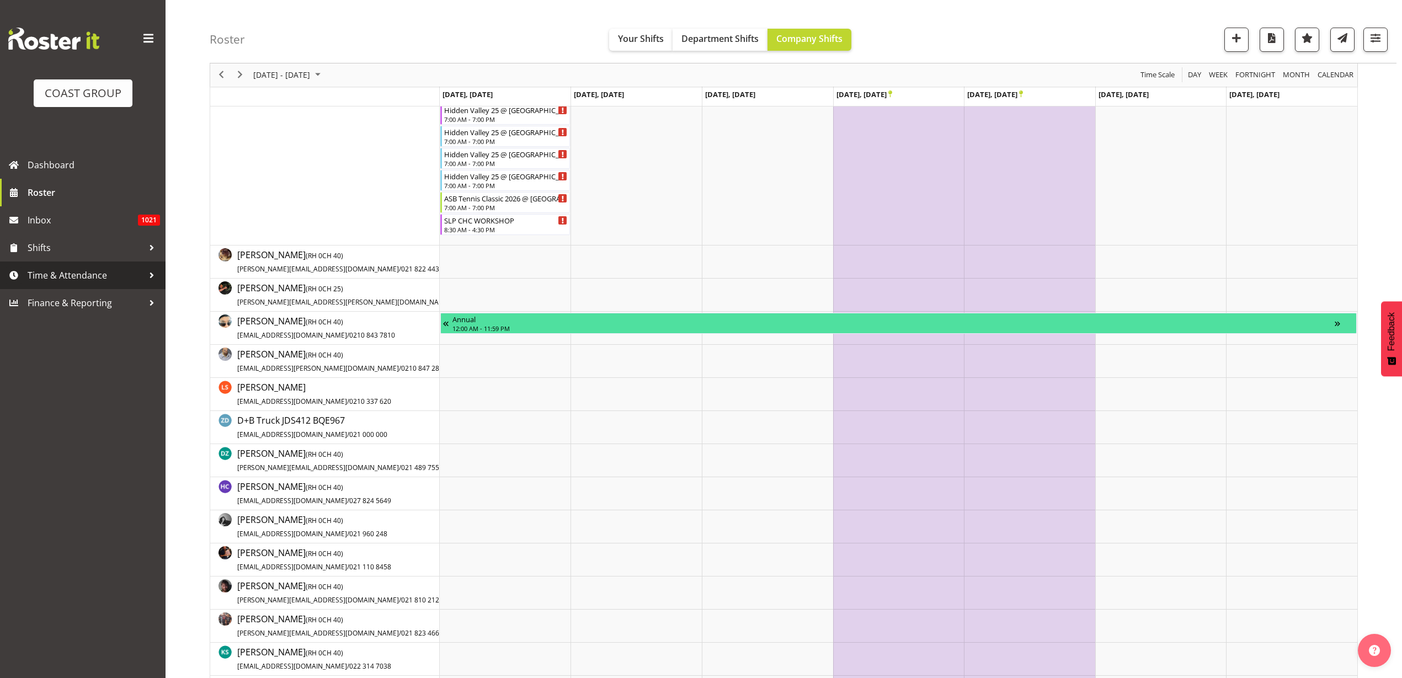
click at [62, 274] on span "Time & Attendance" at bounding box center [86, 275] width 116 height 17
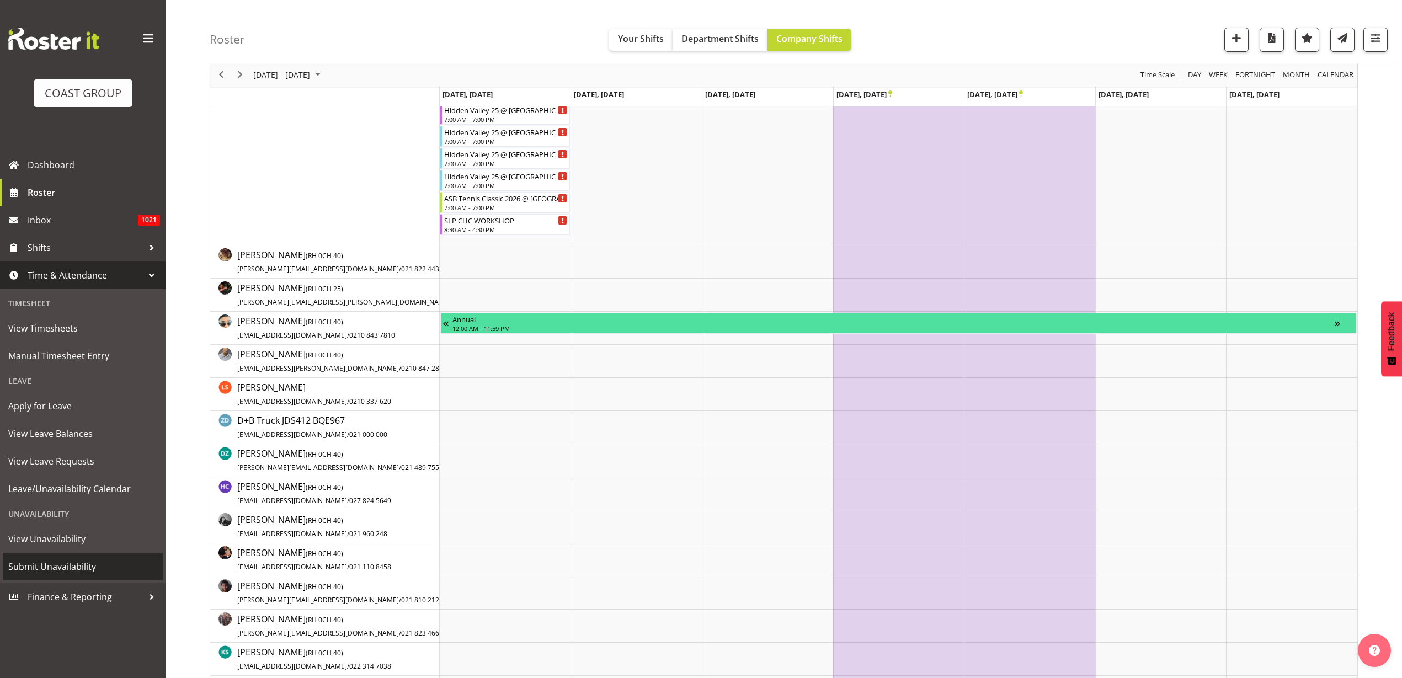
click at [52, 569] on span "Submit Unavailability" at bounding box center [82, 566] width 149 height 17
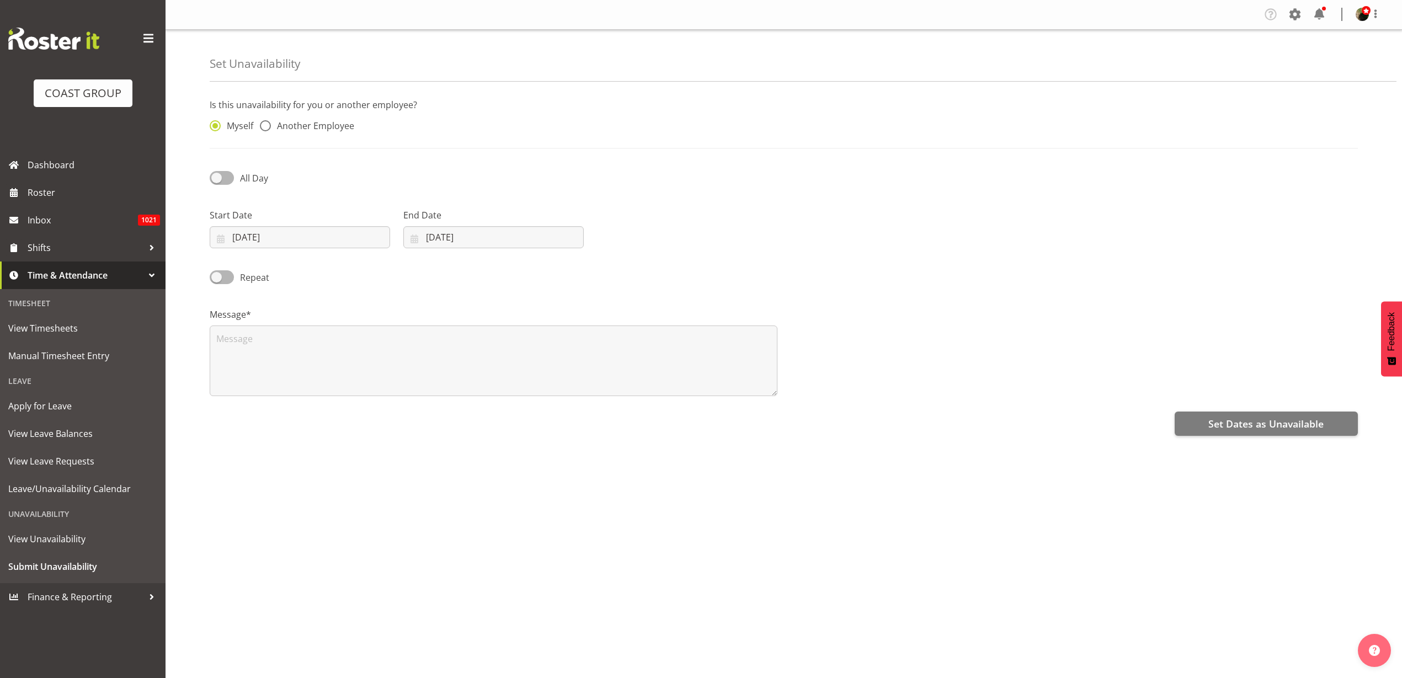
select select "9"
select select "2025"
click at [305, 237] on input "07/10/2025" at bounding box center [300, 237] width 180 height 22
click at [363, 269] on span at bounding box center [368, 269] width 12 height 13
select select "10"
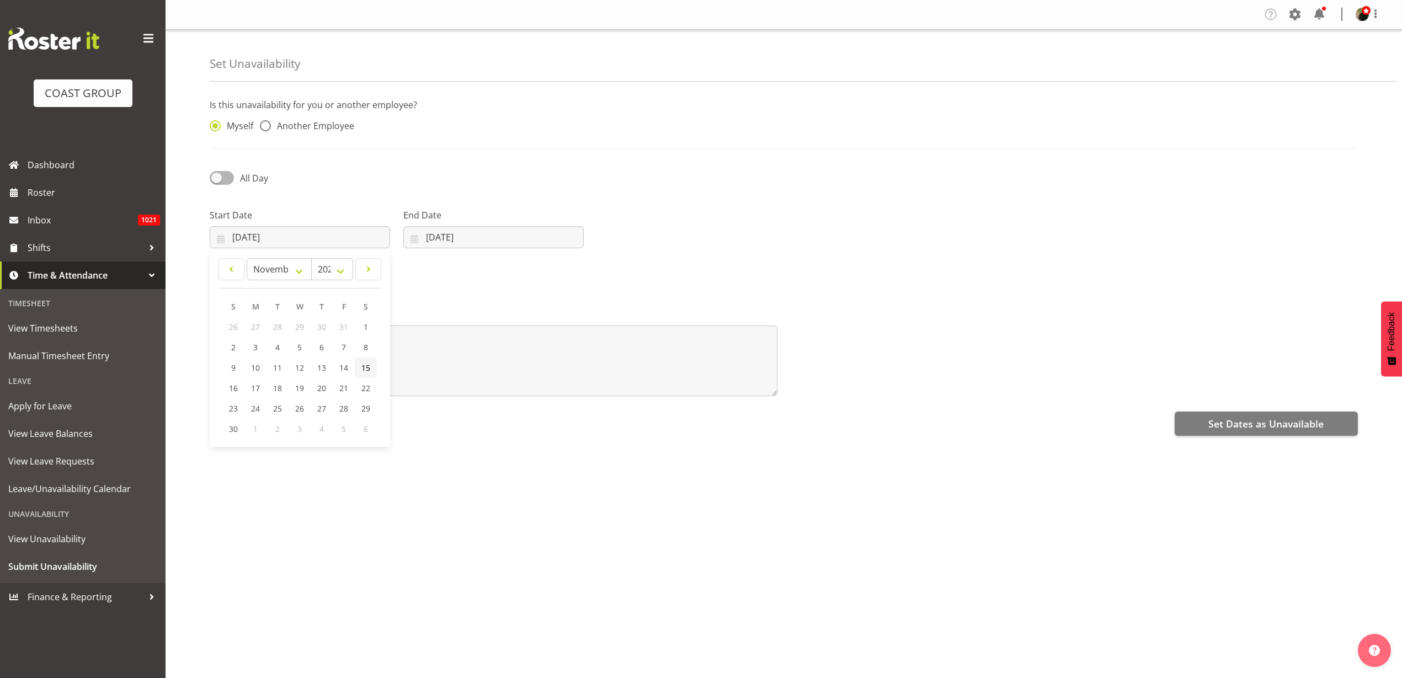
click at [363, 366] on span "15" at bounding box center [365, 367] width 9 height 10
click at [274, 236] on input "15/11/2025" at bounding box center [300, 237] width 180 height 22
click at [347, 366] on span "14" at bounding box center [343, 367] width 9 height 10
type input "14/11/2025"
click at [450, 234] on input "07/10/2025" at bounding box center [493, 237] width 180 height 22
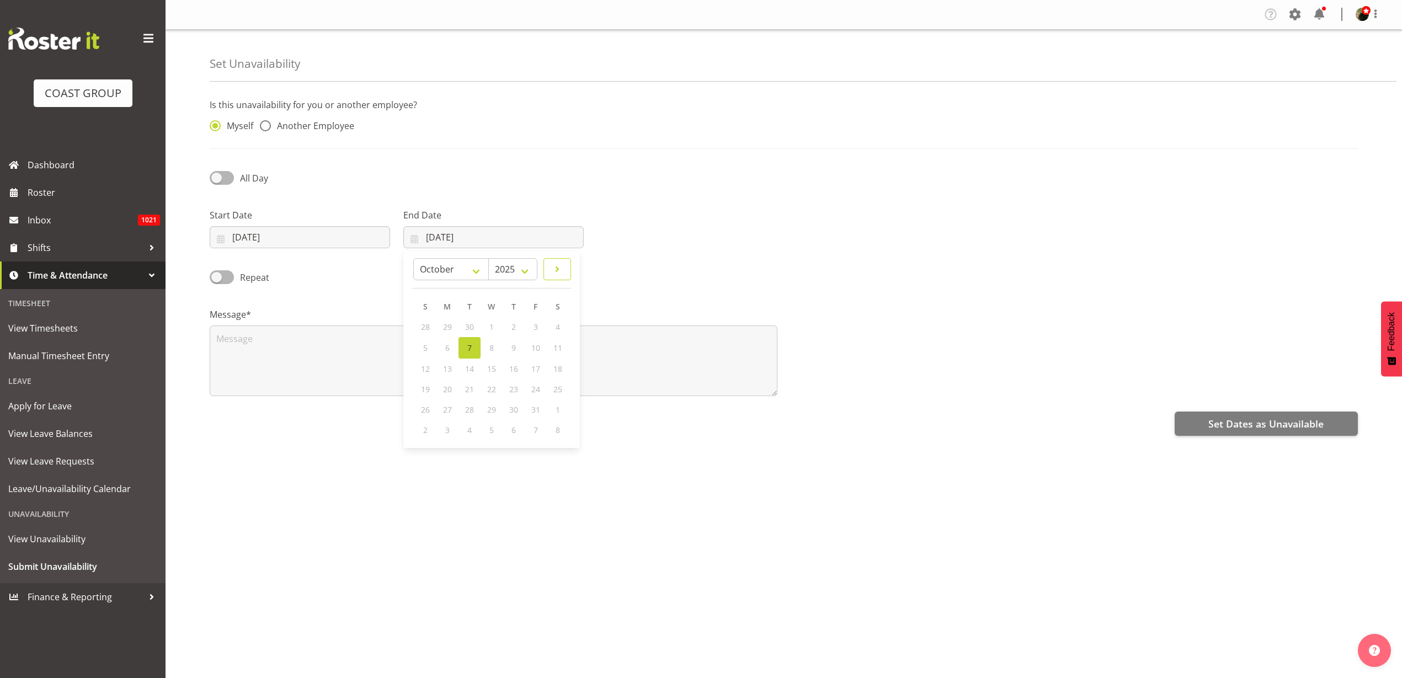
click at [552, 266] on span at bounding box center [556, 269] width 13 height 13
click at [552, 266] on link at bounding box center [562, 269] width 26 height 22
select select "0"
select select "2026"
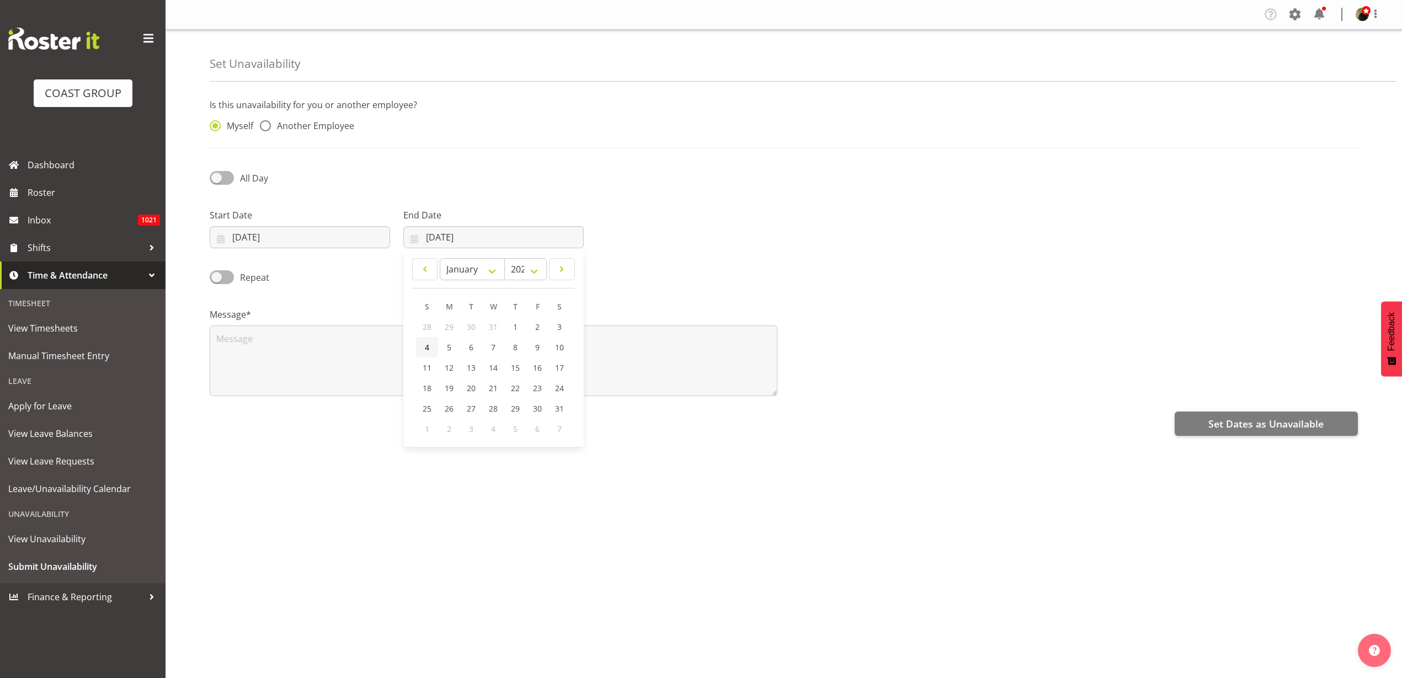
click at [419, 344] on link "4" at bounding box center [427, 347] width 22 height 20
type input "04/01/2026"
click at [375, 350] on textarea at bounding box center [494, 360] width 568 height 71
type textarea "Away"
click at [283, 128] on span "Another Employee" at bounding box center [312, 125] width 83 height 11
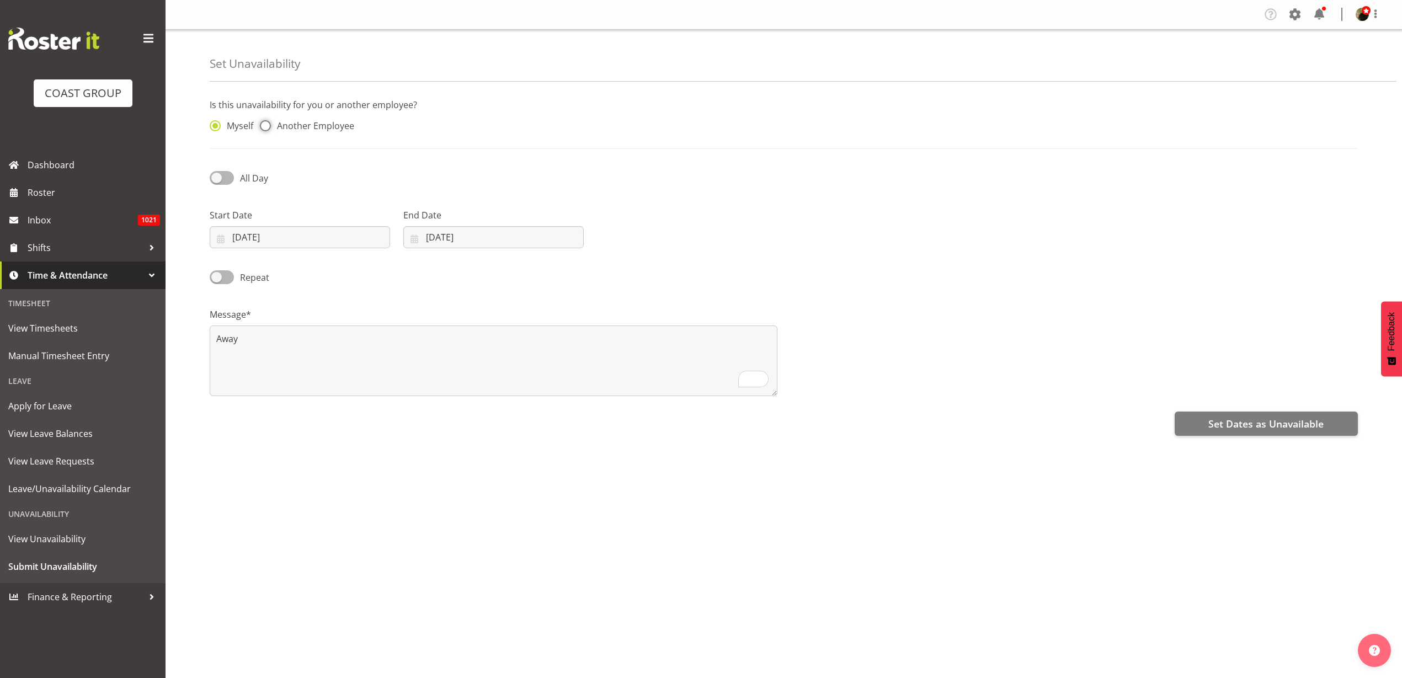
click at [267, 128] on input "Another Employee" at bounding box center [263, 125] width 7 height 7
radio input "true"
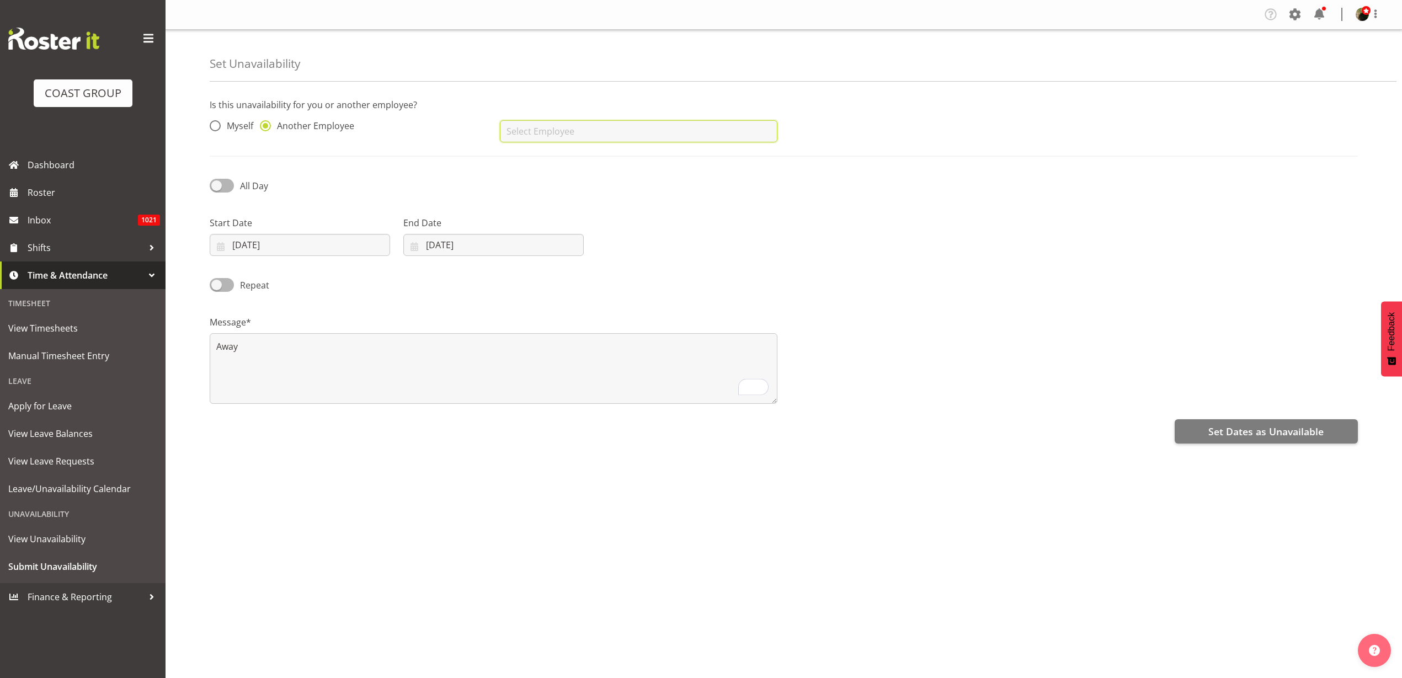
click at [554, 126] on input "text" at bounding box center [638, 131] width 277 height 22
click at [580, 160] on link "[PERSON_NAME]" at bounding box center [638, 159] width 277 height 20
type input "[PERSON_NAME]"
click at [1256, 431] on span "Set Dates as Unavailable" at bounding box center [1265, 431] width 115 height 14
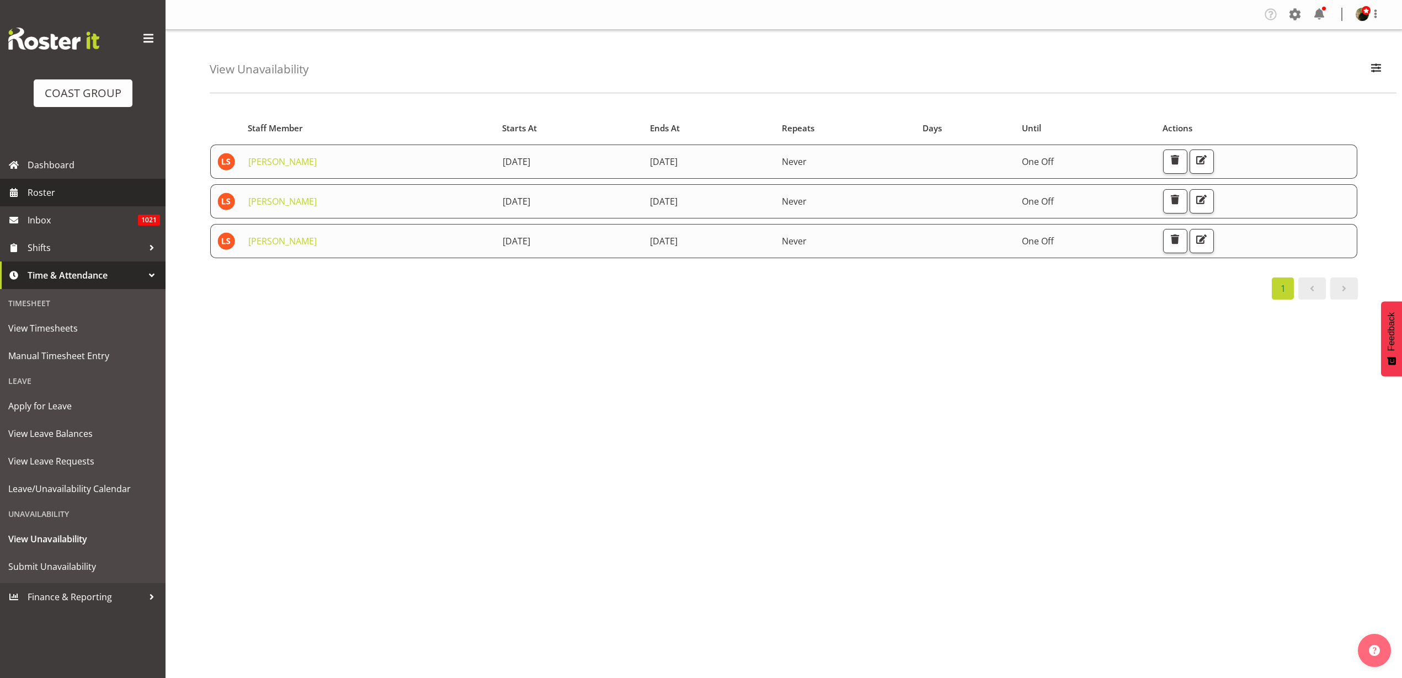
click at [54, 194] on span "Roster" at bounding box center [94, 192] width 132 height 17
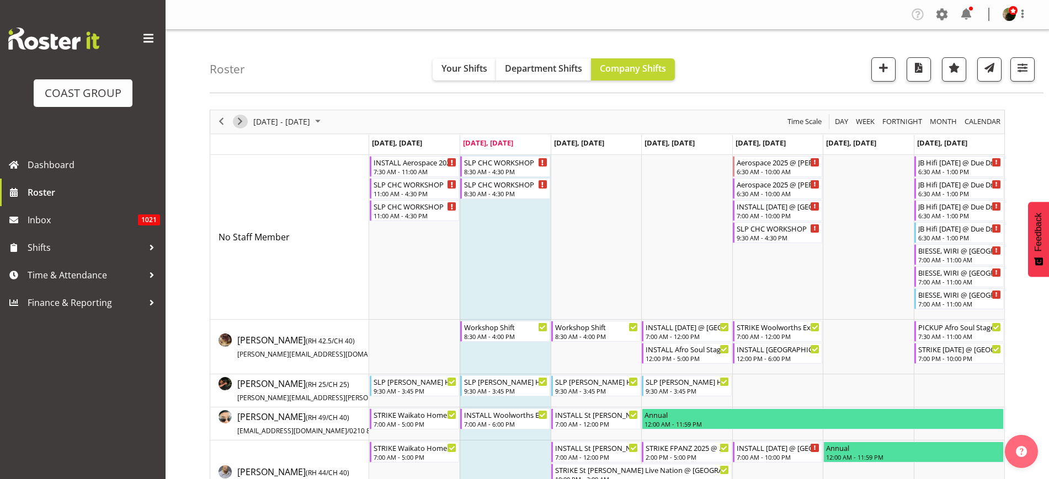
click at [238, 120] on span "Next" at bounding box center [239, 122] width 13 height 14
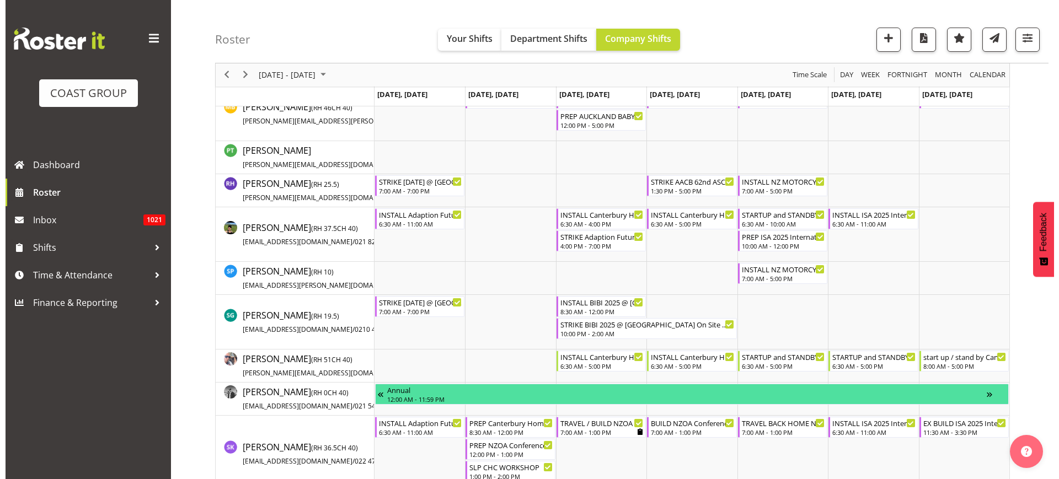
scroll to position [1172, 0]
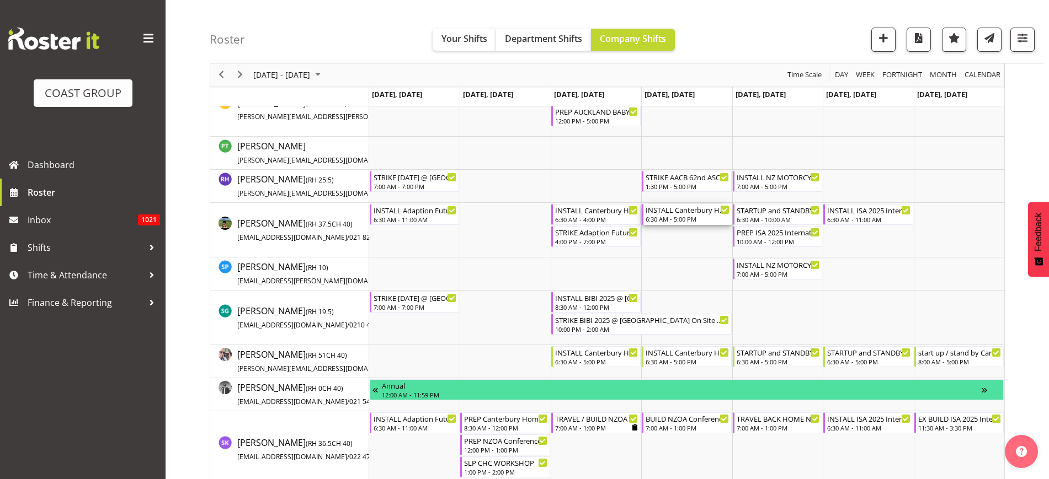
click at [675, 217] on div "6:30 AM - 5:00 PM" at bounding box center [686, 219] width 83 height 9
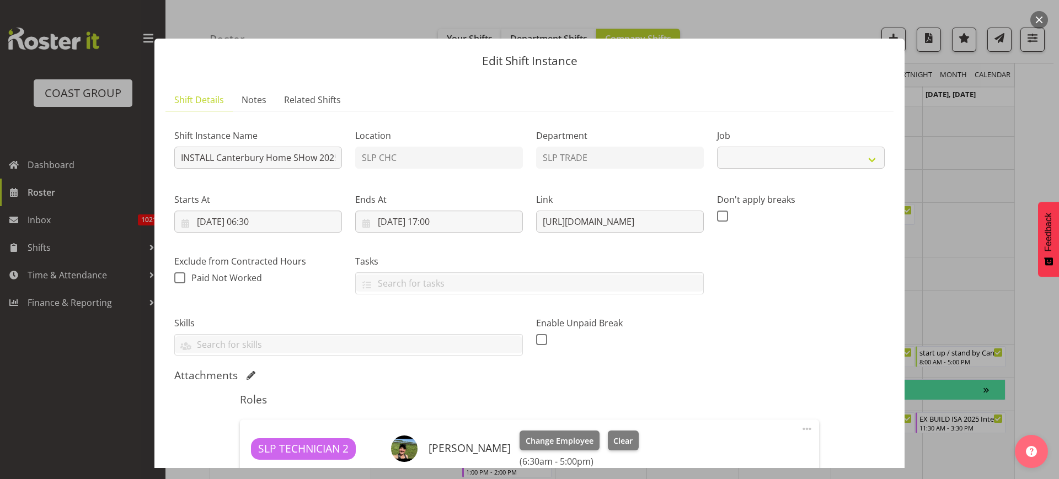
select select "9158"
